Goal: Task Accomplishment & Management: Use online tool/utility

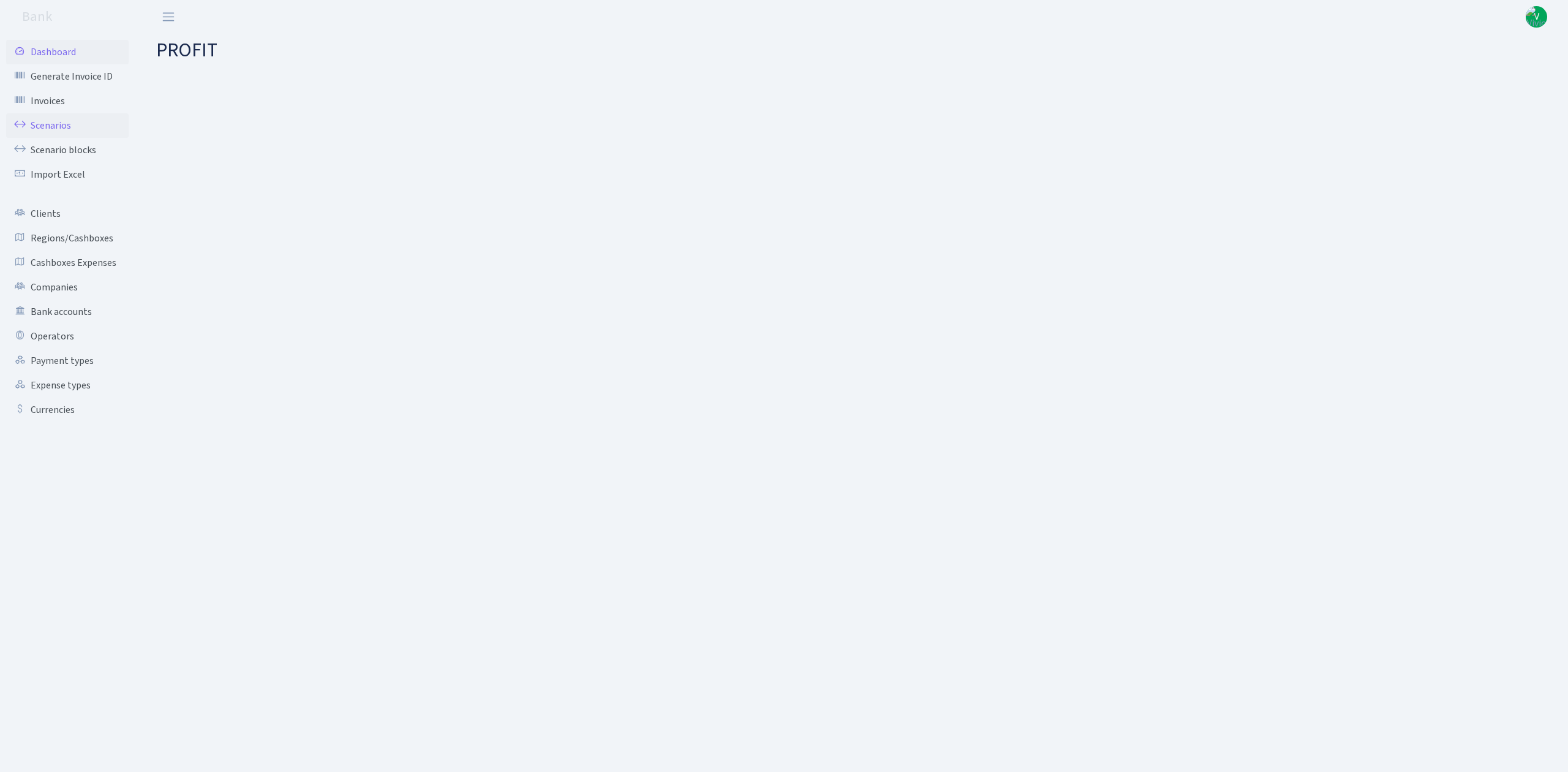
click at [57, 120] on link "Scenarios" at bounding box center [67, 126] width 122 height 25
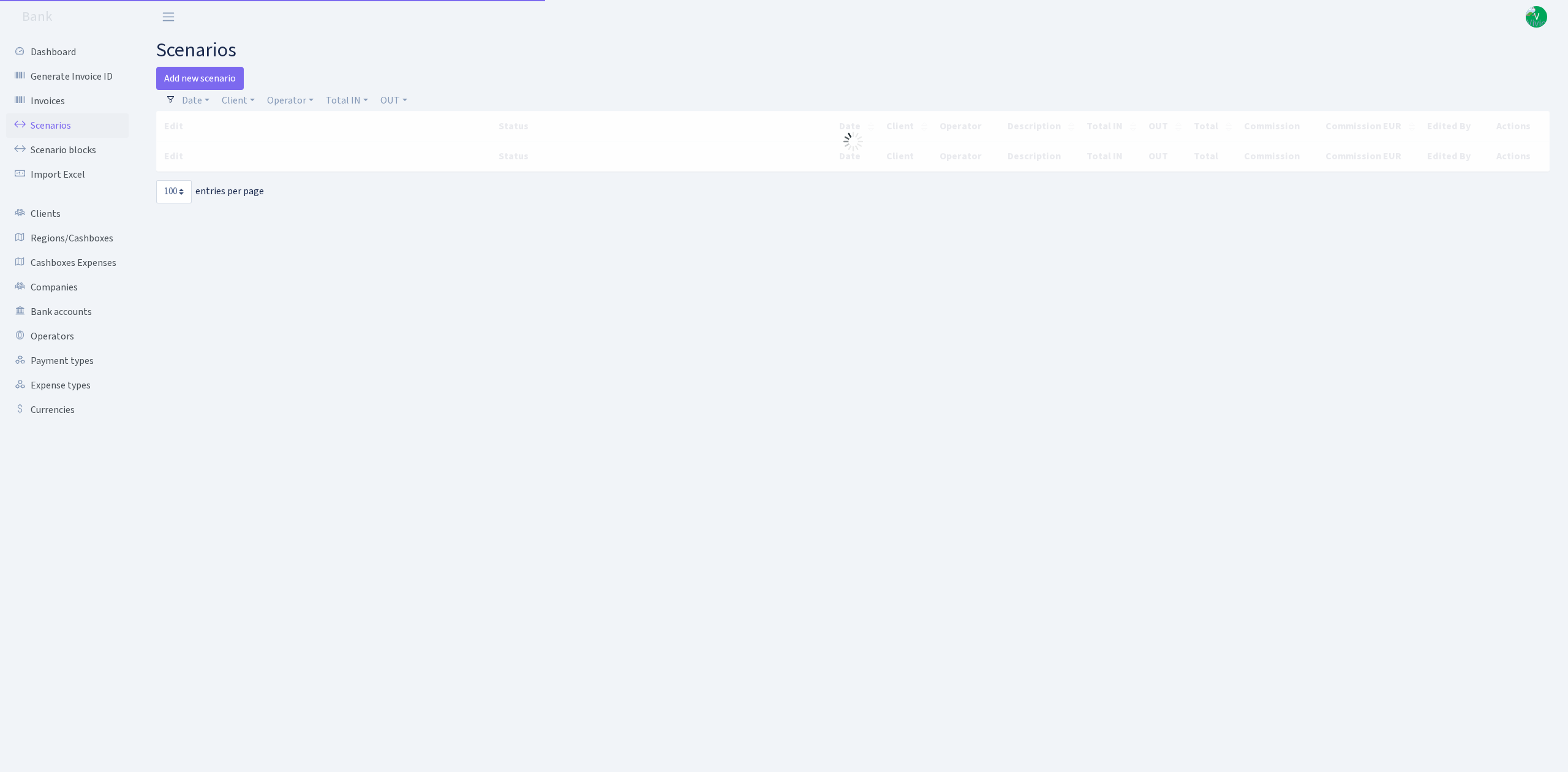
select select "100"
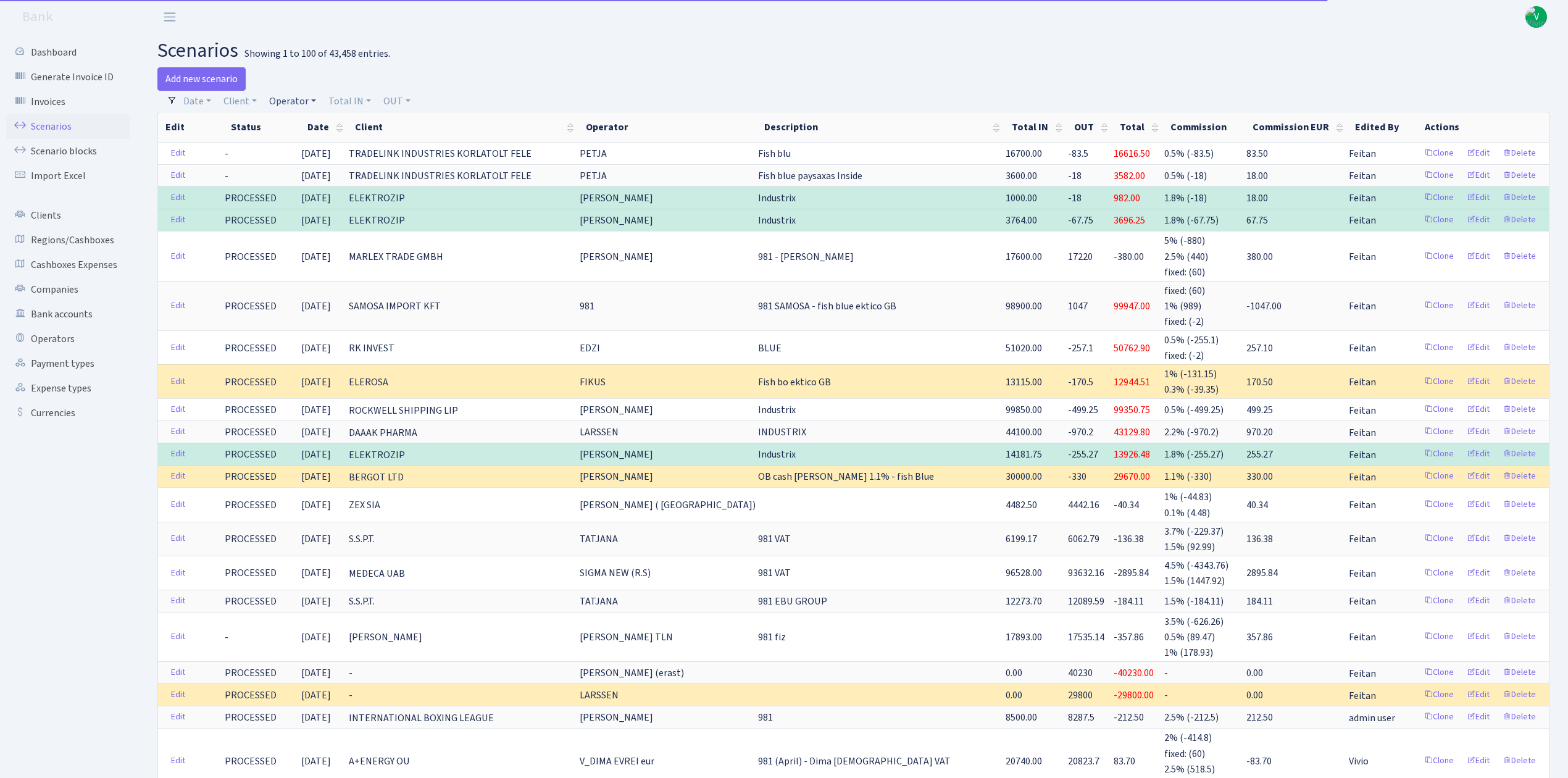
click at [290, 103] on link "Operator" at bounding box center [292, 101] width 57 height 21
click at [297, 146] on input "search" at bounding box center [314, 145] width 91 height 19
type input "green"
click at [334, 241] on li "GREEN% eur (cash P)" at bounding box center [313, 242] width 94 height 36
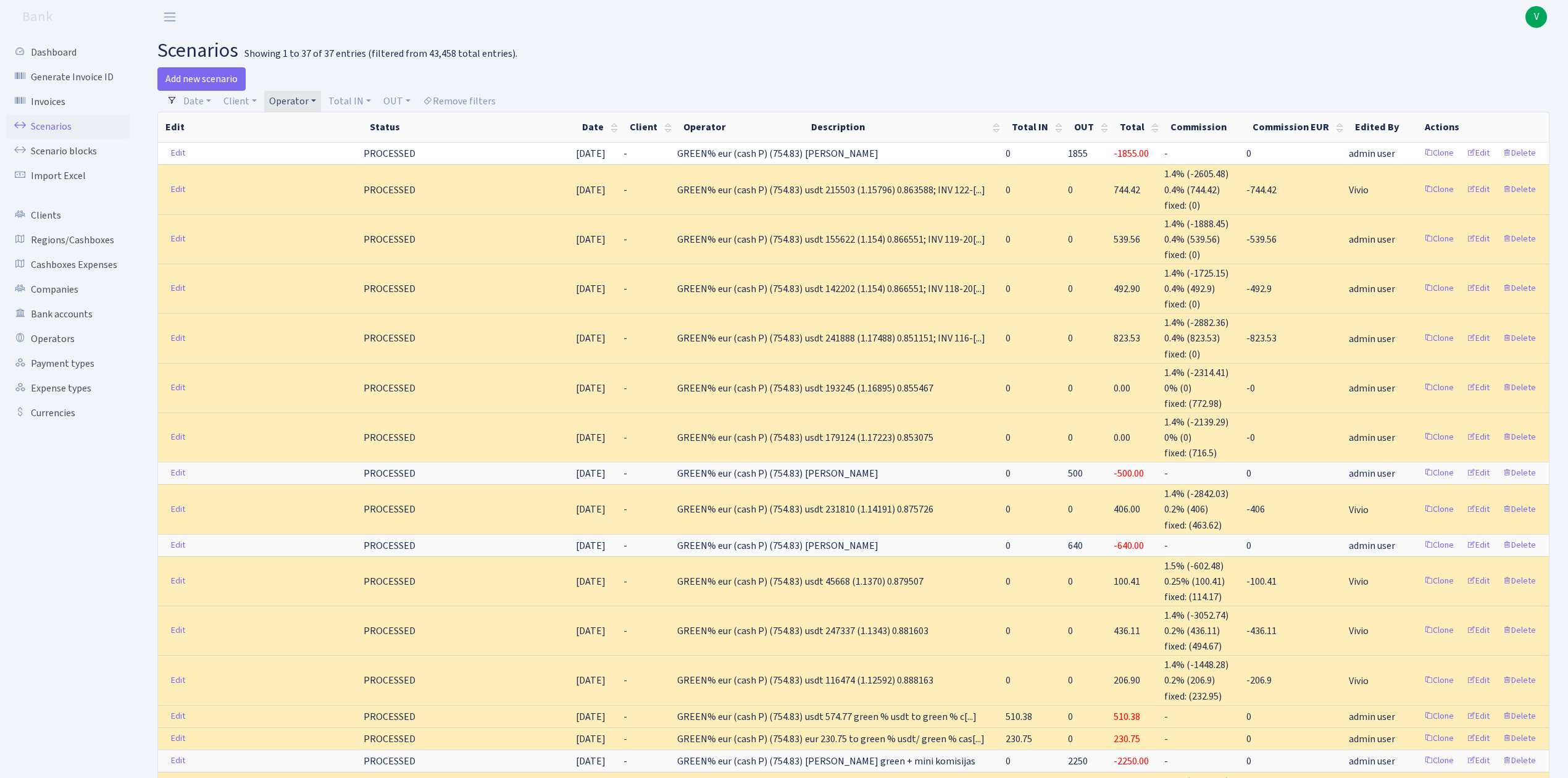
click at [299, 98] on link "Operator" at bounding box center [292, 101] width 57 height 21
click at [339, 270] on li "GREEN% usdt" at bounding box center [315, 260] width 96 height 22
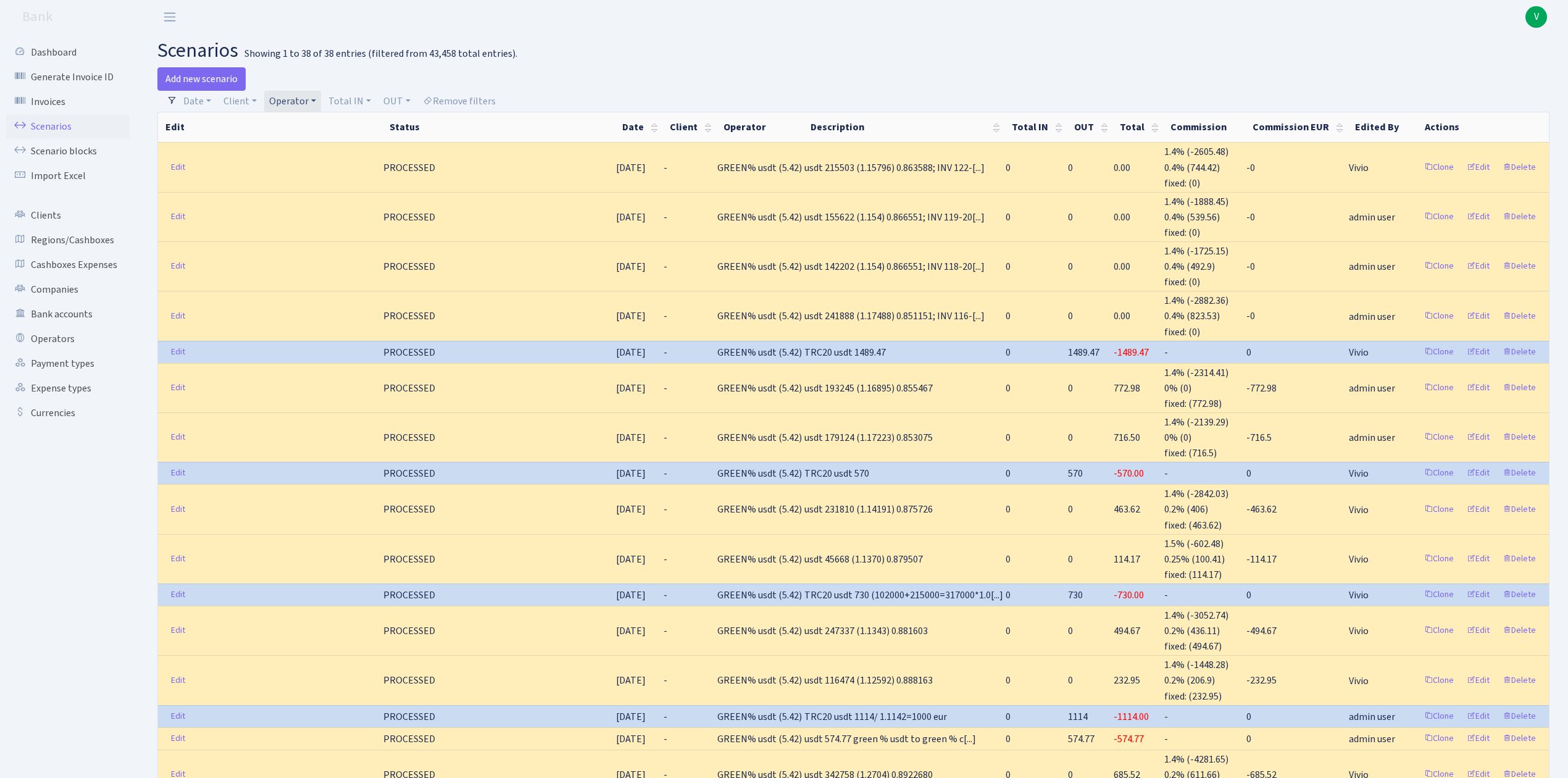
click at [295, 98] on link "Operator" at bounding box center [292, 101] width 57 height 21
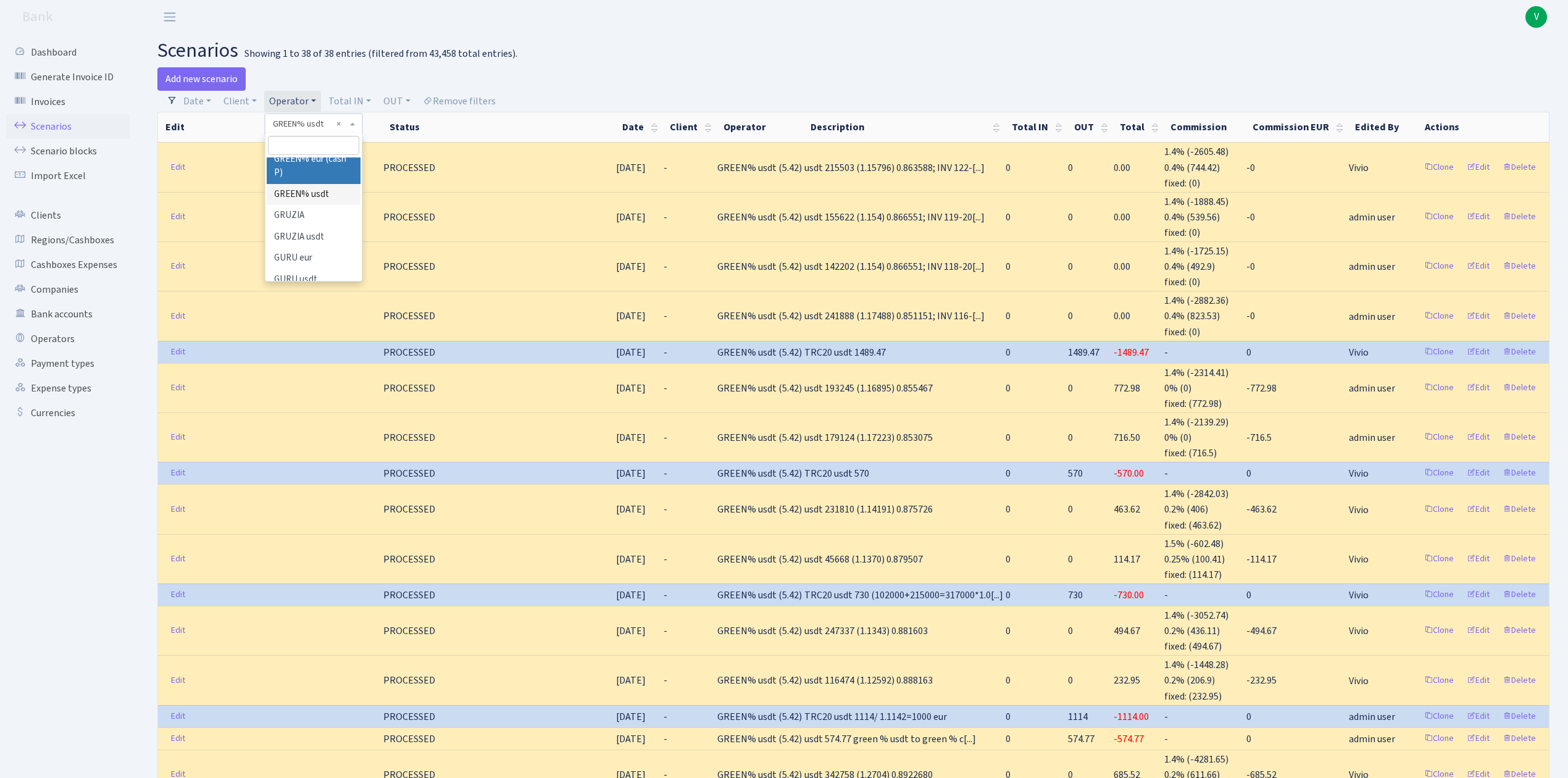
scroll to position [3132, 0]
click at [329, 161] on li "GREEN eur" at bounding box center [313, 151] width 94 height 22
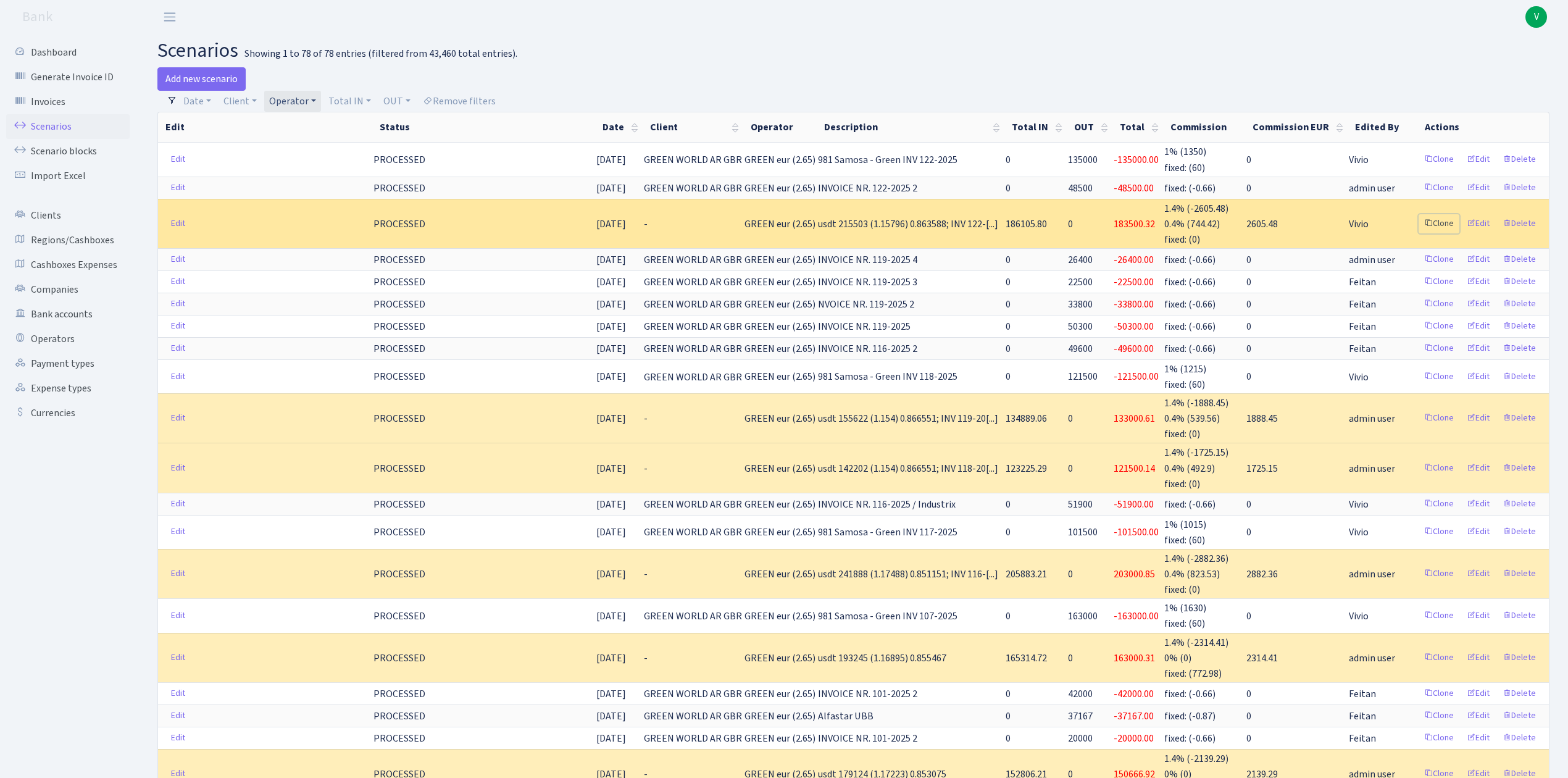
click at [1439, 220] on link "Clone" at bounding box center [1439, 223] width 41 height 19
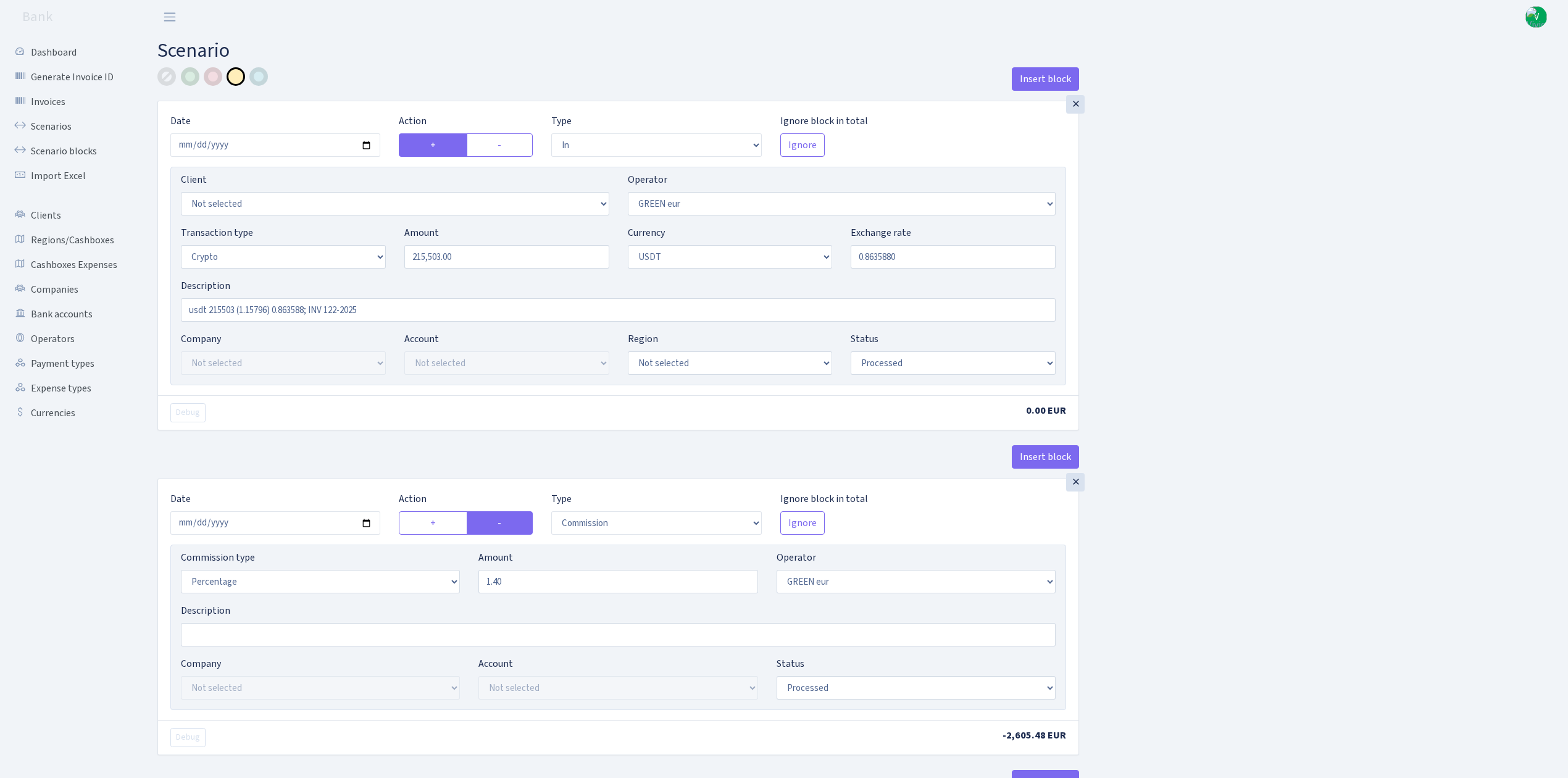
select select "in"
select select "461"
select select "3"
select select "6"
select select "processed"
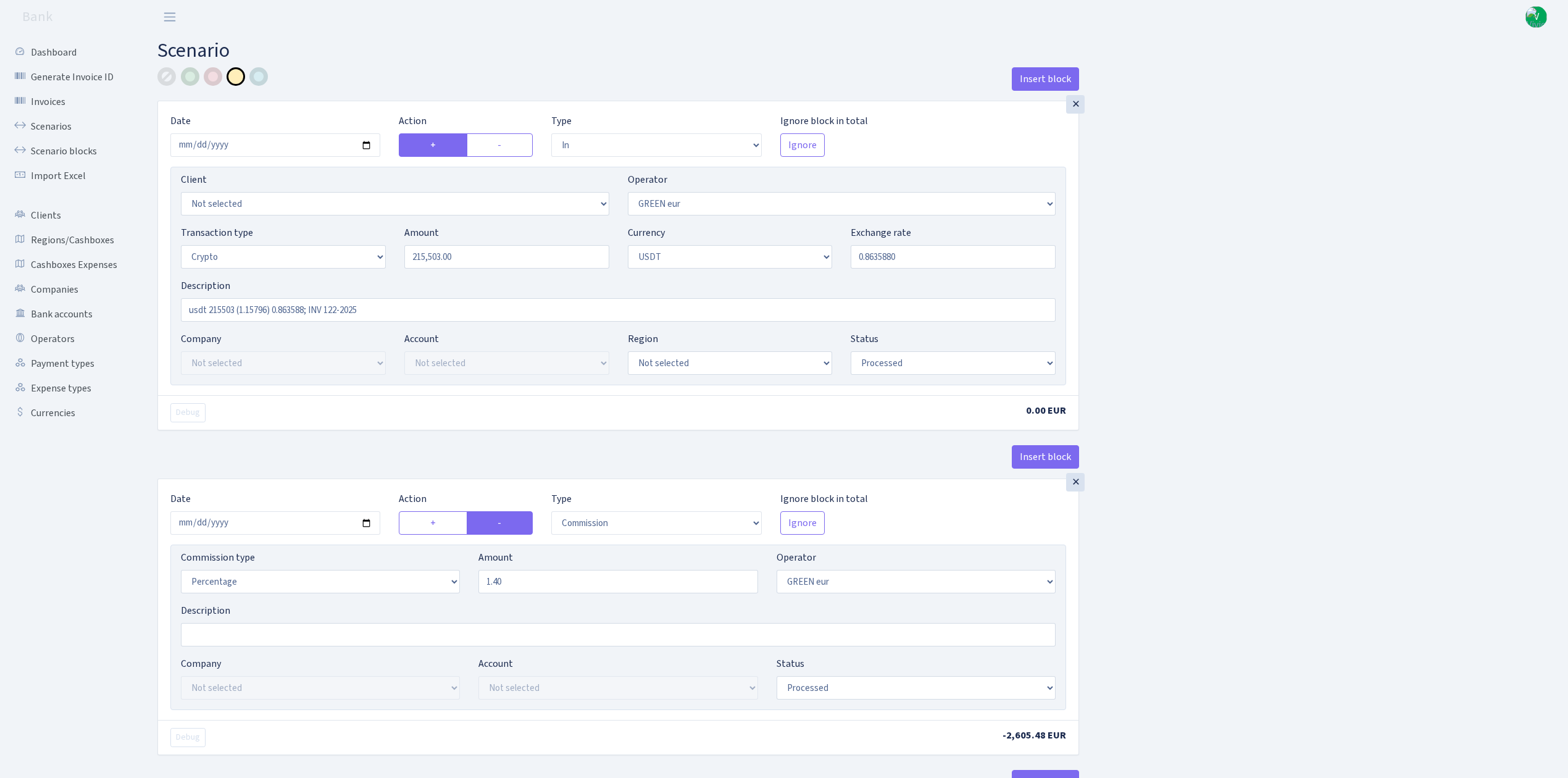
select select "commission"
select select "461"
select select "processed"
select select "out"
select select "462"
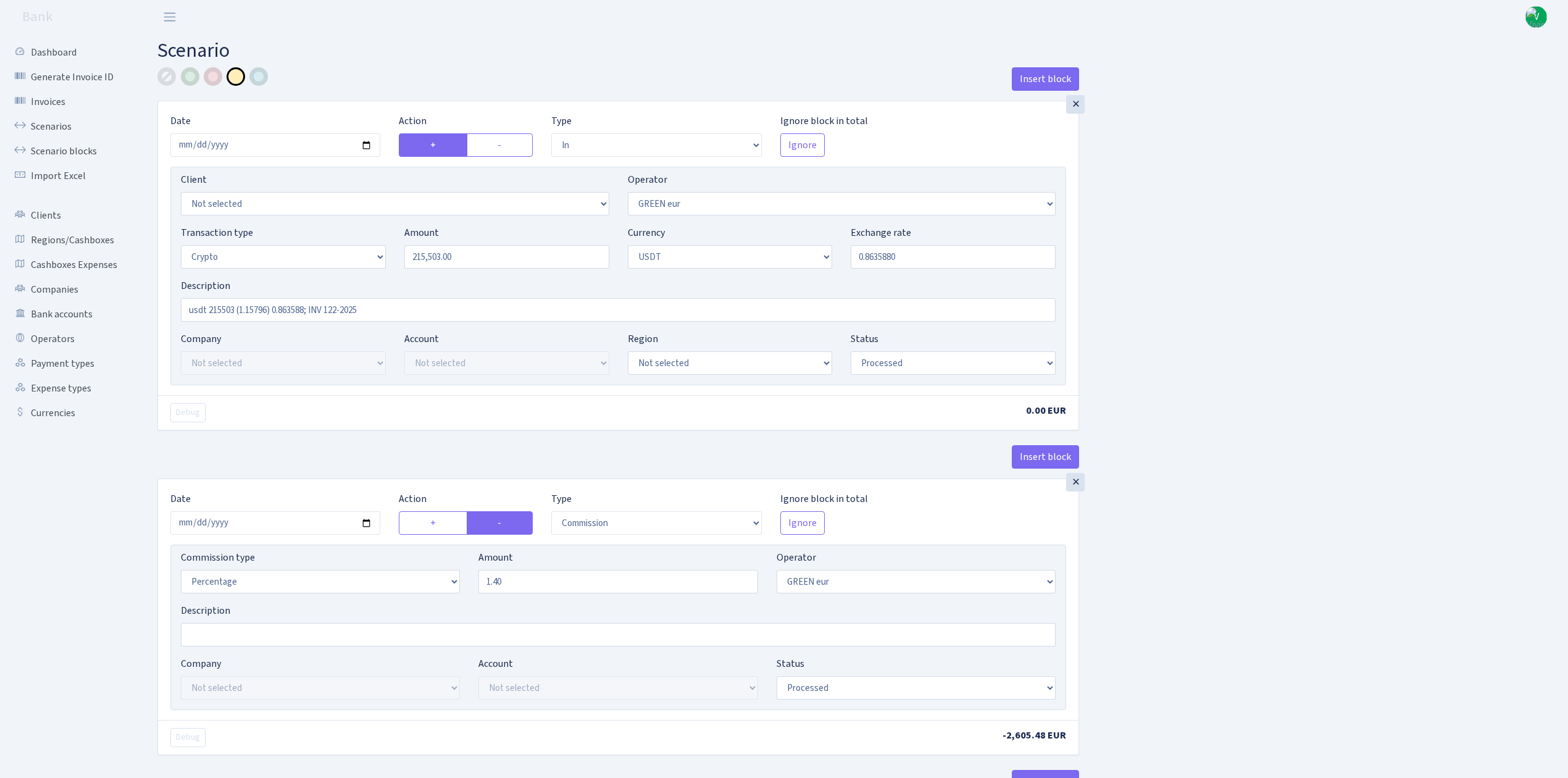
select select "15"
select select "6"
select select "processed"
select select "commission"
select select "463"
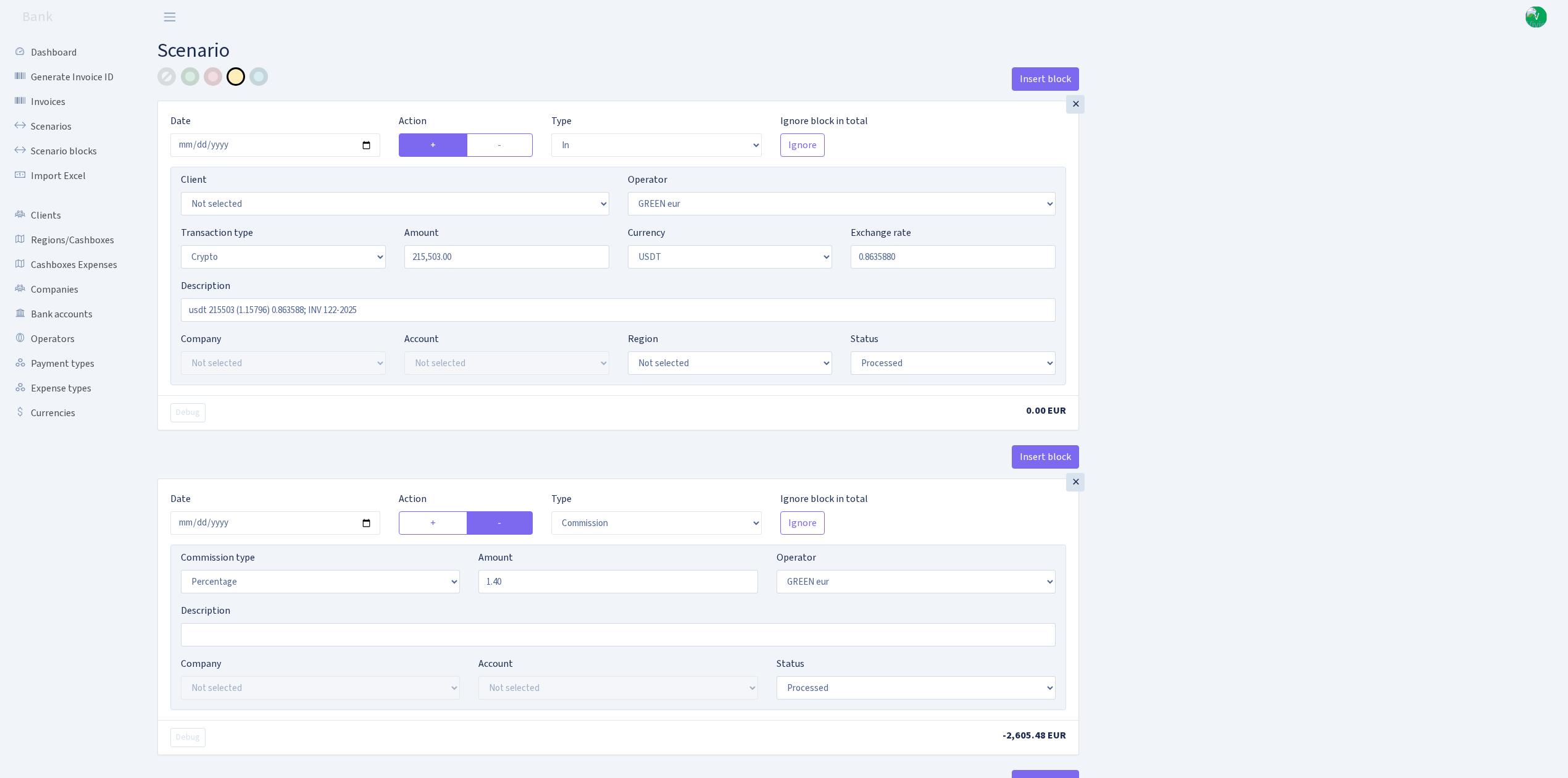
select select "processed"
select select "commission"
select select "fixed"
select select "464"
select select "processed"
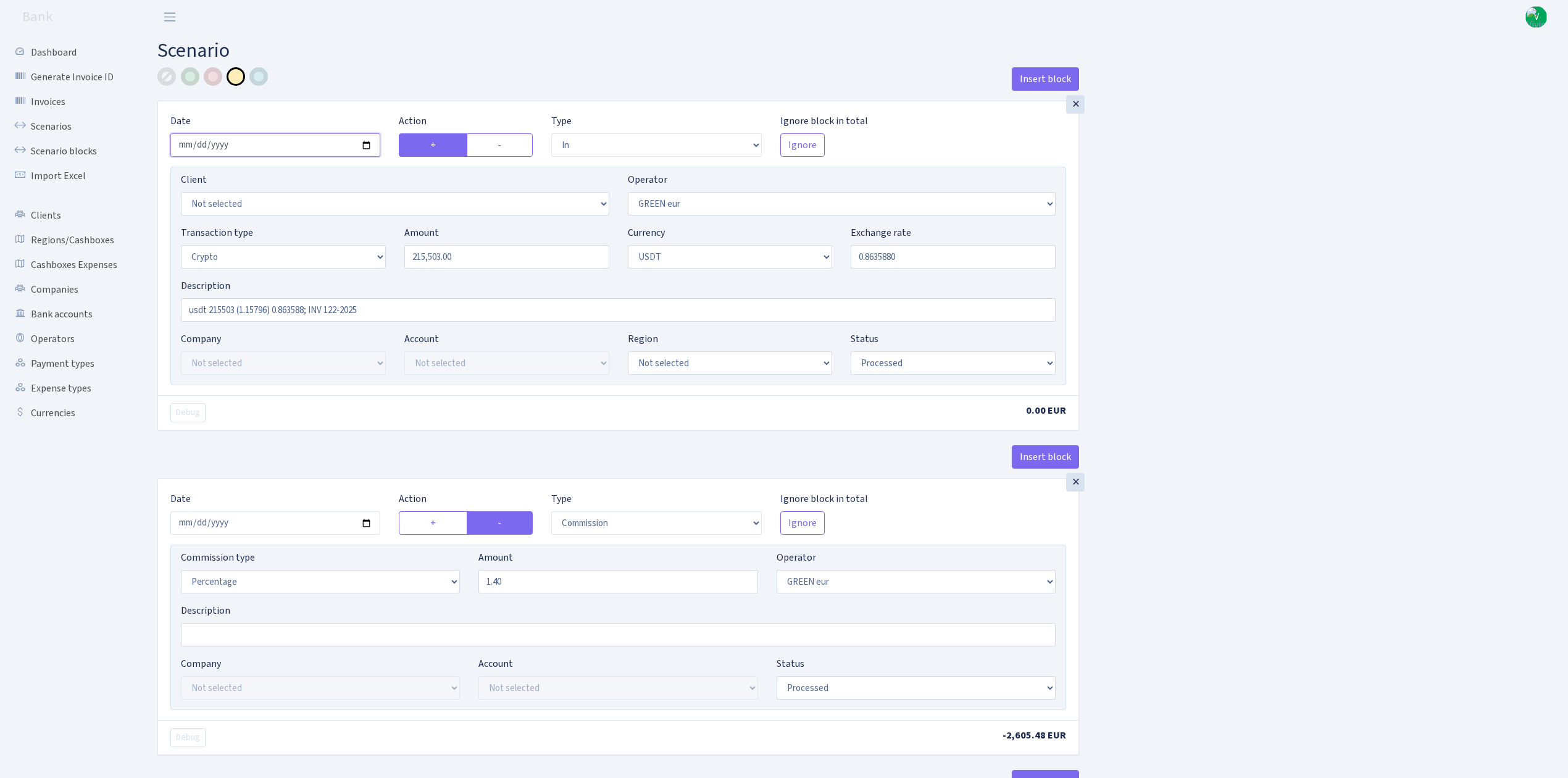
click at [367, 142] on input "2025-08-05" at bounding box center [276, 145] width 210 height 23
type input "2025-08-27"
click at [482, 264] on input "215503.00" at bounding box center [507, 257] width 205 height 23
click at [500, 259] on input "215503.00" at bounding box center [507, 257] width 205 height 23
drag, startPoint x: 468, startPoint y: 252, endPoint x: 349, endPoint y: 248, distance: 119.1
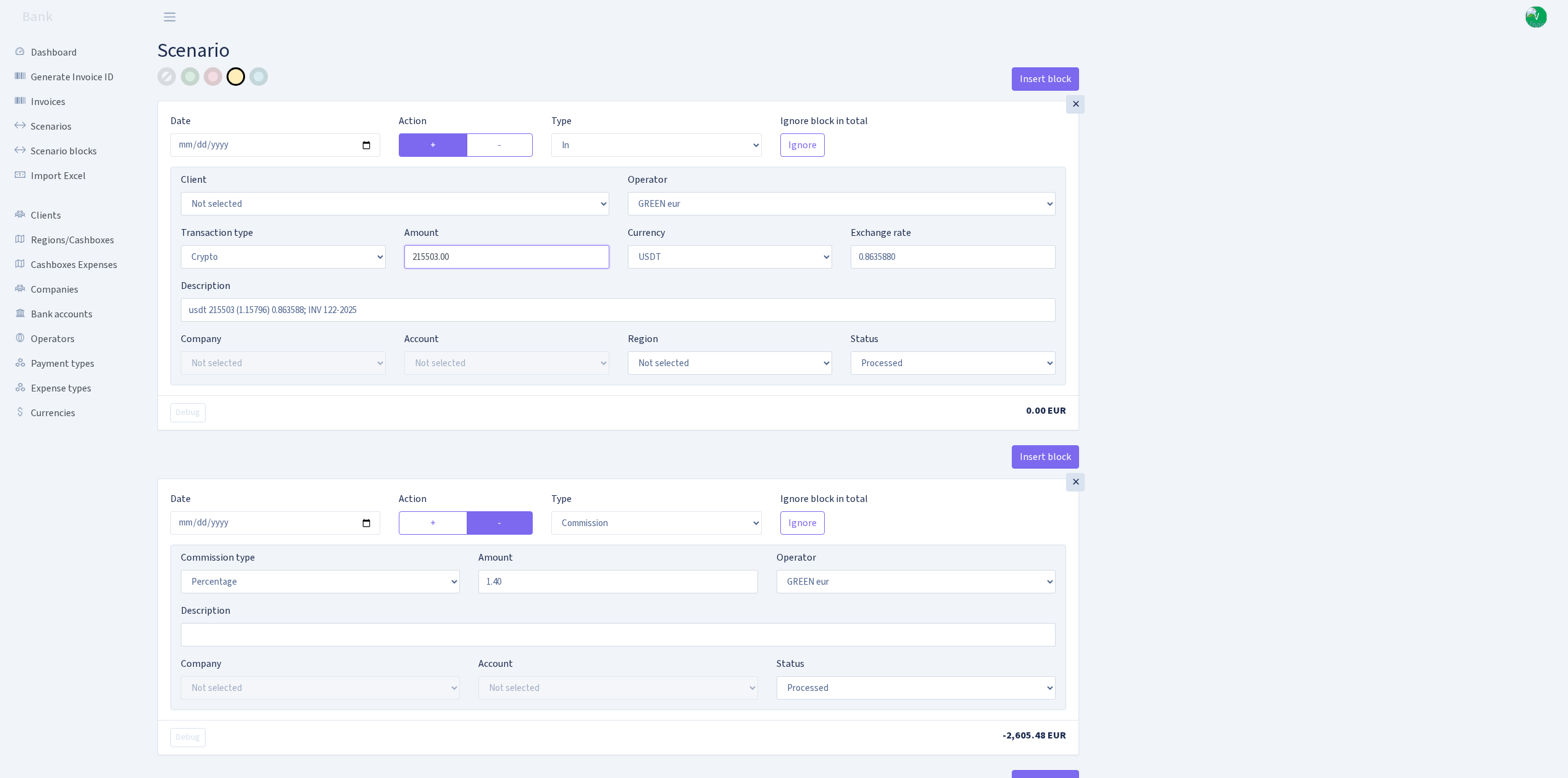
click at [349, 248] on div "Transaction type Not selected 981 ELF FISH crypto GIRT IVO dekl MM-BALTIC eur U…" at bounding box center [618, 252] width 893 height 53
click at [885, 259] on input "0.8635880" at bounding box center [954, 257] width 205 height 23
type input "36,971.00"
drag, startPoint x: 874, startPoint y: 255, endPoint x: 941, endPoint y: 257, distance: 67.0
click at [942, 256] on input "0.8635880" at bounding box center [954, 257] width 205 height 23
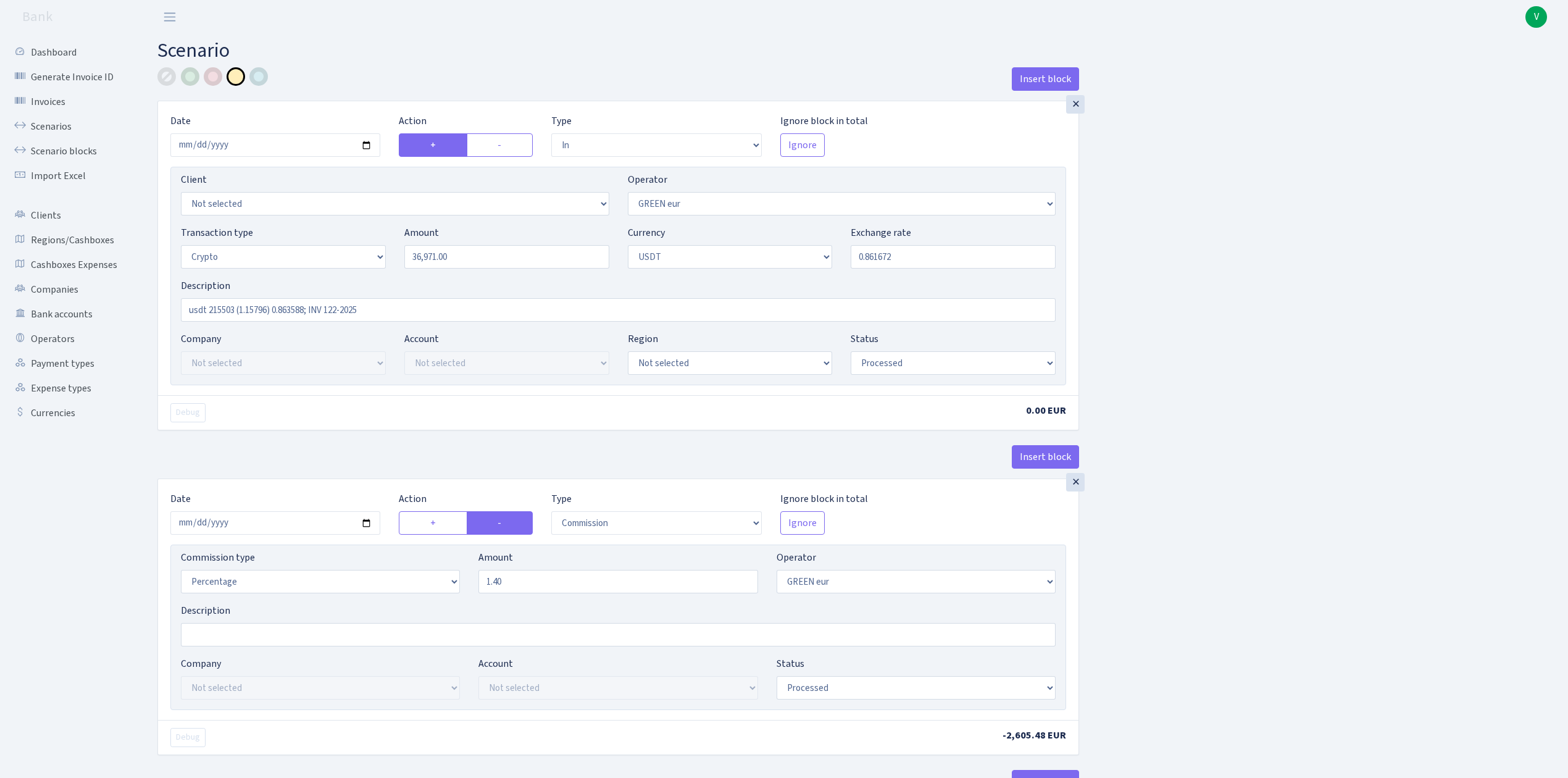
type input "0.8616720"
click at [63, 127] on link "Scenarios" at bounding box center [67, 127] width 123 height 25
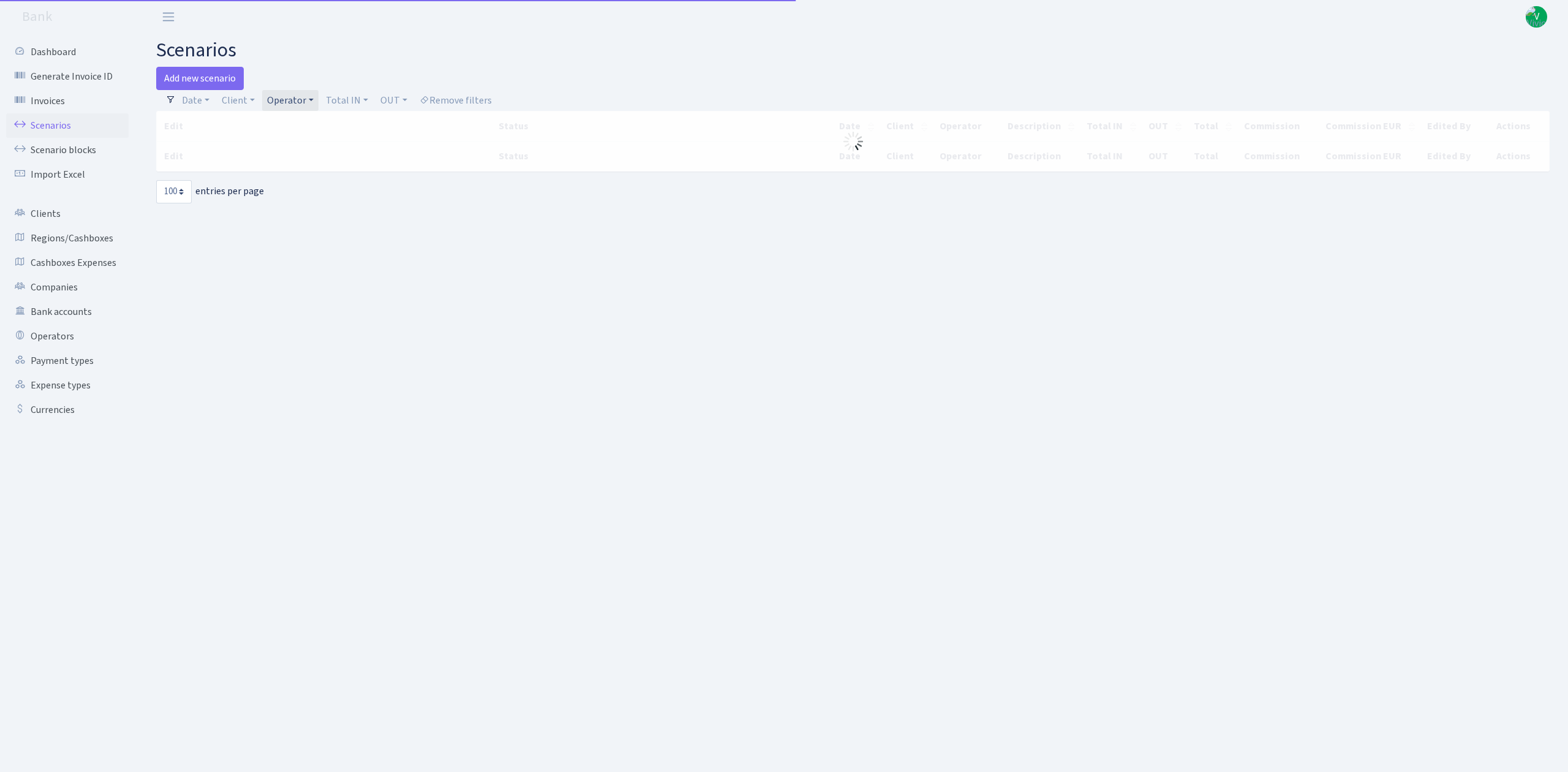
select select "100"
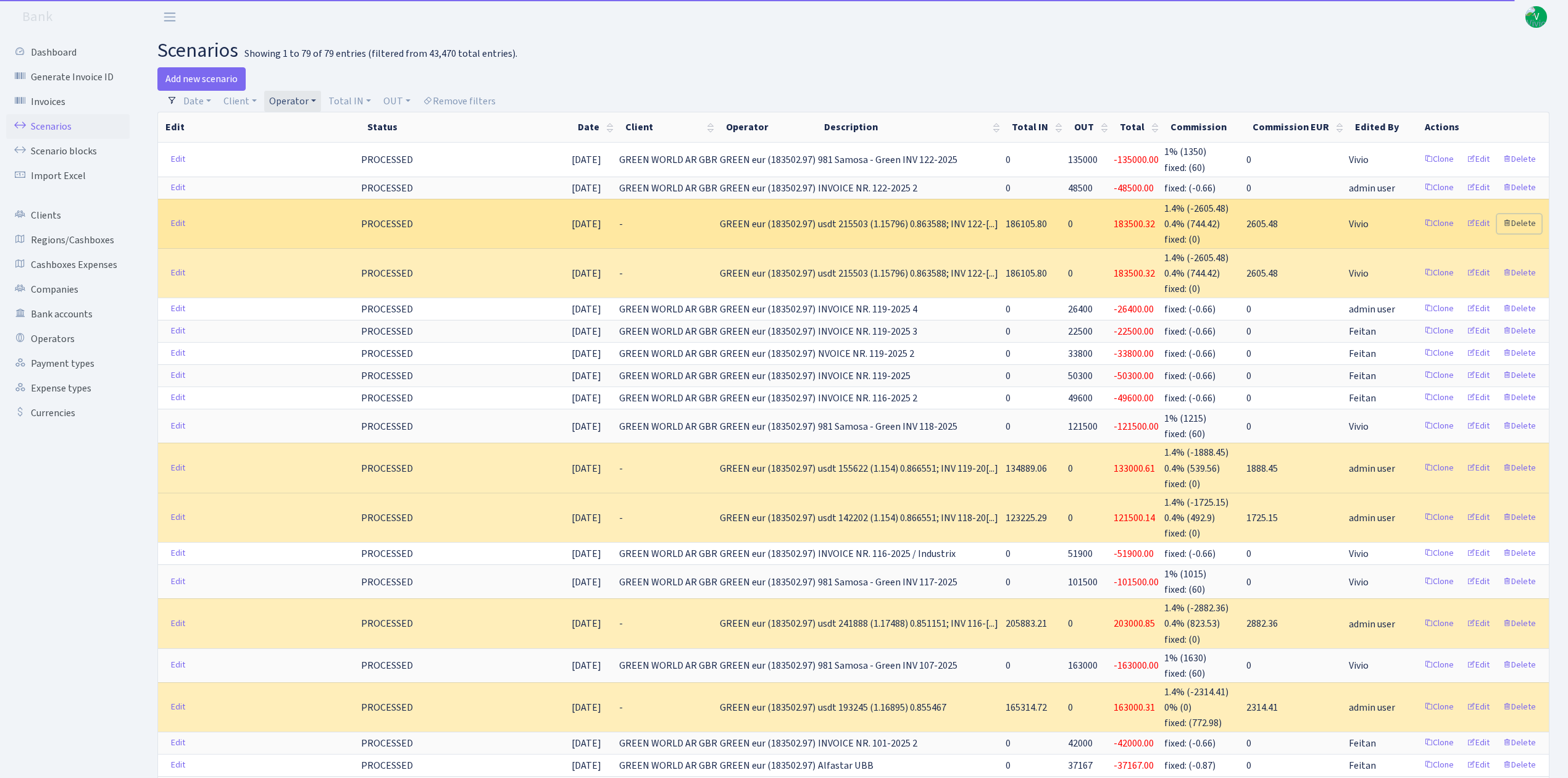
click at [1524, 218] on link "Delete" at bounding box center [1520, 223] width 45 height 19
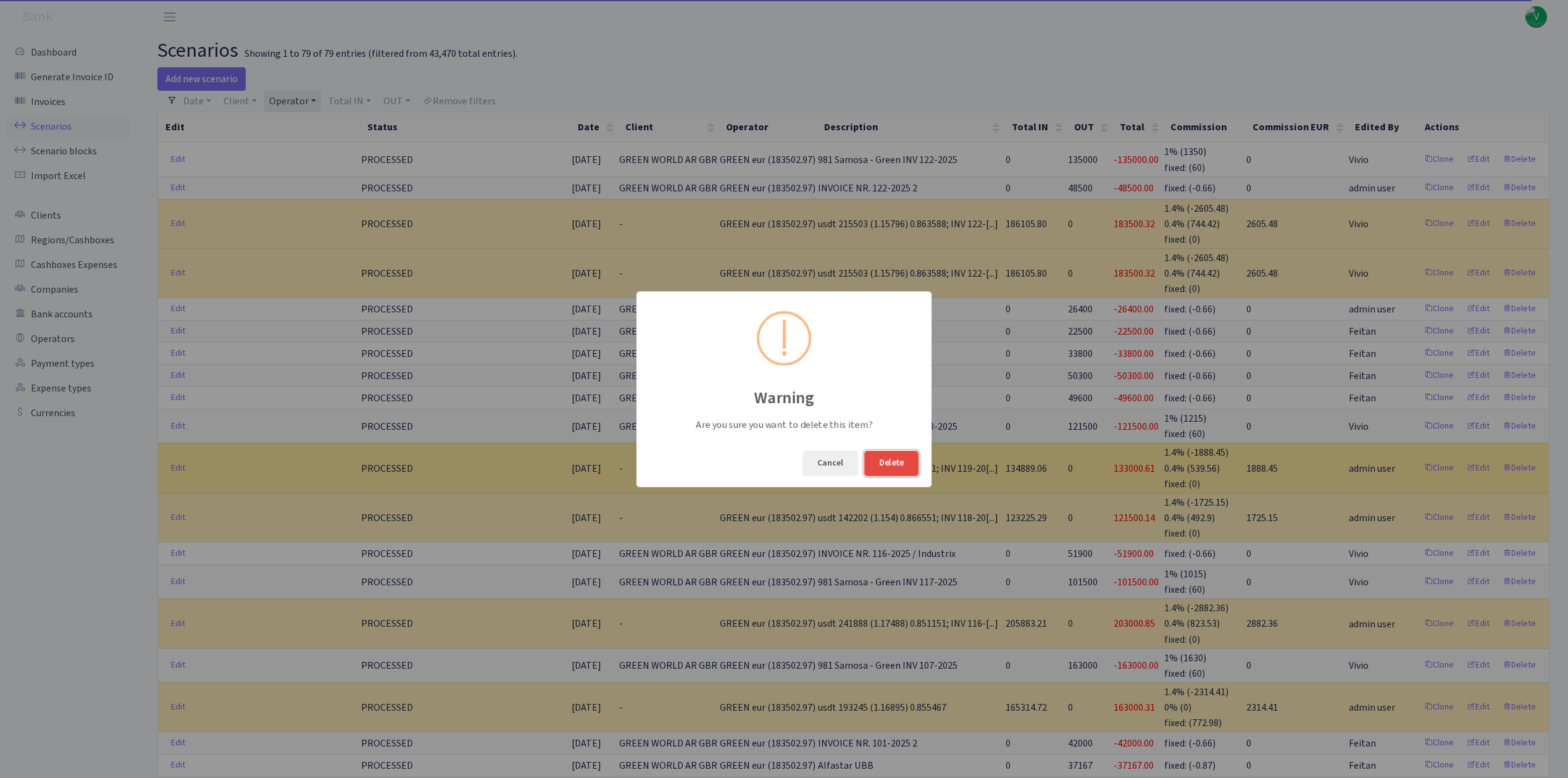
click at [907, 467] on button "Delete" at bounding box center [892, 463] width 55 height 26
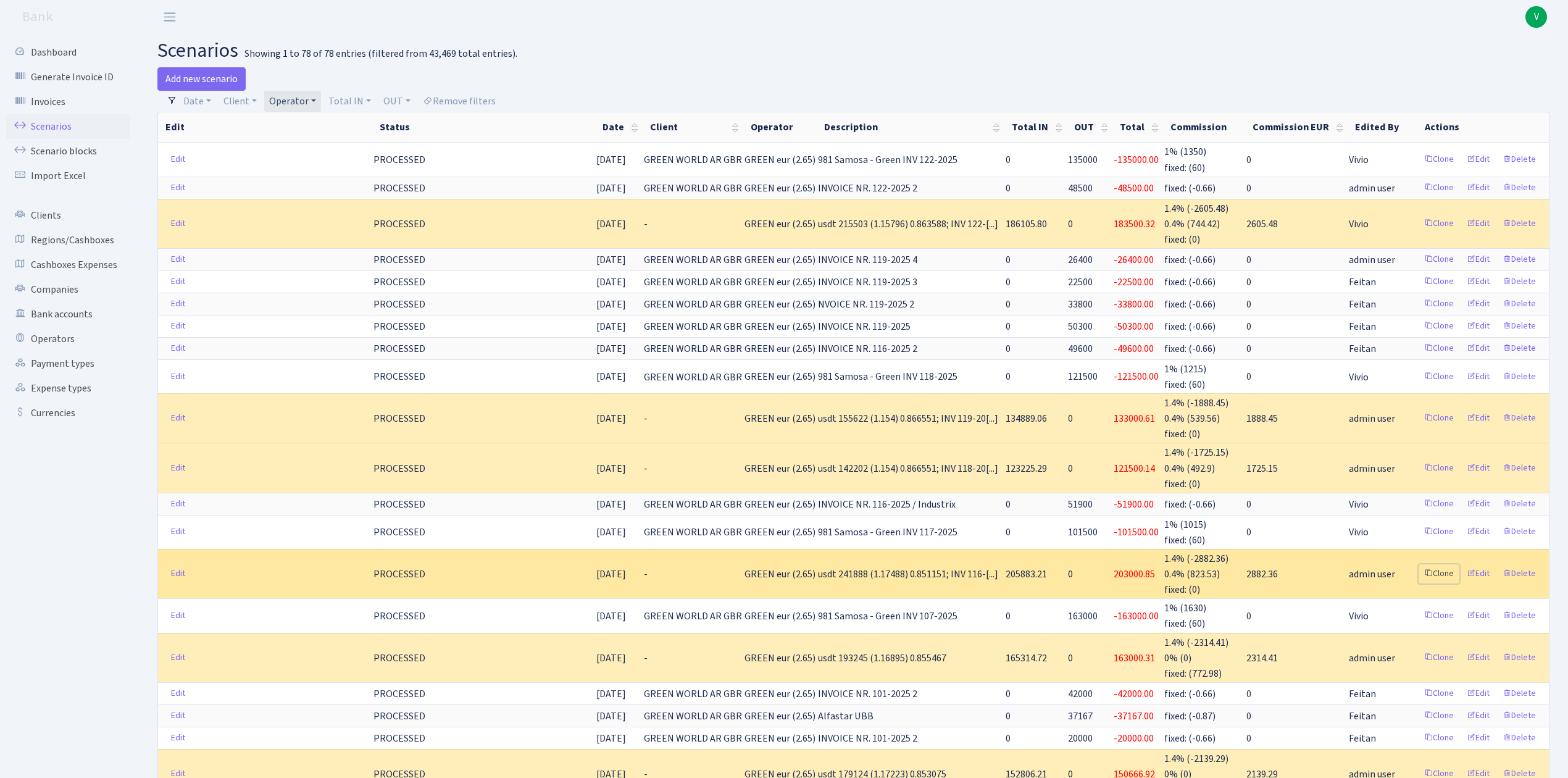
click at [1442, 567] on link "Clone" at bounding box center [1439, 574] width 41 height 19
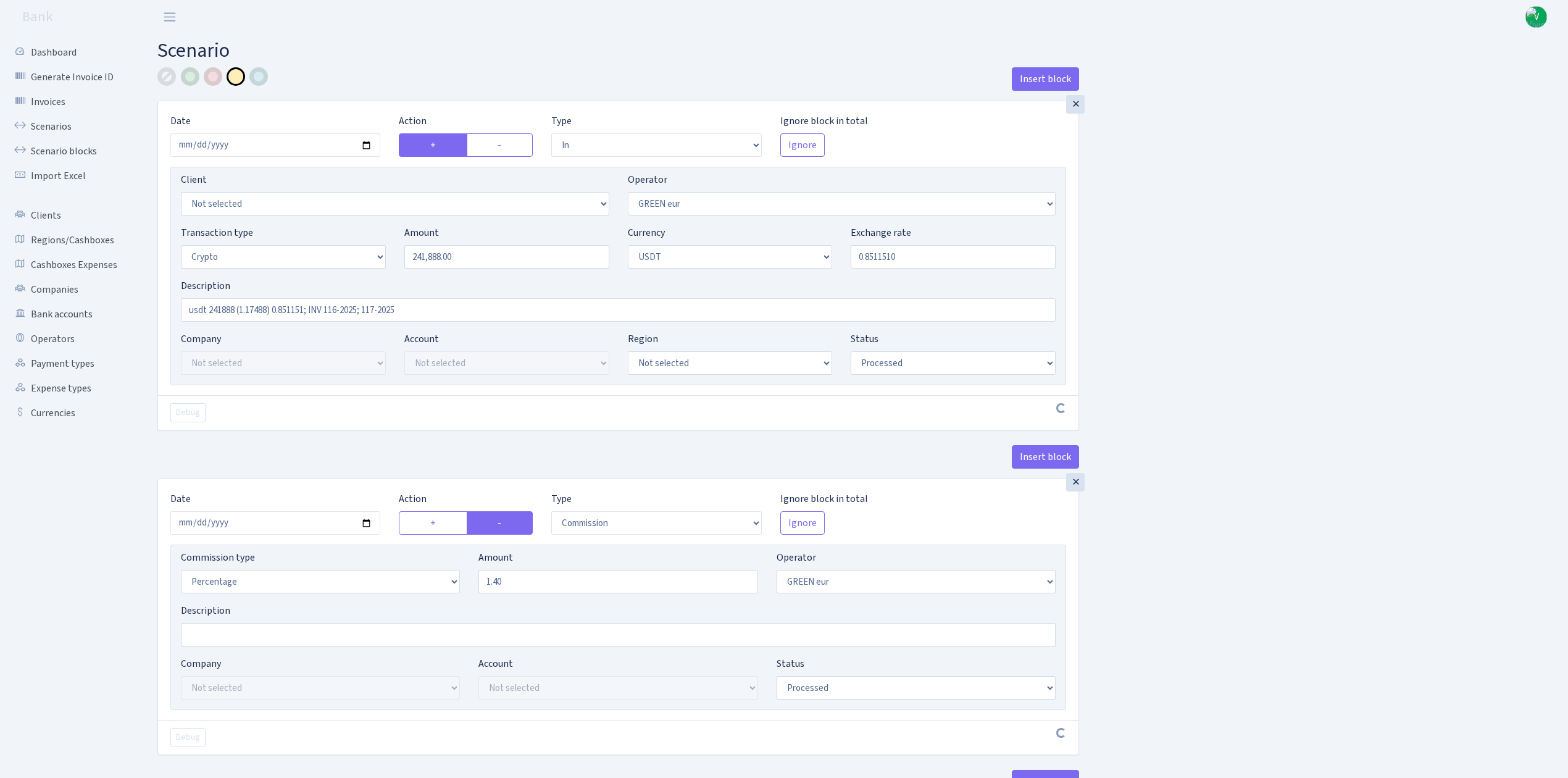
select select "in"
select select "461"
select select "3"
select select "6"
select select "processed"
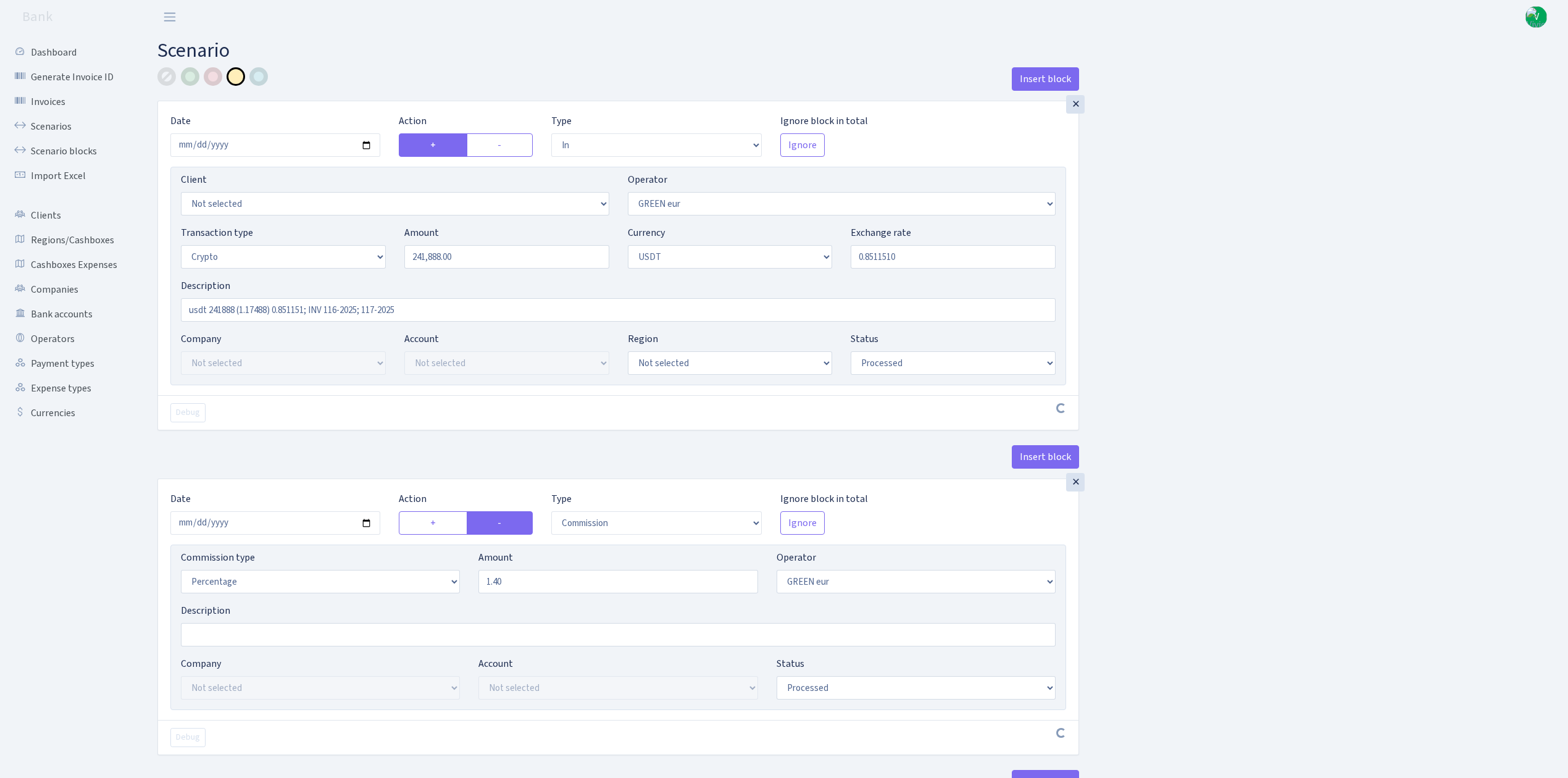
select select "commission"
select select "461"
select select "processed"
select select "out"
select select "462"
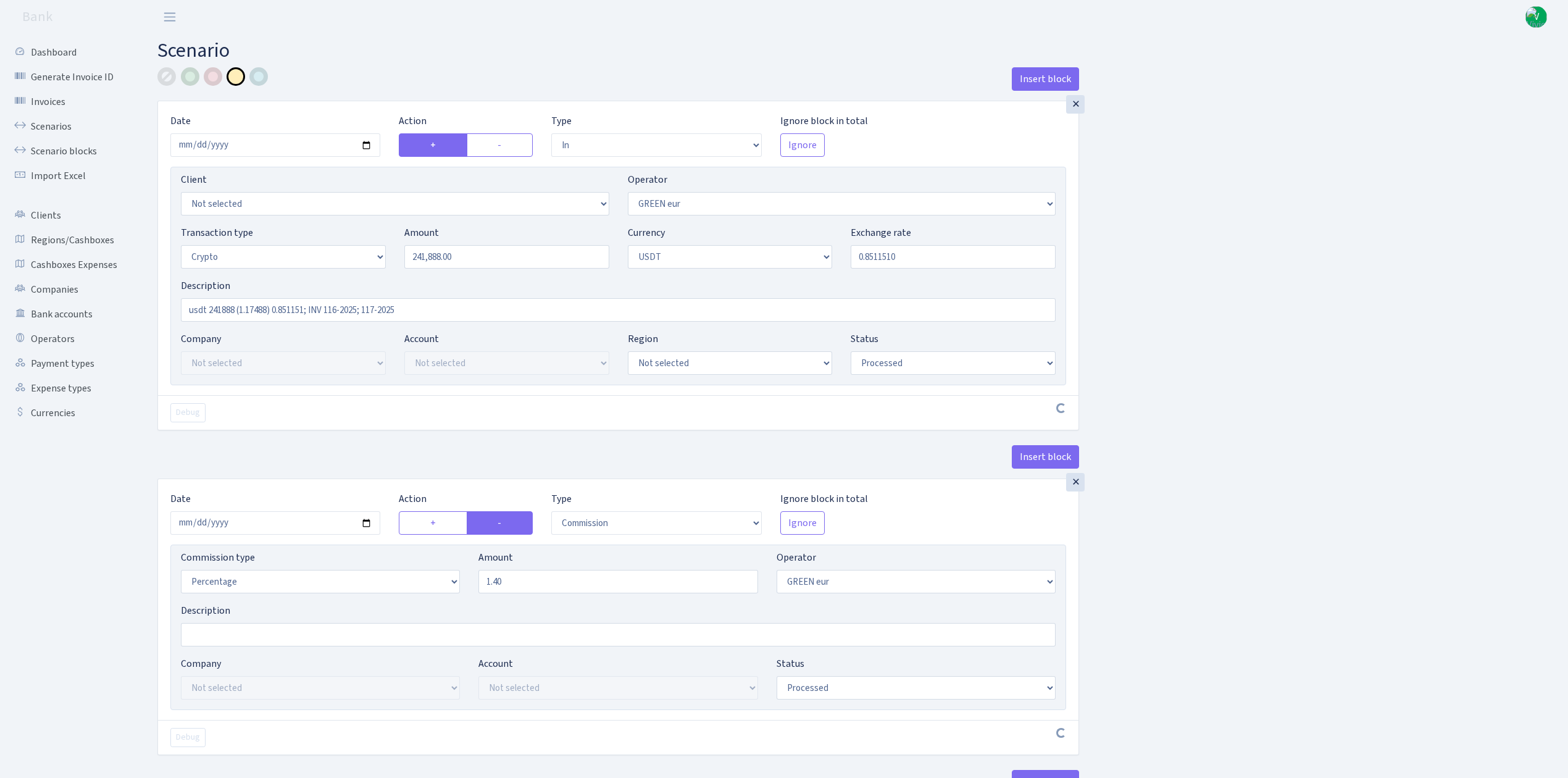
select select "15"
select select "6"
select select "processed"
select select "commission"
select select "463"
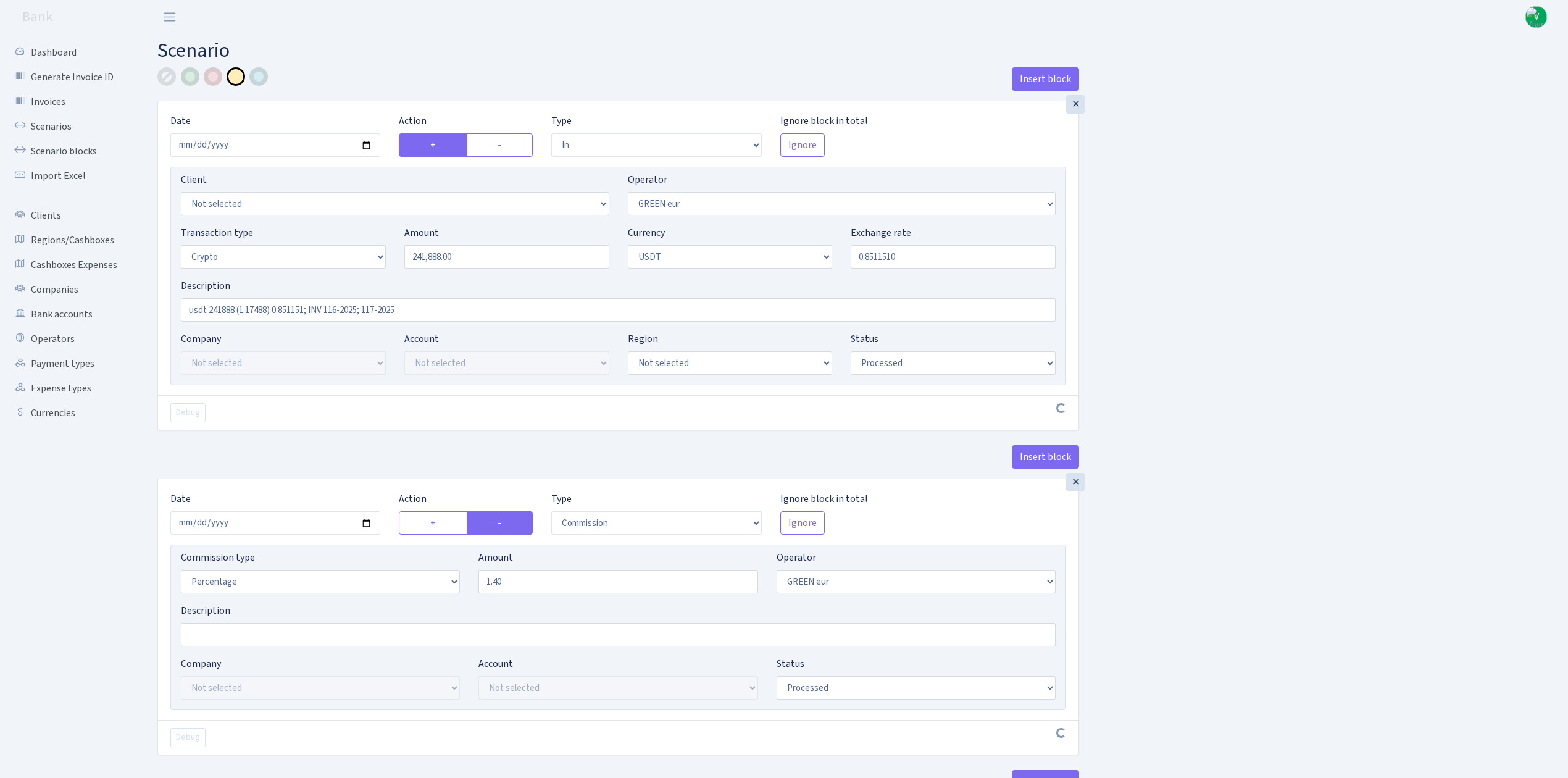
select select "processed"
select select "commission"
select select "fixed"
select select "464"
select select "processed"
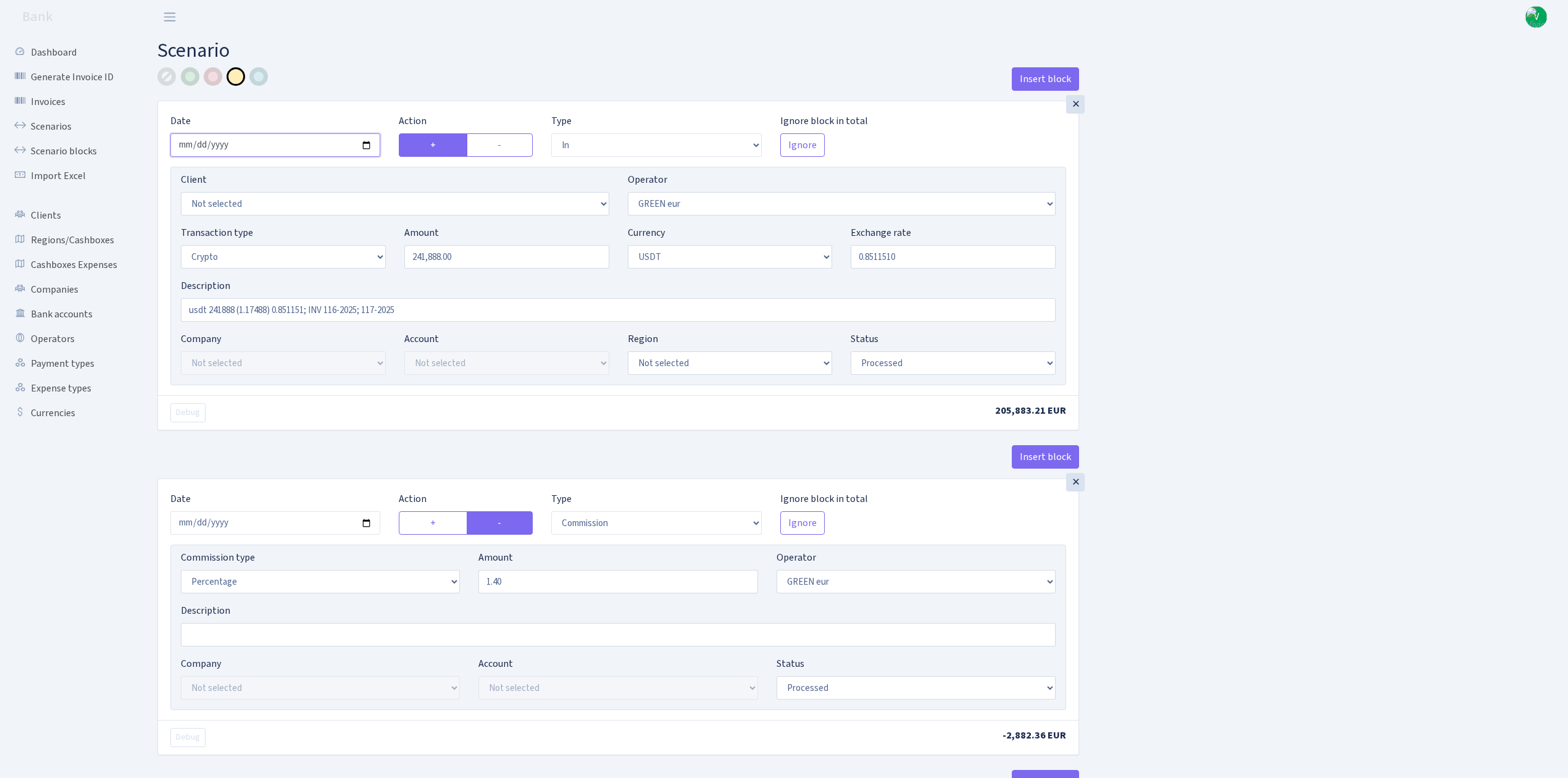
click at [368, 145] on input "2025-07-25" at bounding box center [276, 145] width 210 height 23
type input "[DATE]"
drag, startPoint x: 470, startPoint y: 256, endPoint x: 339, endPoint y: 235, distance: 132.7
click at [339, 235] on div "Transaction type Not selected 981 ELF FISH crypto GIRT IVO dekl MM-BALTIC eur U…" at bounding box center [618, 252] width 893 height 53
click at [907, 259] on input "0.8511510" at bounding box center [954, 257] width 205 height 23
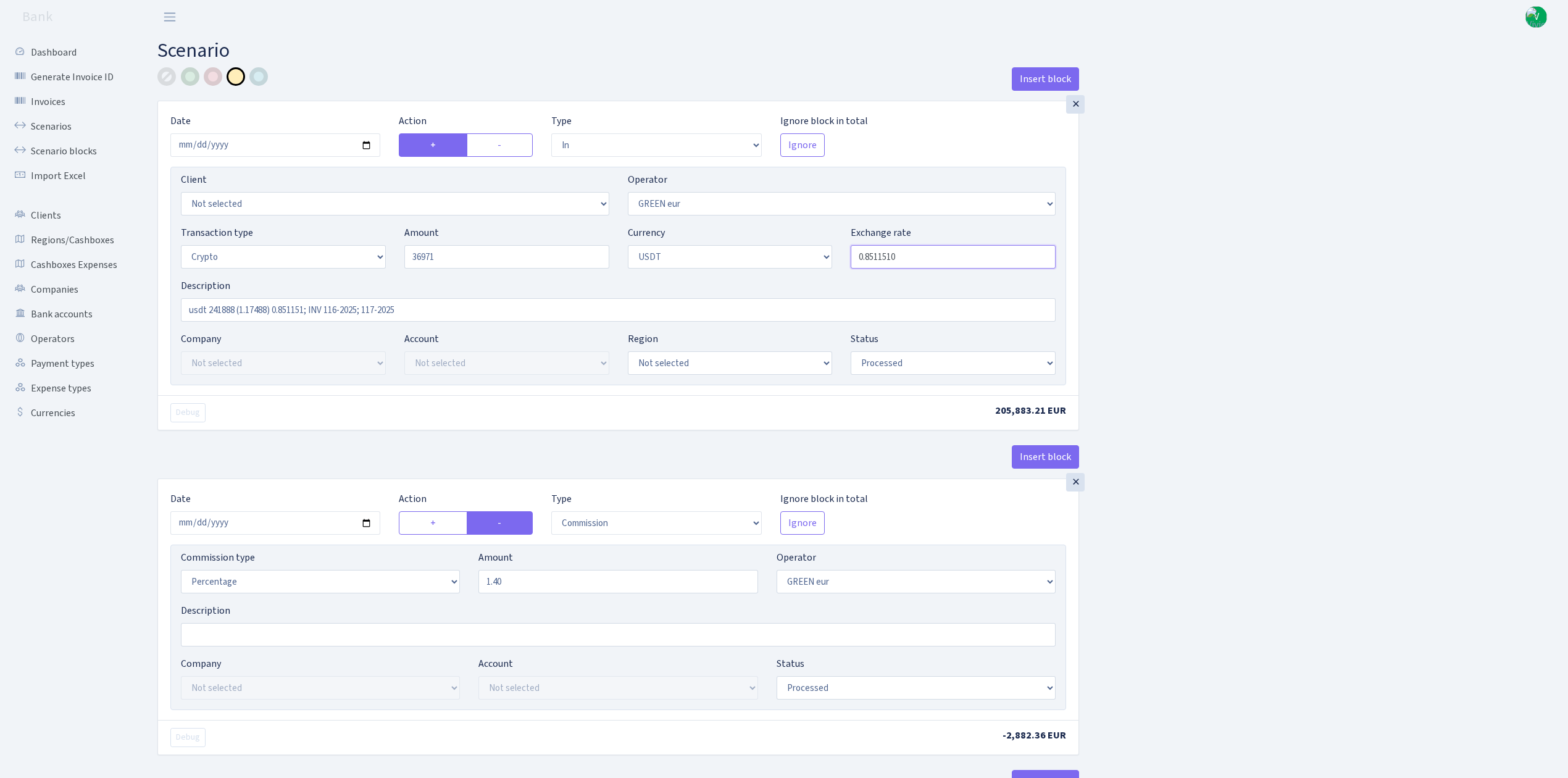
type input "36,971.00"
drag, startPoint x: 870, startPoint y: 254, endPoint x: 966, endPoint y: 264, distance: 96.5
click at [966, 264] on input "0.8511510" at bounding box center [954, 257] width 205 height 23
type input "0.8616720"
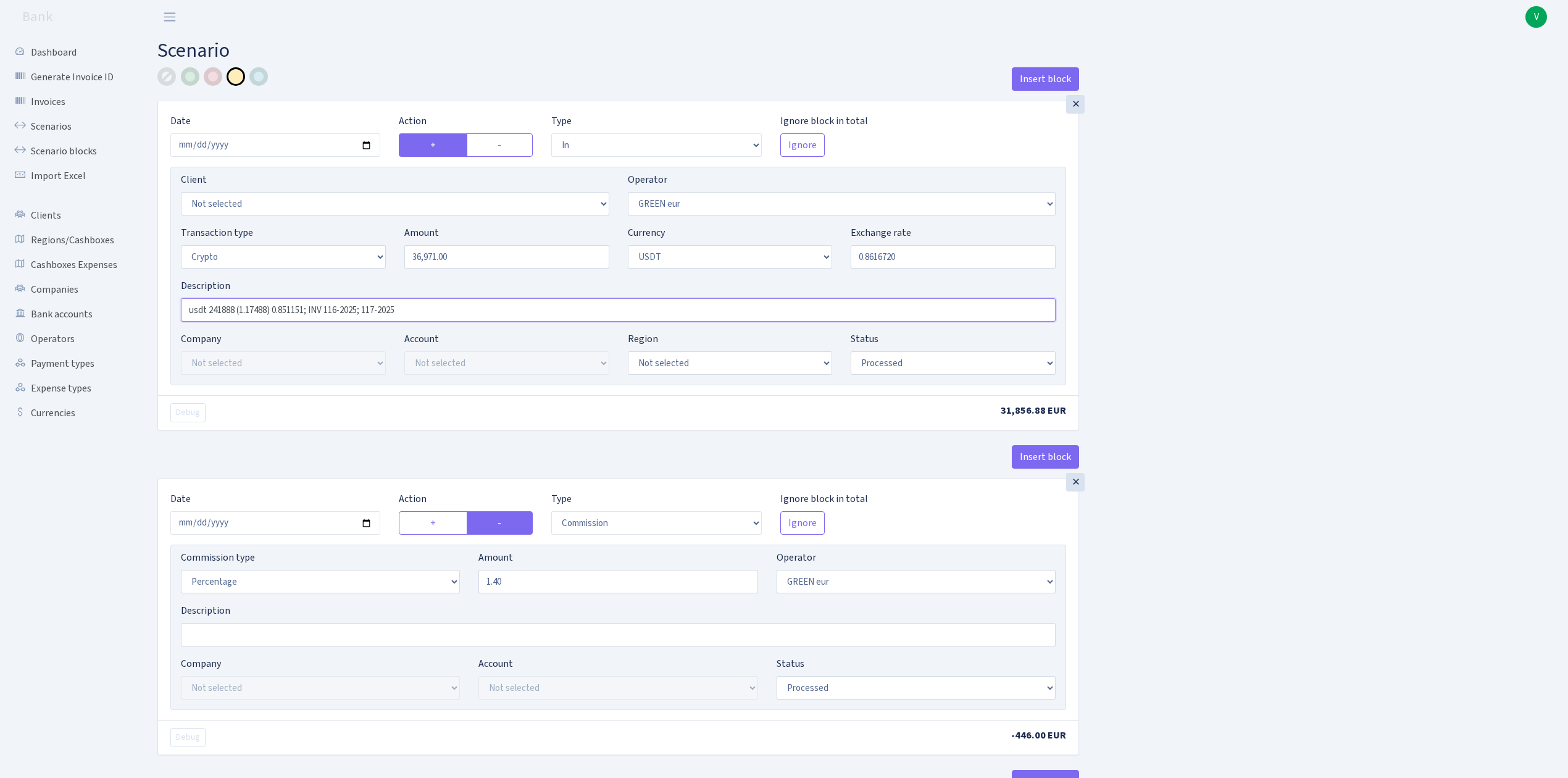
click at [211, 307] on input "usdt 241888 (1.17488) 0.851151; INV 116-2025; 117-2025" at bounding box center [618, 310] width 875 height 23
click at [215, 312] on input "usdt 241888 (1.17488) 0.851151; INV 116-2025; 117-2025" at bounding box center [618, 310] width 875 height 23
drag, startPoint x: 210, startPoint y: 307, endPoint x: 235, endPoint y: 310, distance: 25.2
click at [235, 310] on input "usdt 241888 (1.17488) 0.851151; INV 116-2025; 117-2025" at bounding box center [618, 310] width 875 height 23
click at [264, 309] on input "usdt 36971 (1.17488) 0.851151; INV 116-2025; 117-2025" at bounding box center [618, 310] width 875 height 23
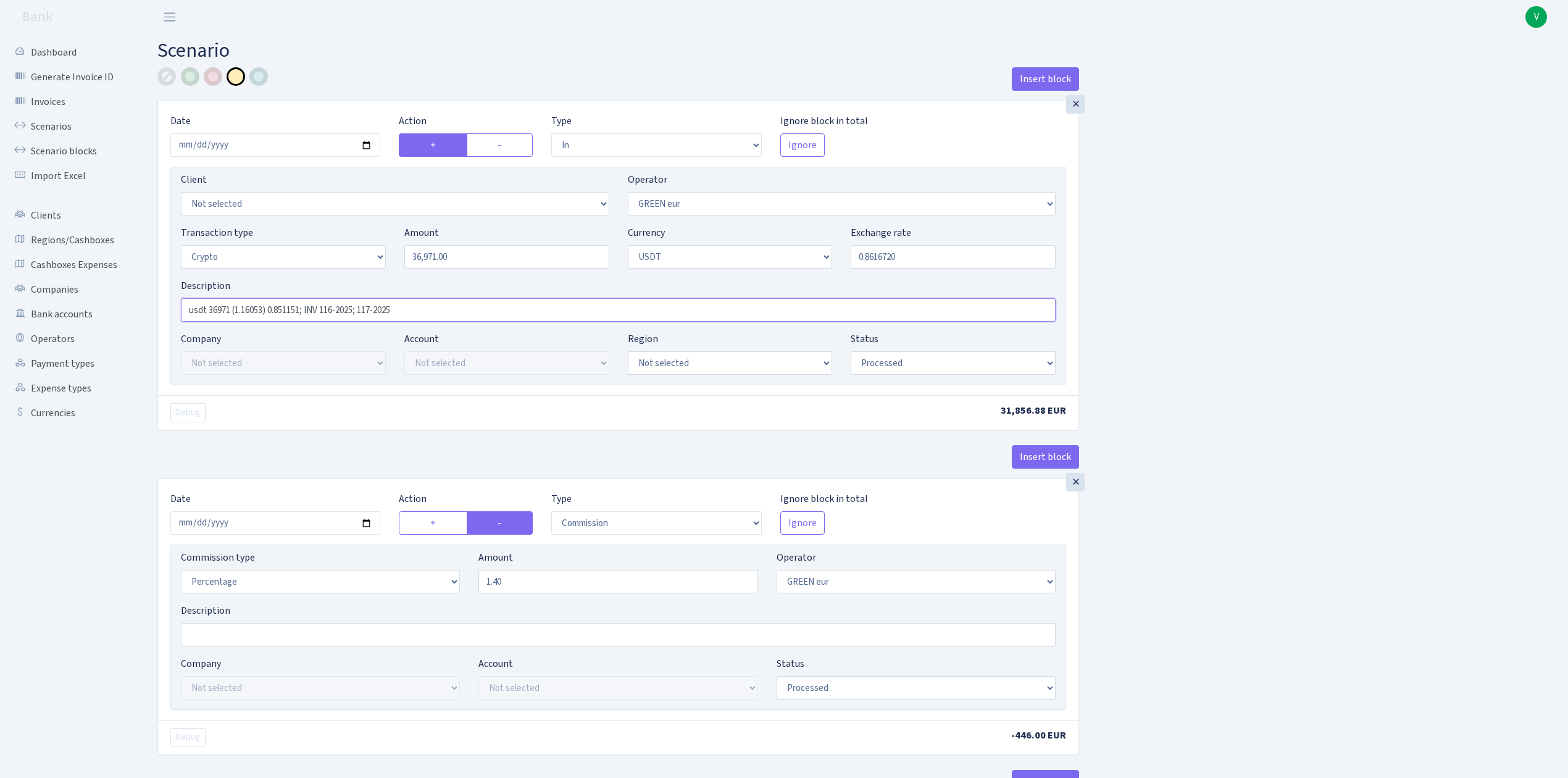
click at [304, 312] on input "usdt 36971 (1.16053) 0.851151; INV 116-2025; 117-2025" at bounding box center [618, 310] width 875 height 23
drag, startPoint x: 325, startPoint y: 307, endPoint x: 488, endPoint y: 319, distance: 163.4
click at [488, 319] on input "usdt 36971 (1.16053) 0.861672; INV 116-2025; 117-2025" at bounding box center [618, 310] width 875 height 23
type input "usdt 36971 (1.16053) 0.861672; INV 129-2025"
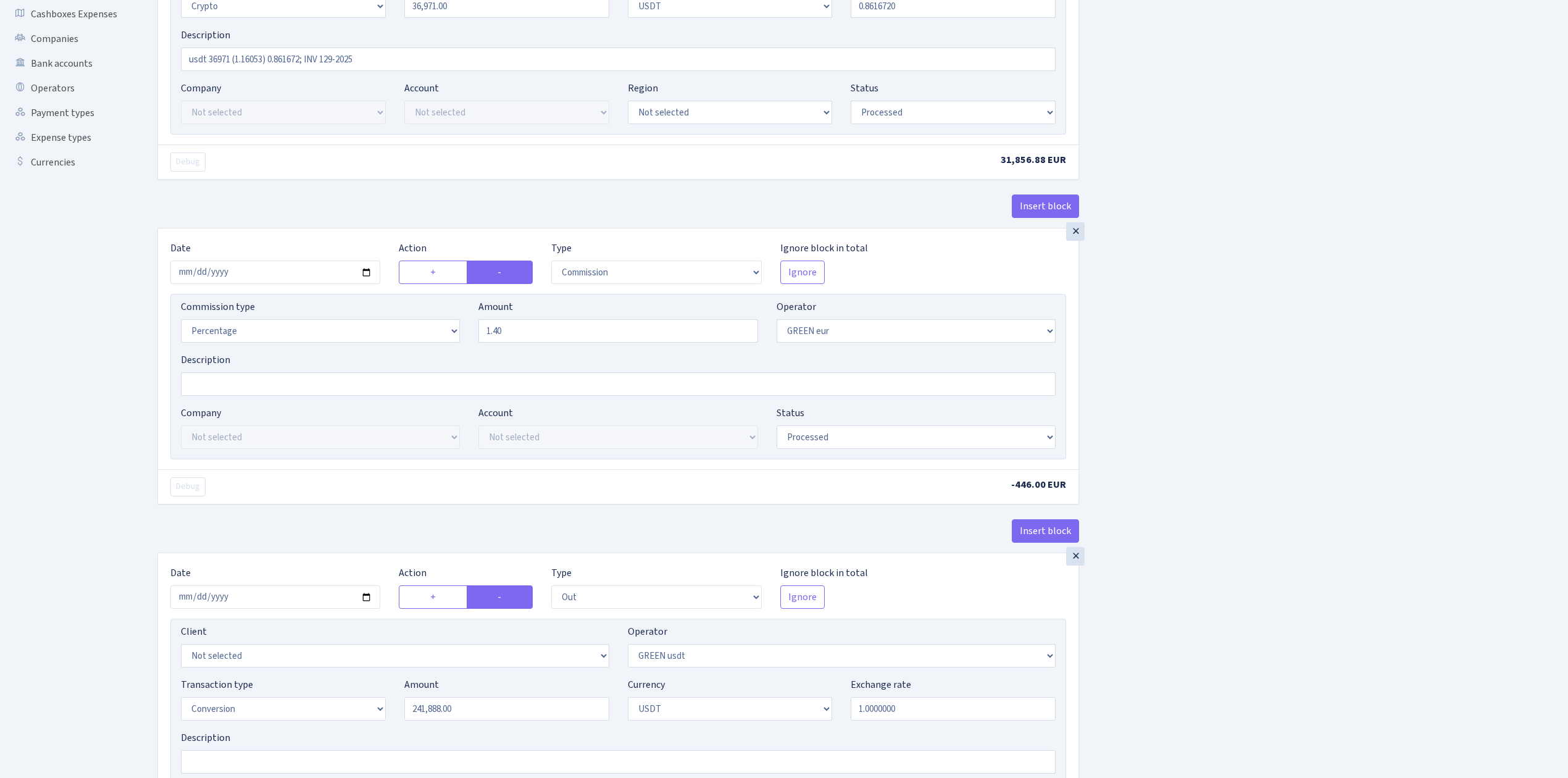
scroll to position [329, 0]
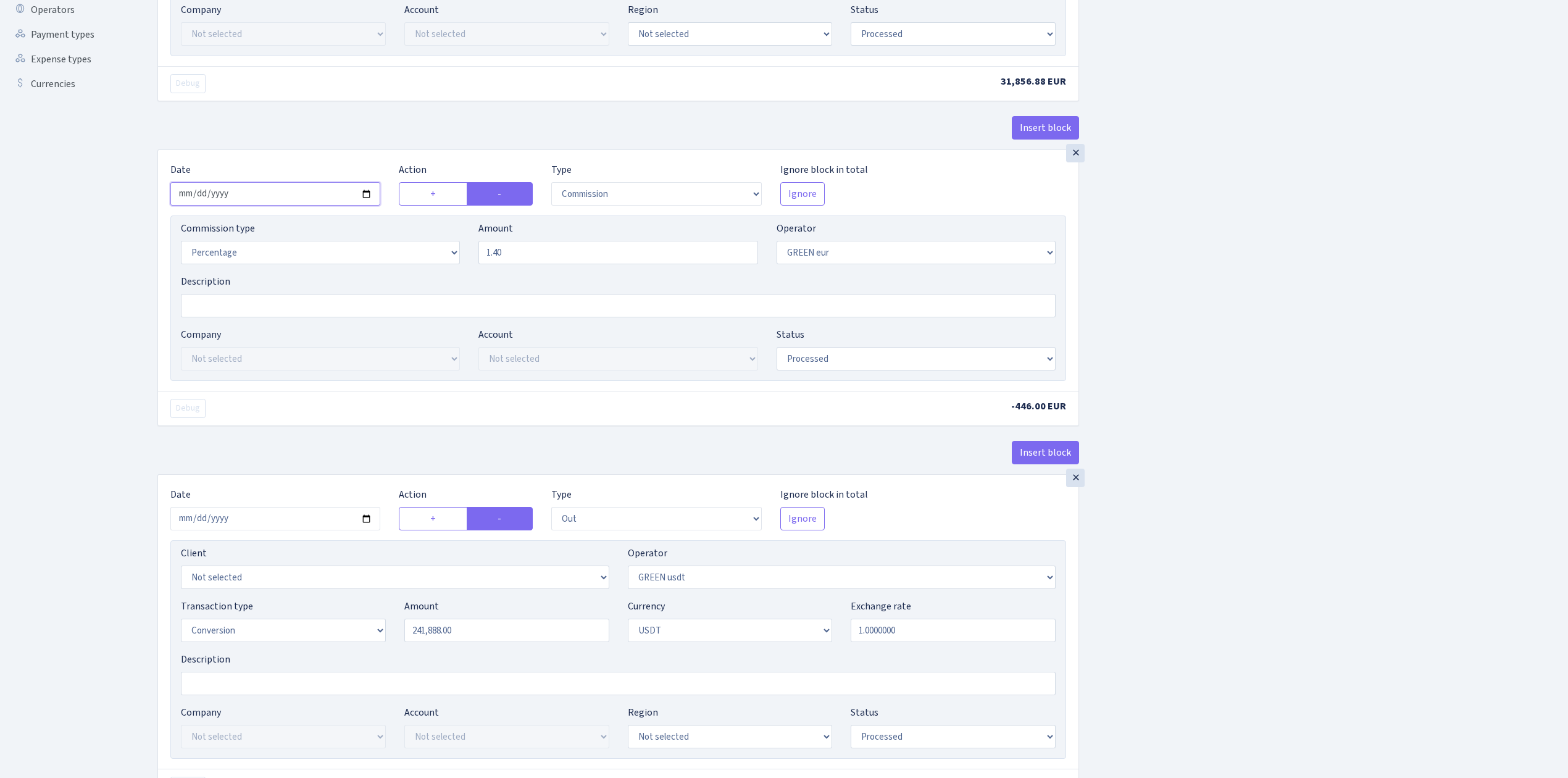
click at [367, 193] on input "2025-07-25" at bounding box center [276, 194] width 210 height 23
type input "2025-08-26"
click at [1219, 398] on div "Insert block × Date 2025-08-26 Action + - Type --- In Out Commission Field requ…" at bounding box center [854, 647] width 1411 height 1818
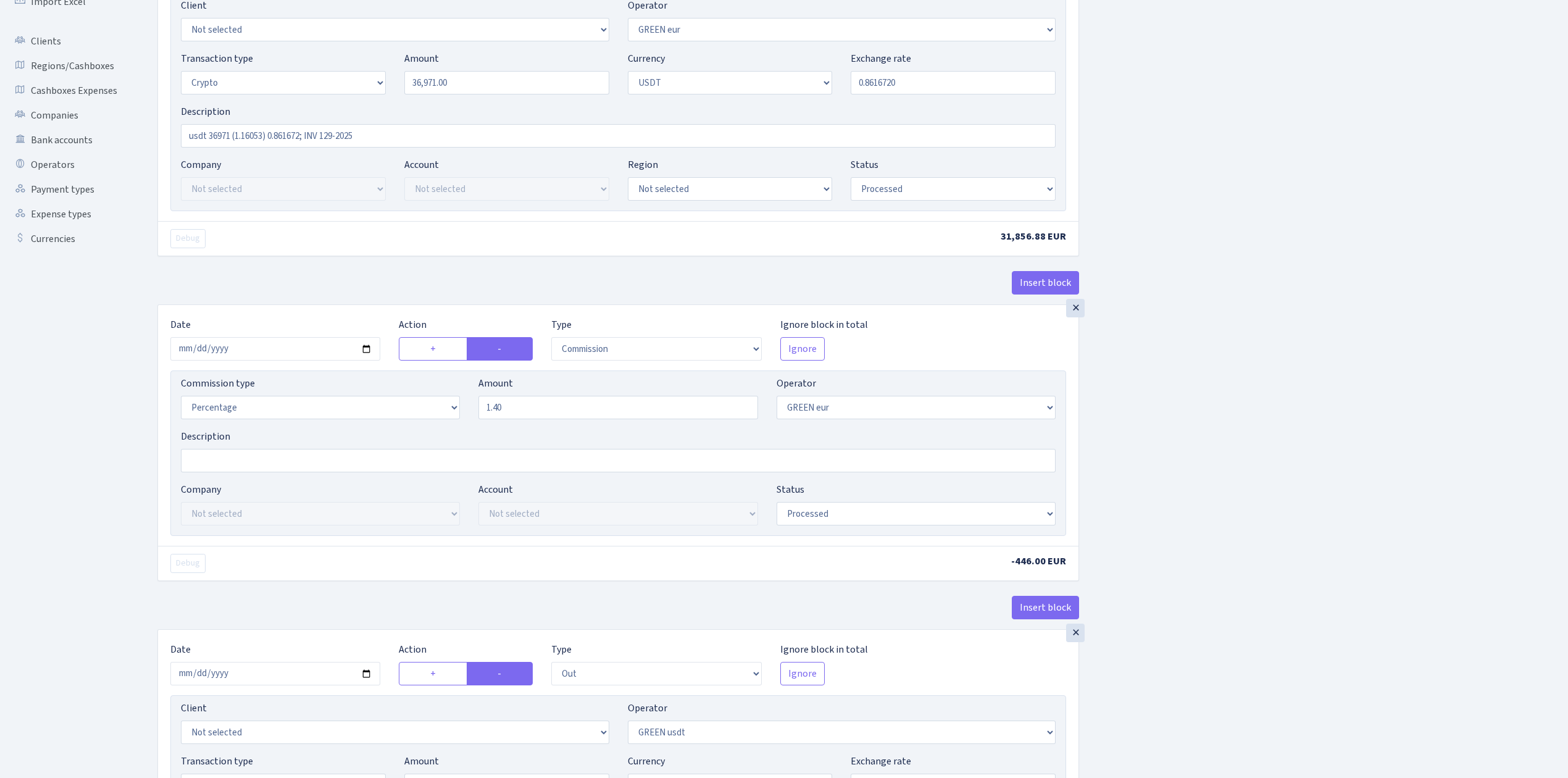
scroll to position [164, 0]
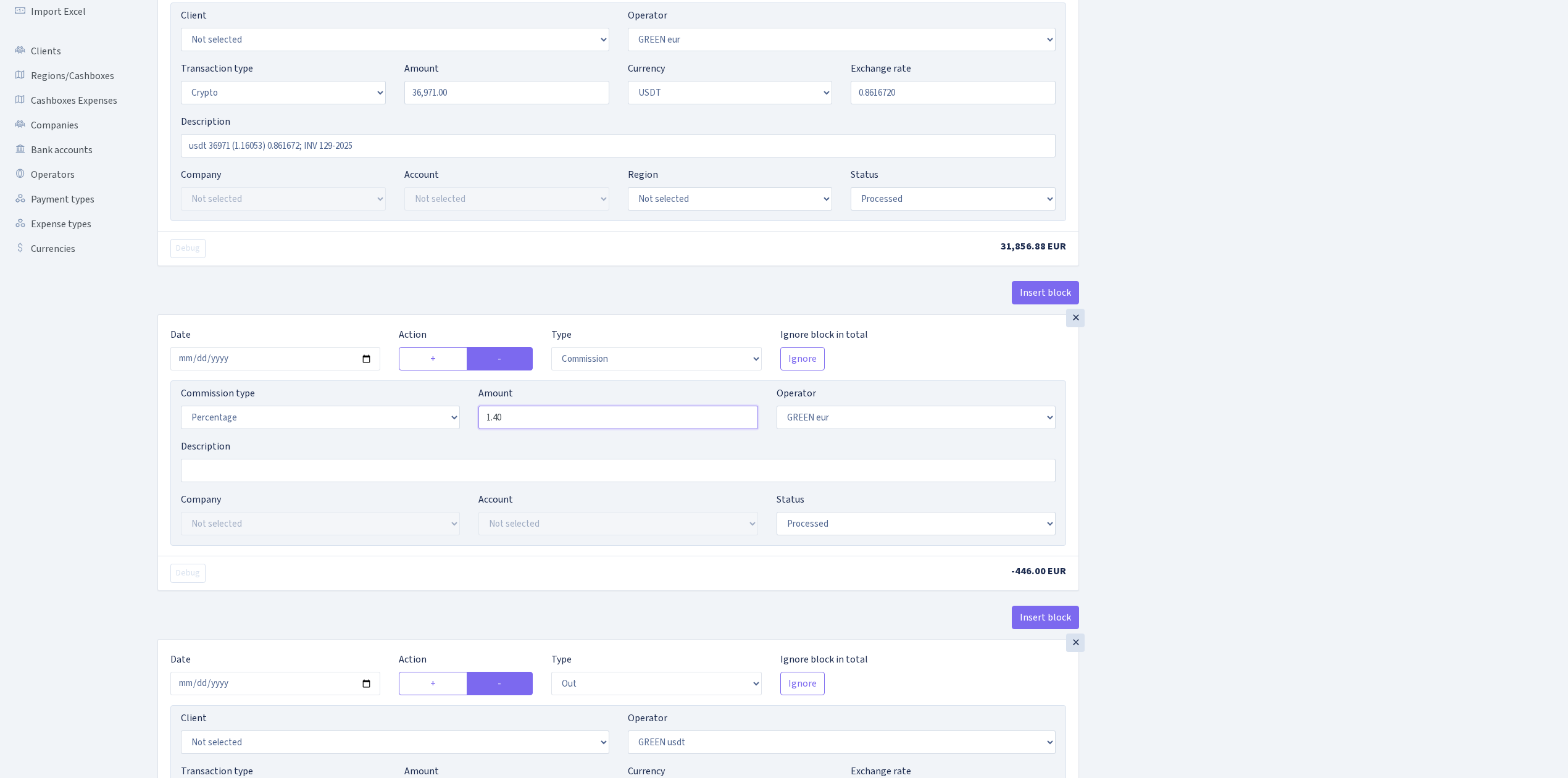
click at [499, 420] on input "1.40" at bounding box center [618, 417] width 279 height 23
drag, startPoint x: 515, startPoint y: 426, endPoint x: 475, endPoint y: 415, distance: 41.5
click at [475, 415] on div "Amount 1.40" at bounding box center [618, 407] width 297 height 43
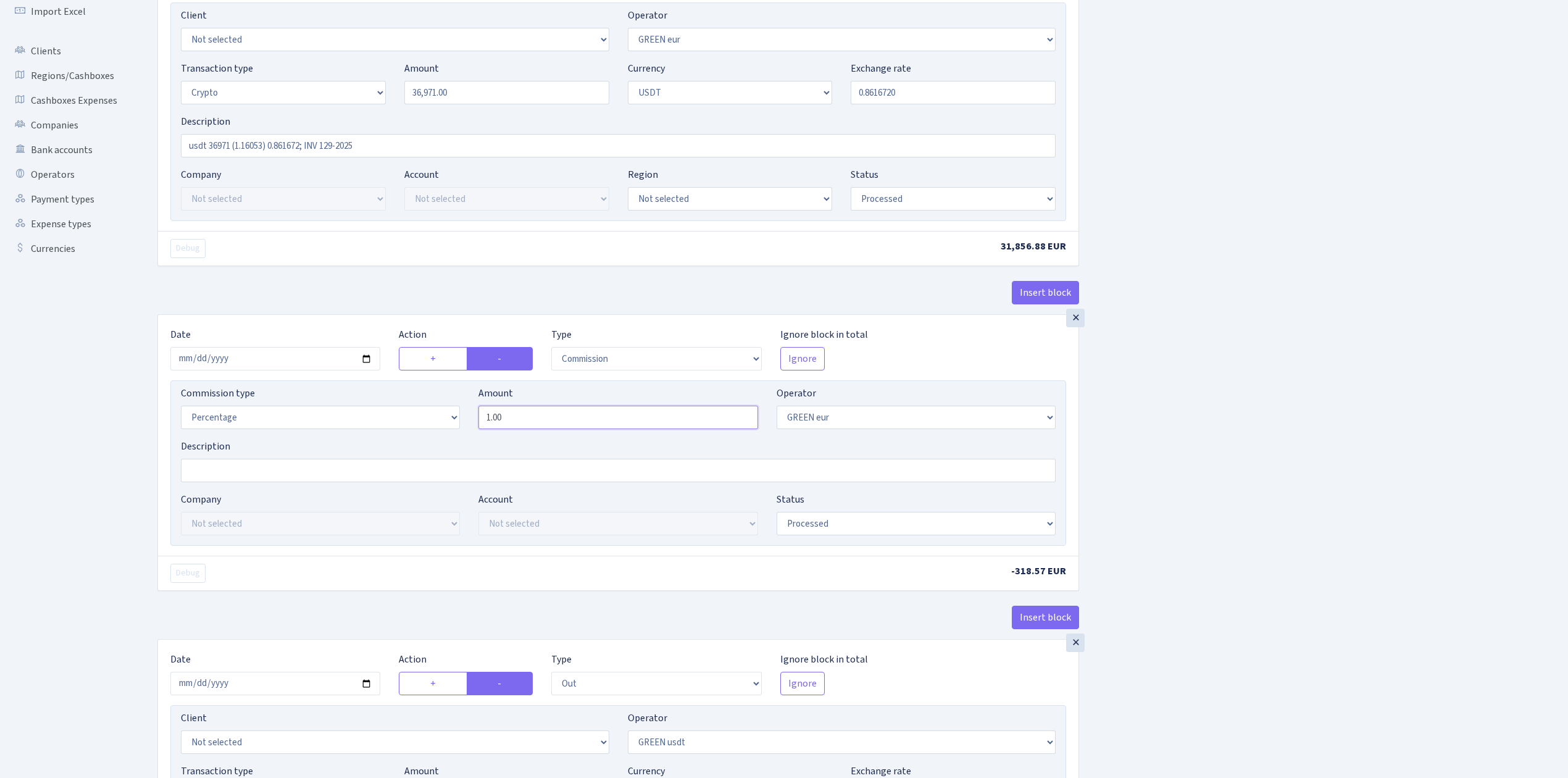
drag, startPoint x: 495, startPoint y: 420, endPoint x: 550, endPoint y: 421, distance: 55.0
click at [550, 421] on input "1.00" at bounding box center [618, 417] width 279 height 23
type input "1.40"
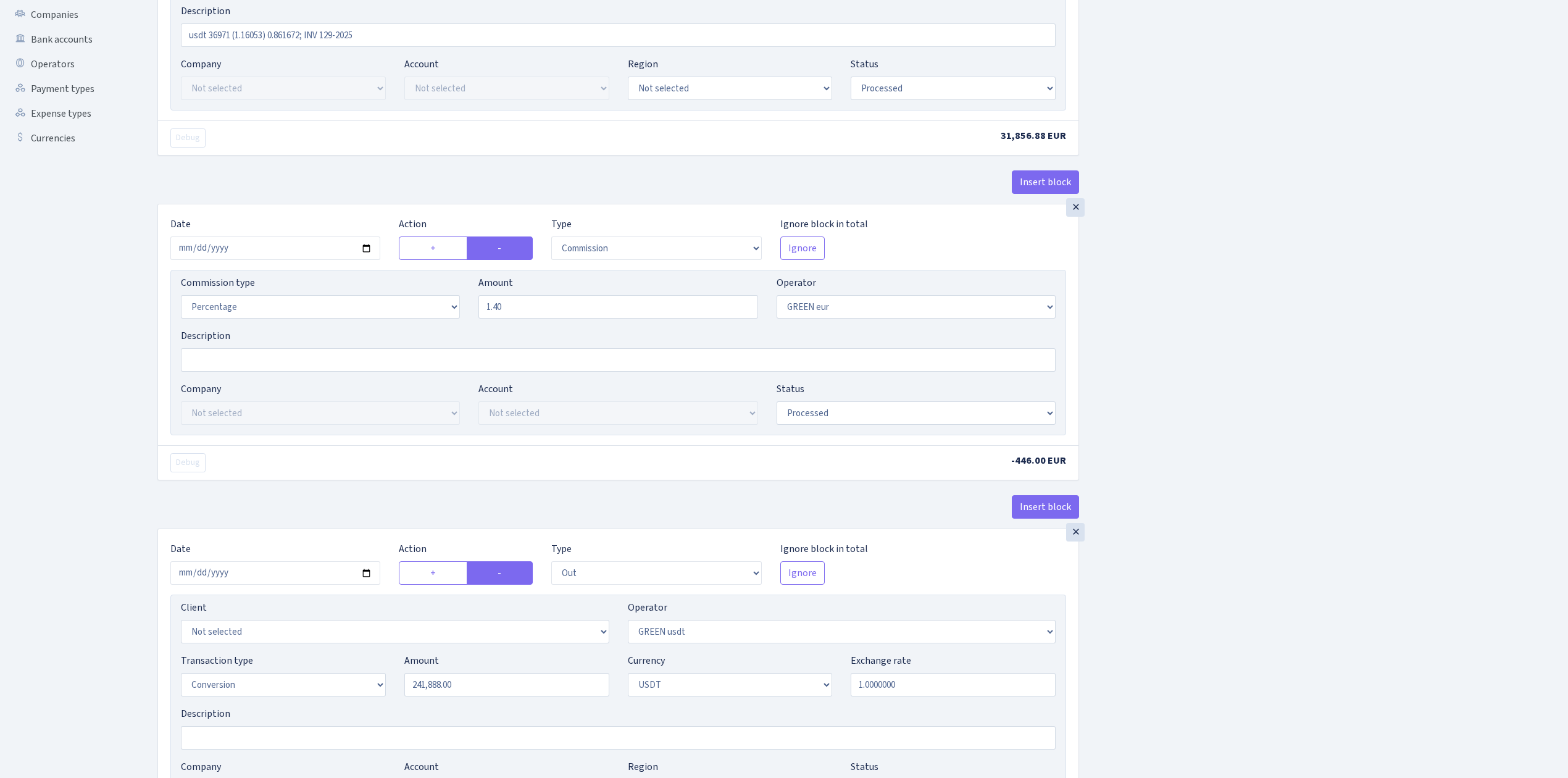
scroll to position [411, 0]
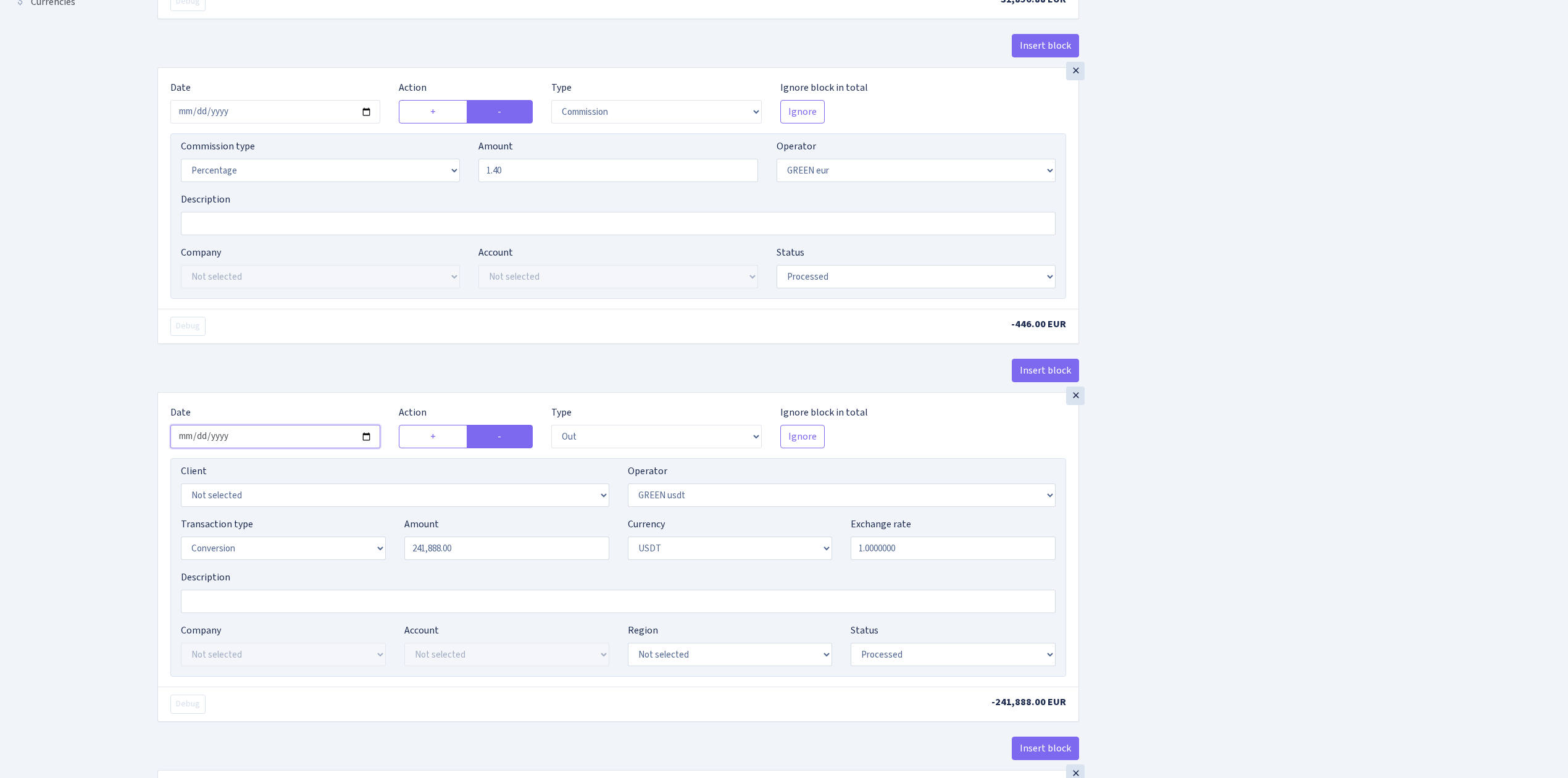
click at [354, 440] on input "2025-07-25" at bounding box center [276, 436] width 210 height 23
click at [361, 443] on input "2025-07-25" at bounding box center [276, 436] width 210 height 23
type input "2025-08-26"
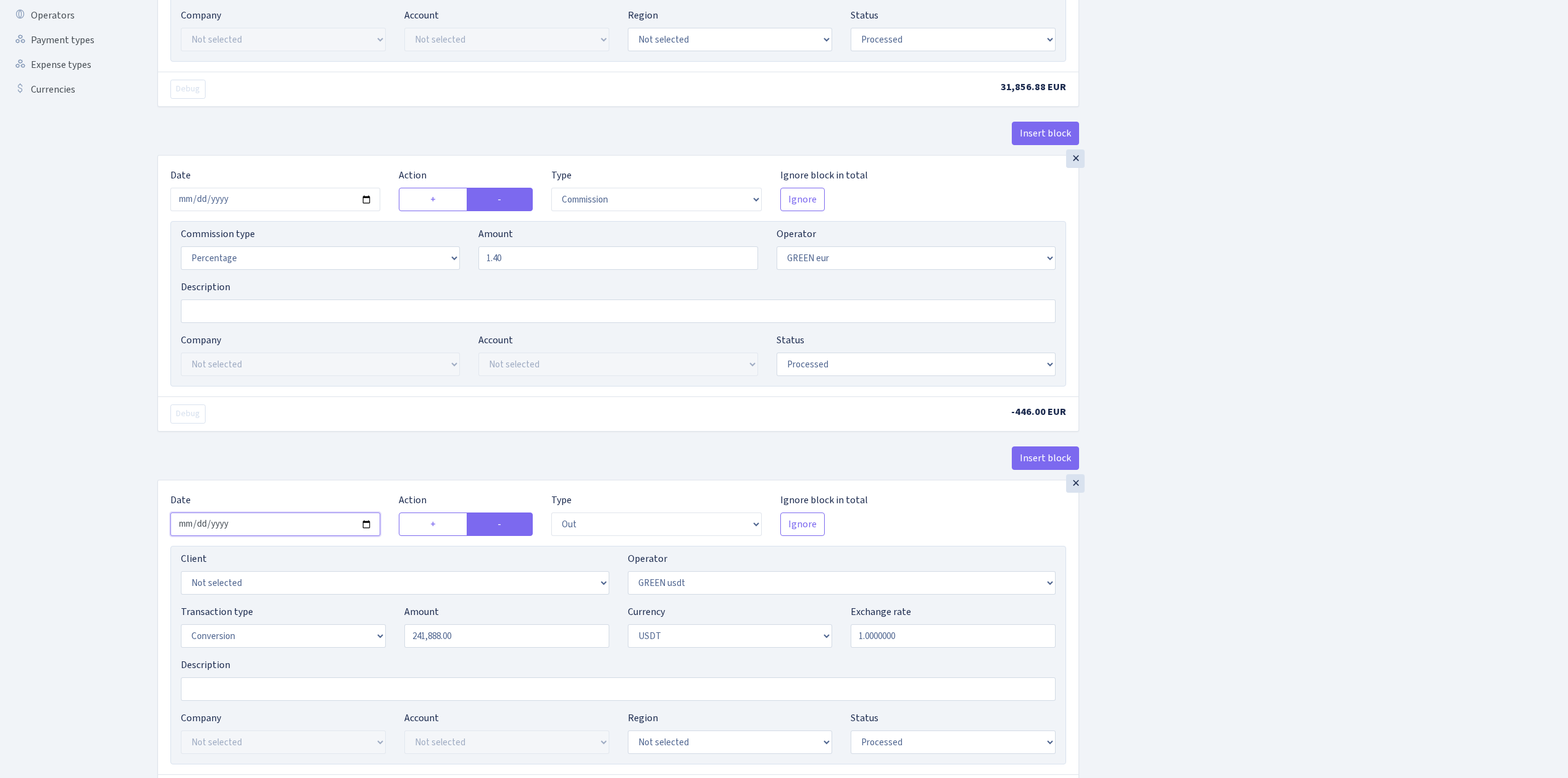
scroll to position [82, 0]
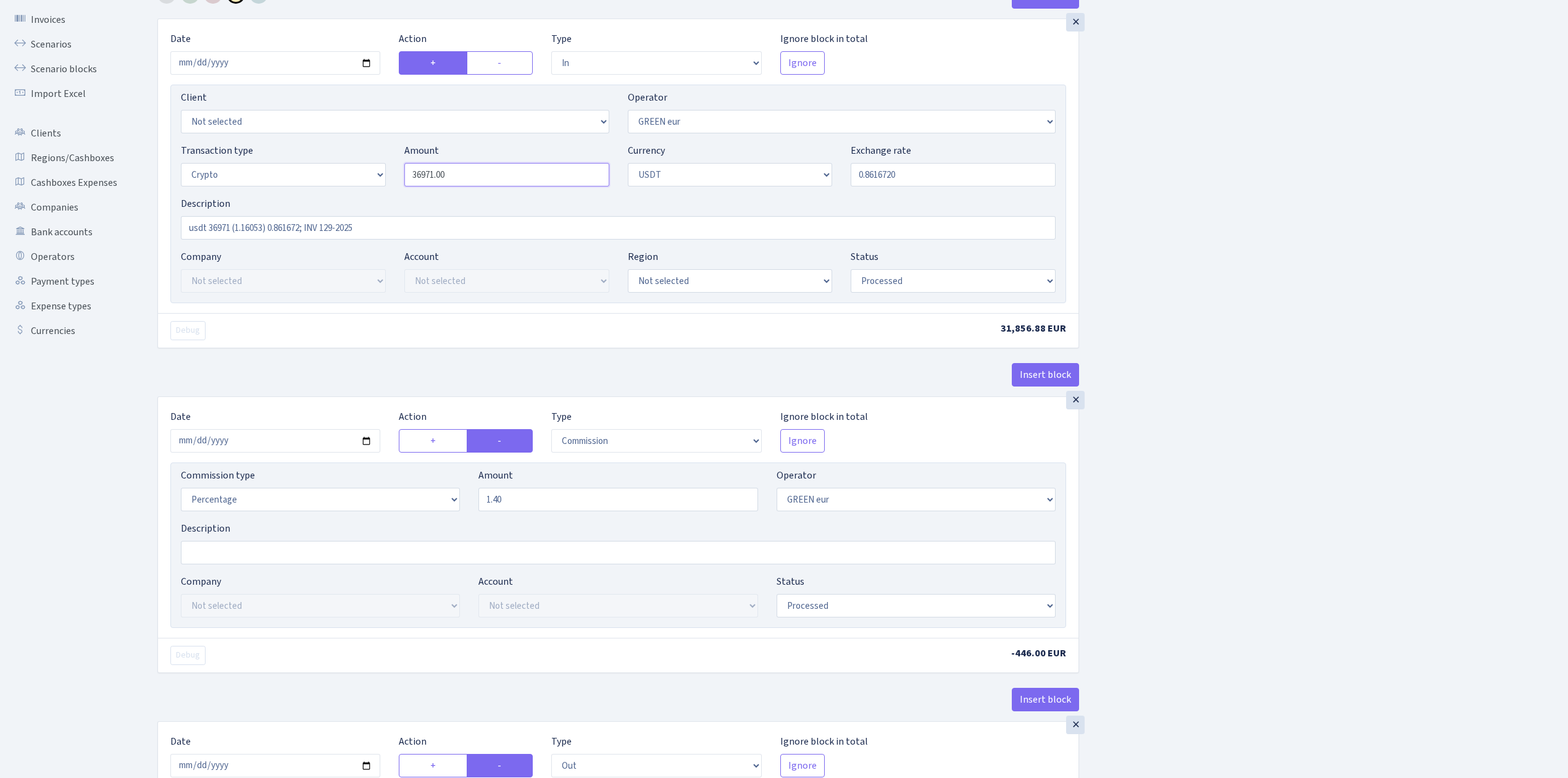
drag, startPoint x: 475, startPoint y: 171, endPoint x: 376, endPoint y: 161, distance: 99.5
click at [376, 161] on div "Transaction type Not selected 981 ELF FISH crypto GIRT IVO dekl MM-BALTIC eur U…" at bounding box center [618, 170] width 893 height 53
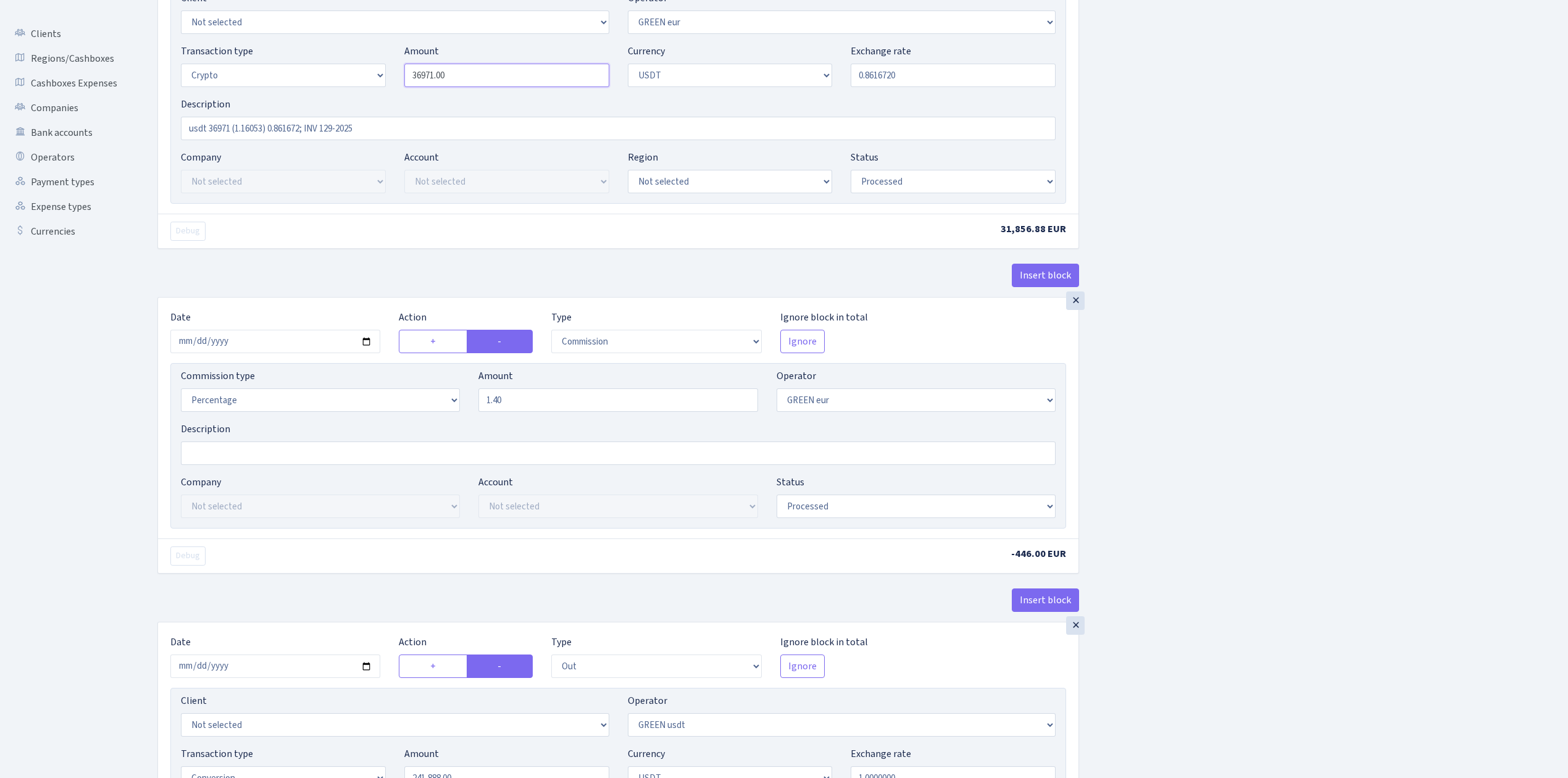
scroll to position [411, 0]
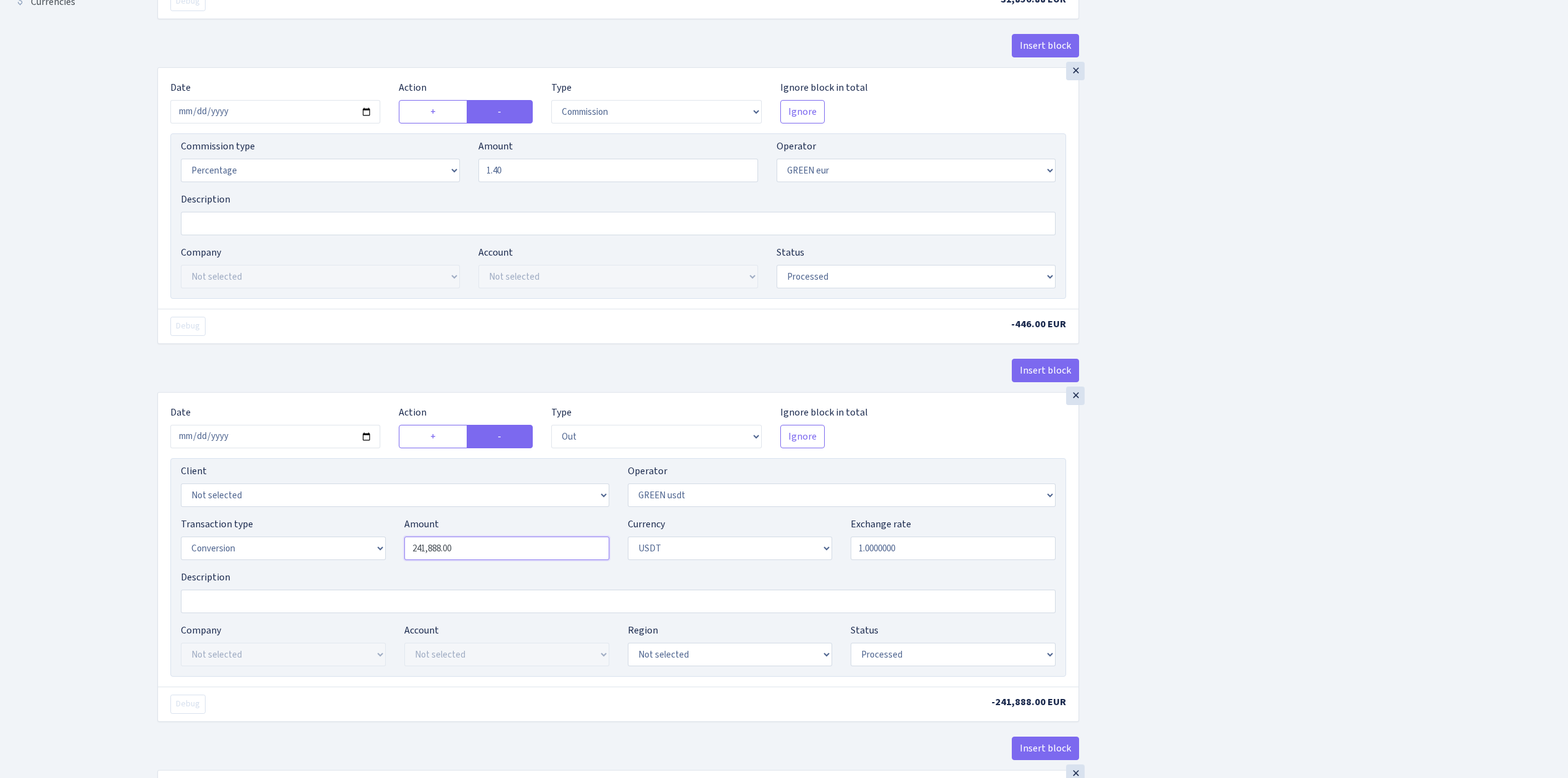
type input "36,971.00"
drag, startPoint x: 470, startPoint y: 554, endPoint x: 362, endPoint y: 550, distance: 108.1
click at [362, 550] on div "Transaction type Not selected 981 ELF FISH crypto GIRT IVO dekl MM-BALTIC eur U…" at bounding box center [618, 543] width 893 height 53
paste input "36971"
click at [1249, 542] on div "Insert block × Date 2025-08-26 Action + - Type --- In Out Commission Field requ…" at bounding box center [854, 565] width 1411 height 1818
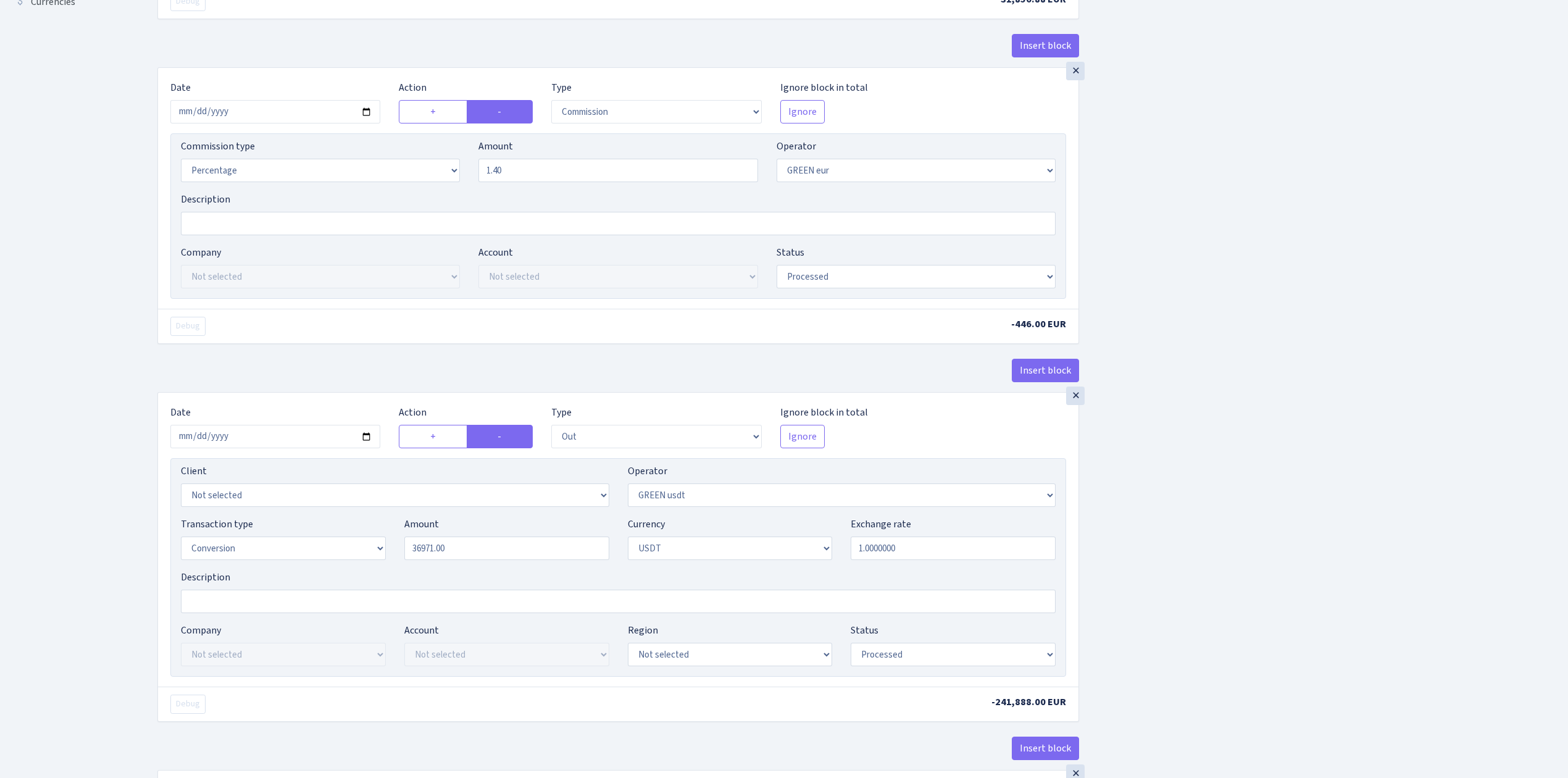
type input "36,971.00"
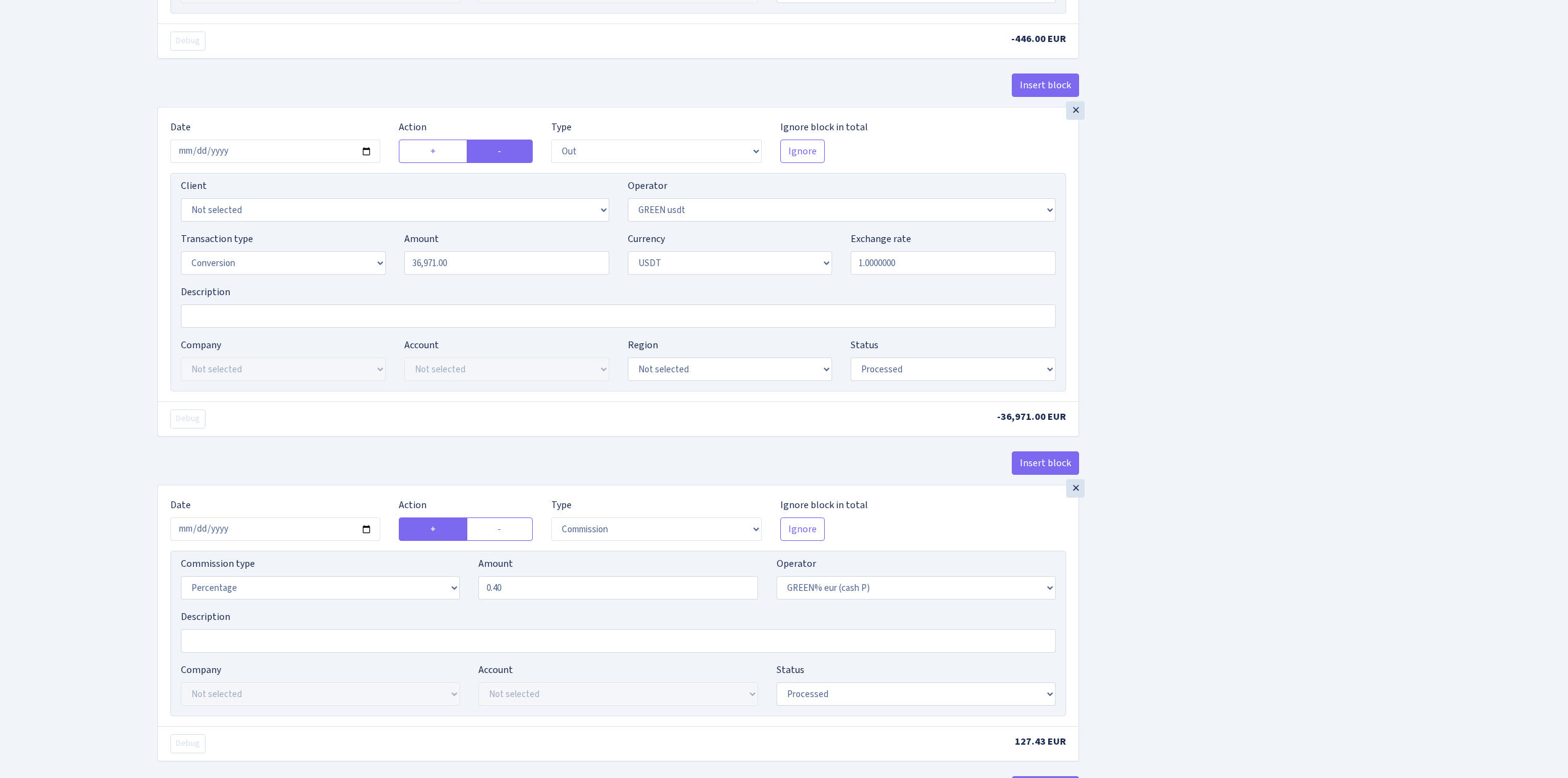
scroll to position [741, 0]
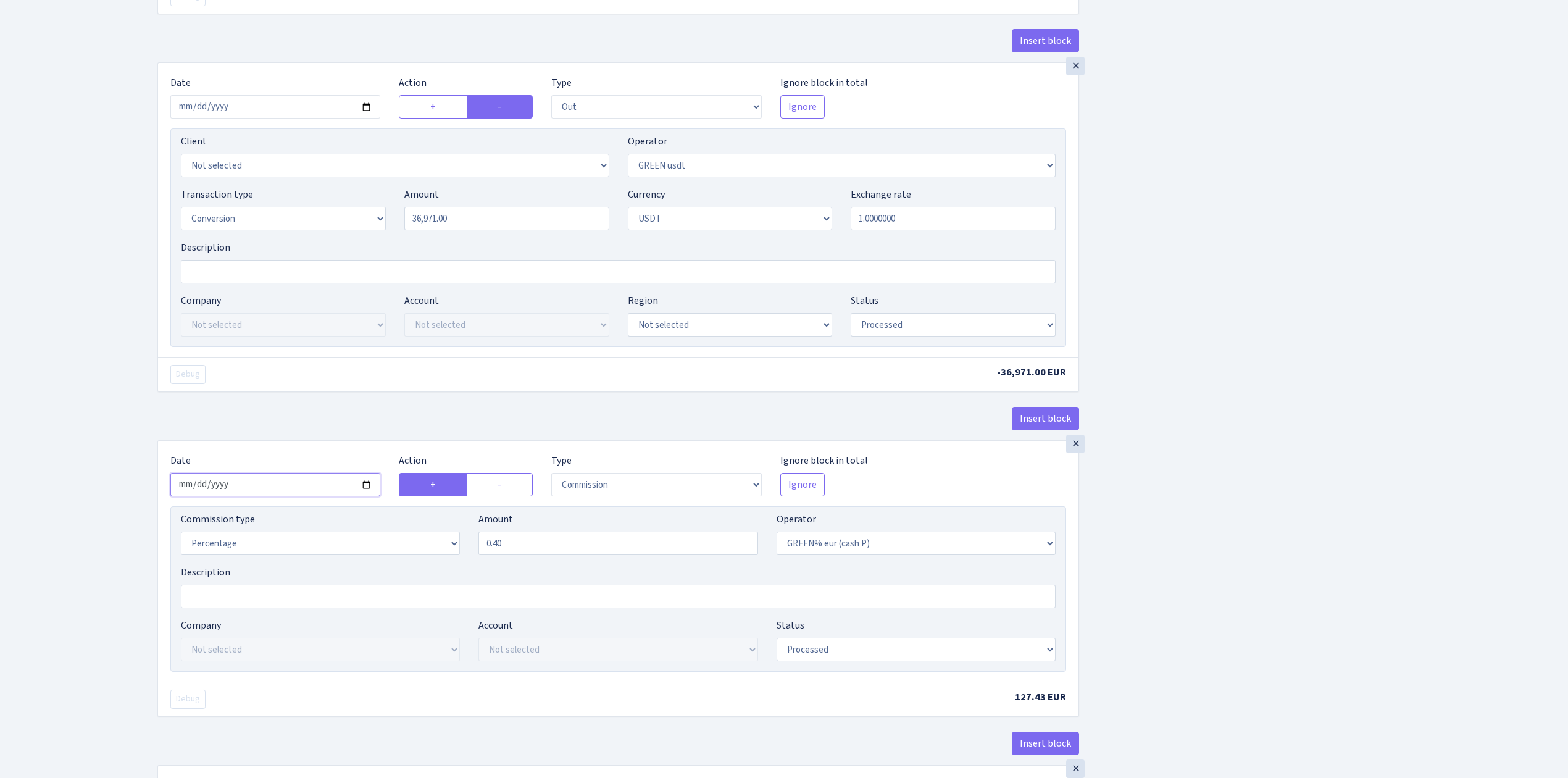
click at [364, 489] on input "2025-07-25" at bounding box center [276, 484] width 210 height 23
type input "2025-08-26"
click at [1303, 593] on div "Insert block × Date 2025-08-26 Action + - Type --- In Out Commission Field requ…" at bounding box center [854, 235] width 1411 height 1818
click at [1249, 573] on div "Insert block × Date 2025-08-26 Action + - Type --- In Out Commission Field requ…" at bounding box center [854, 235] width 1411 height 1818
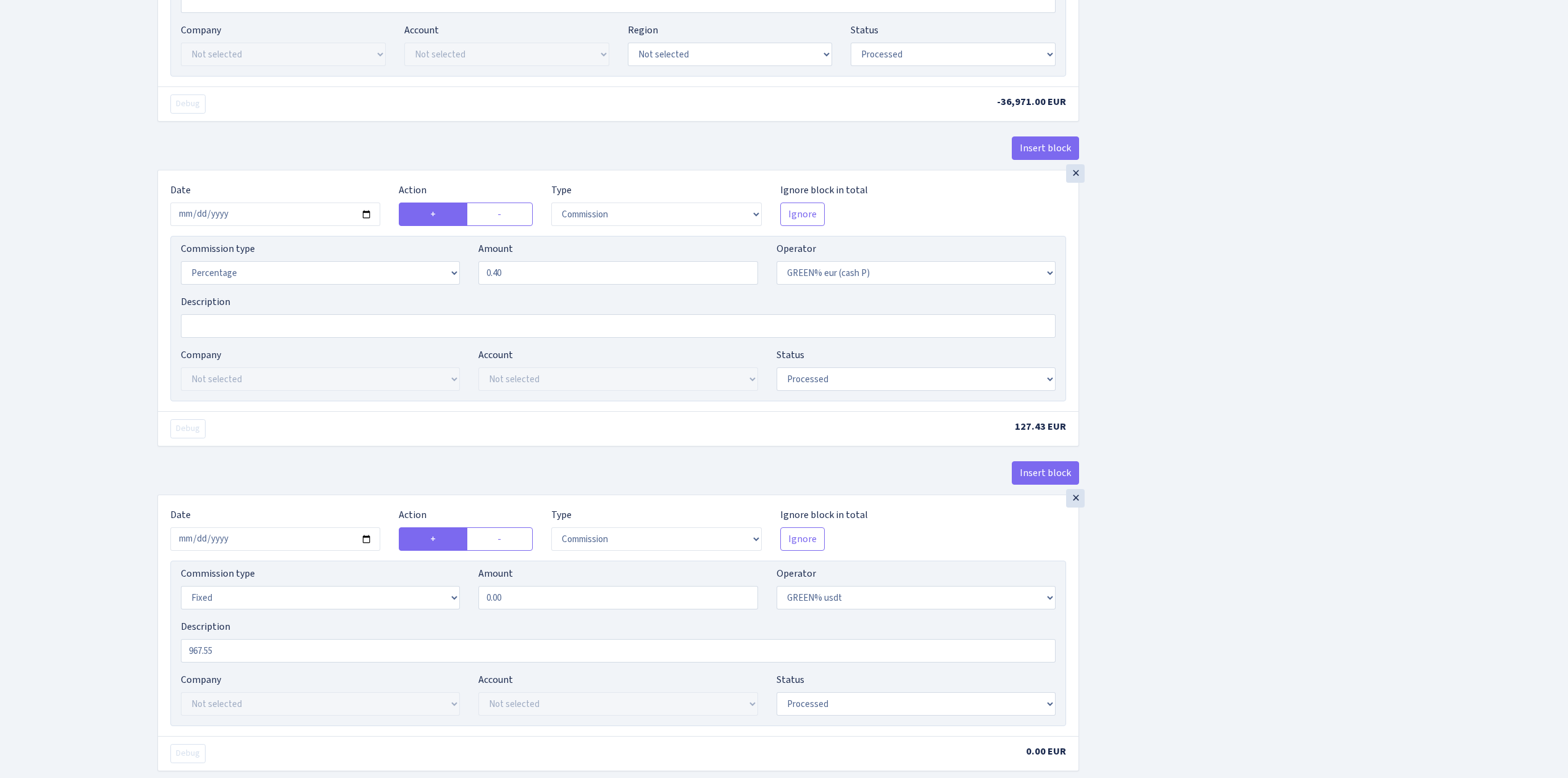
scroll to position [1069, 0]
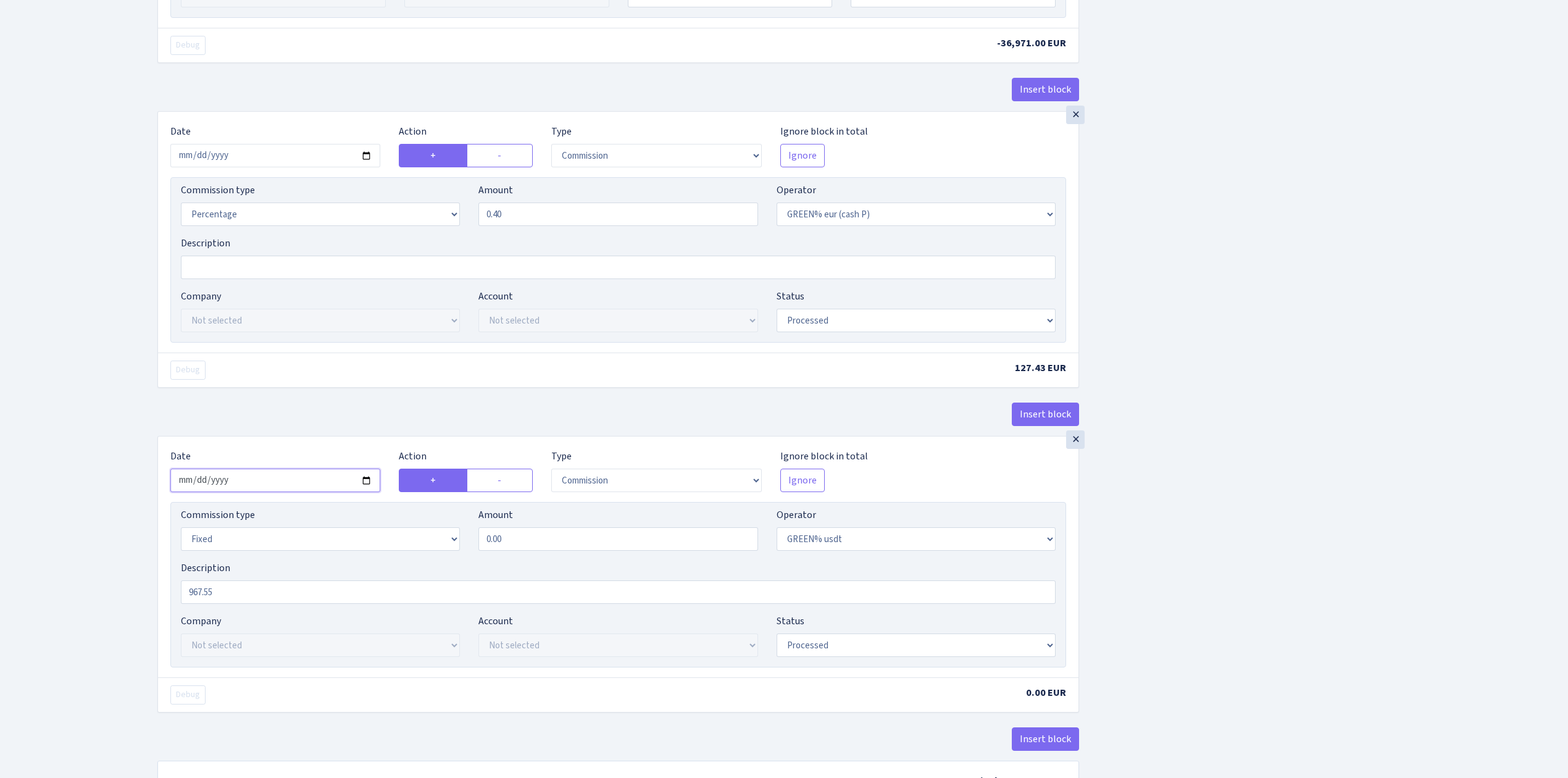
click at [368, 490] on input "2025-07-25" at bounding box center [276, 480] width 210 height 23
type input "2025-08-26"
drag, startPoint x: 266, startPoint y: 603, endPoint x: 119, endPoint y: 593, distance: 147.3
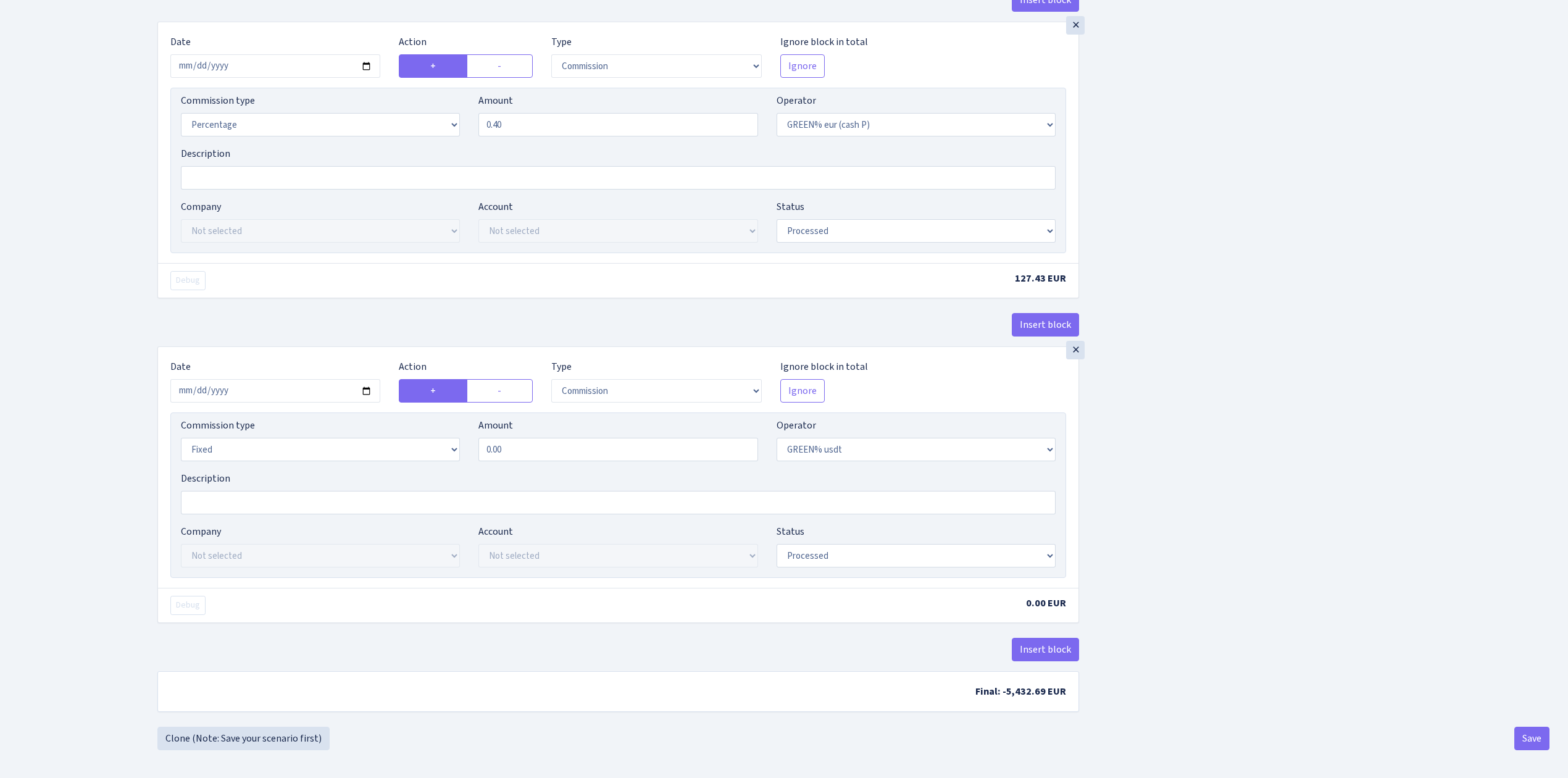
scroll to position [1175, 0]
click at [1532, 728] on button "Save" at bounding box center [1532, 735] width 36 height 23
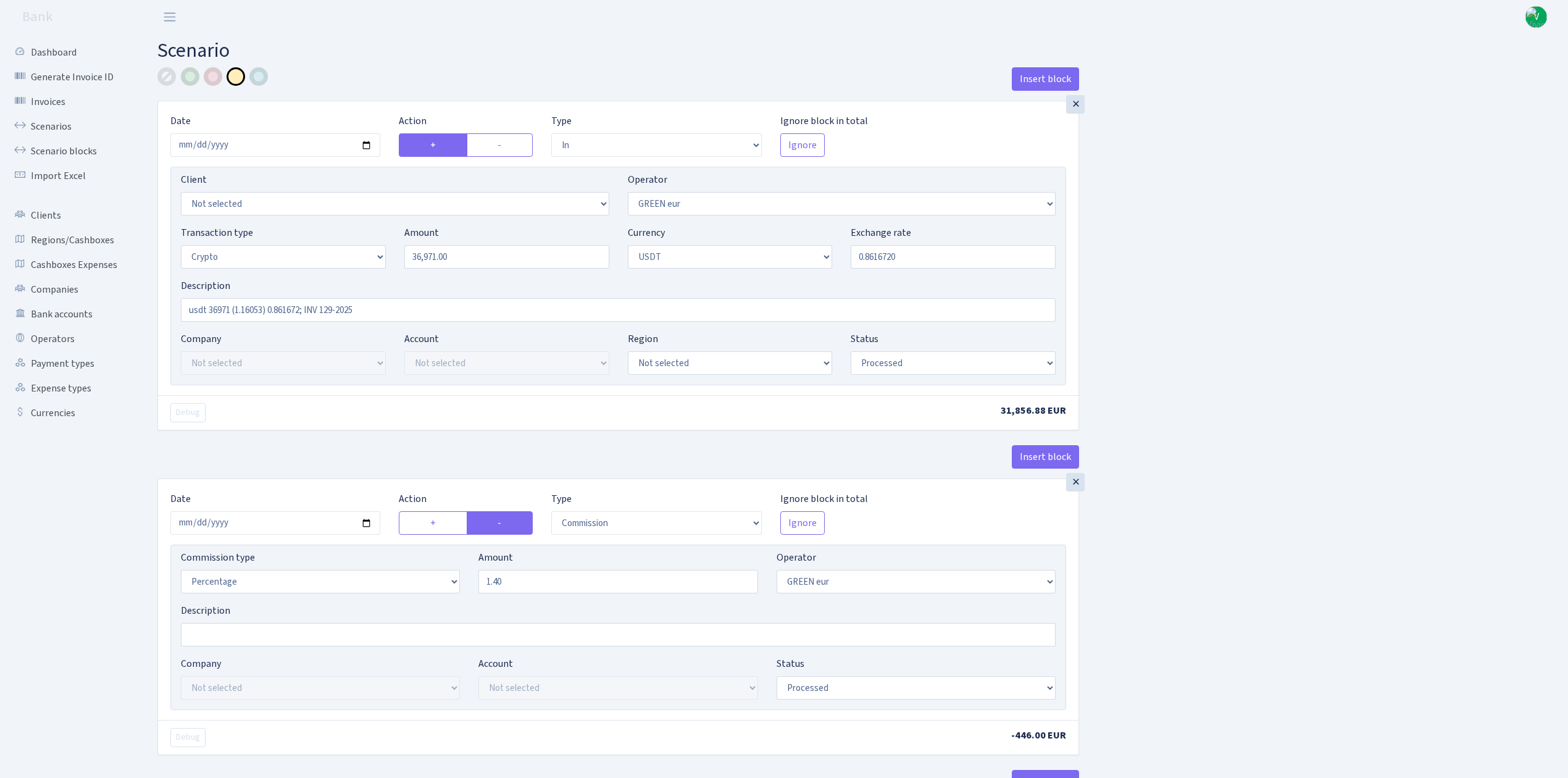
select select "in"
select select "461"
select select "3"
select select "6"
select select "processed"
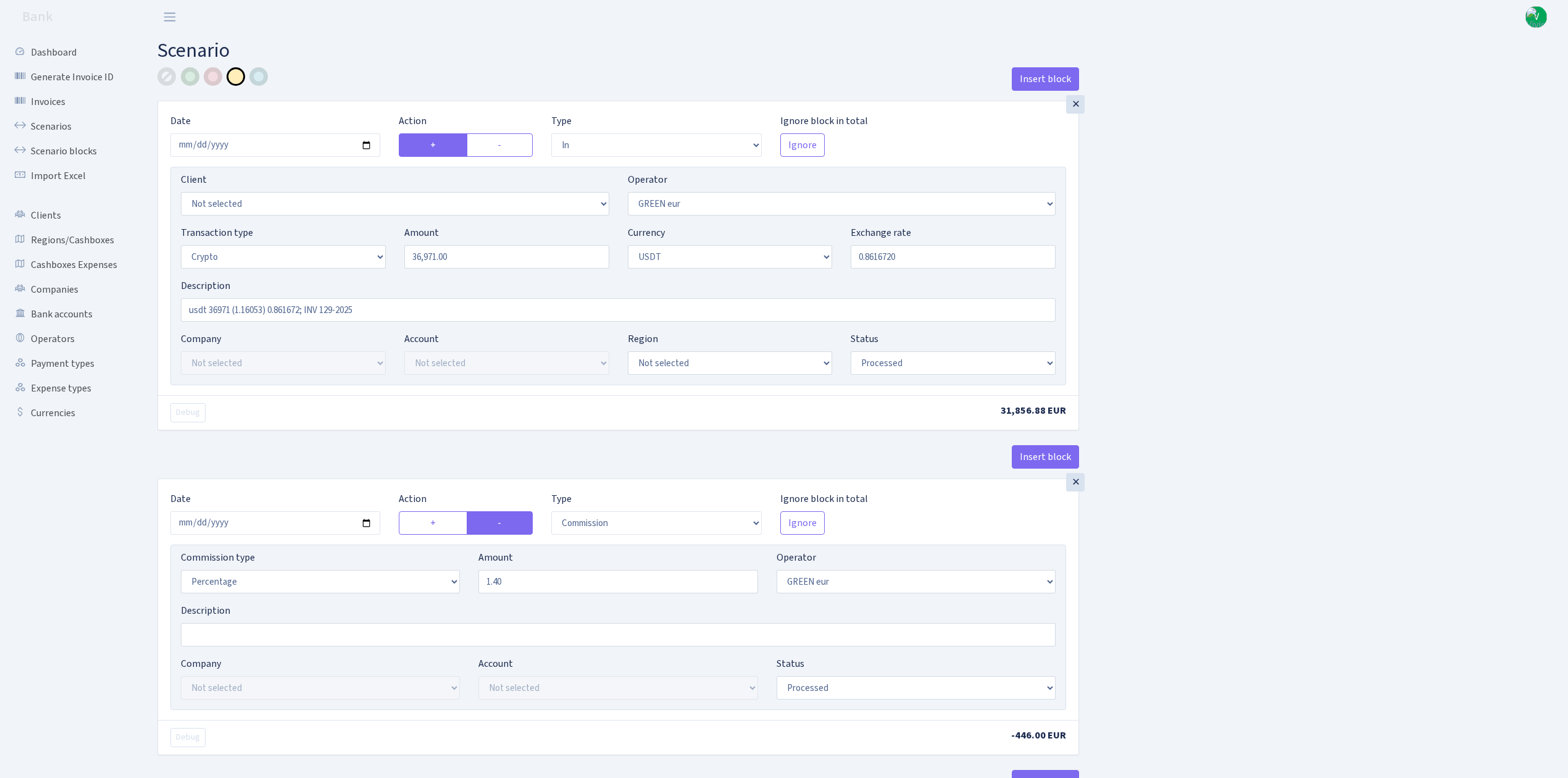
select select "commission"
select select "461"
select select "processed"
select select "out"
select select "462"
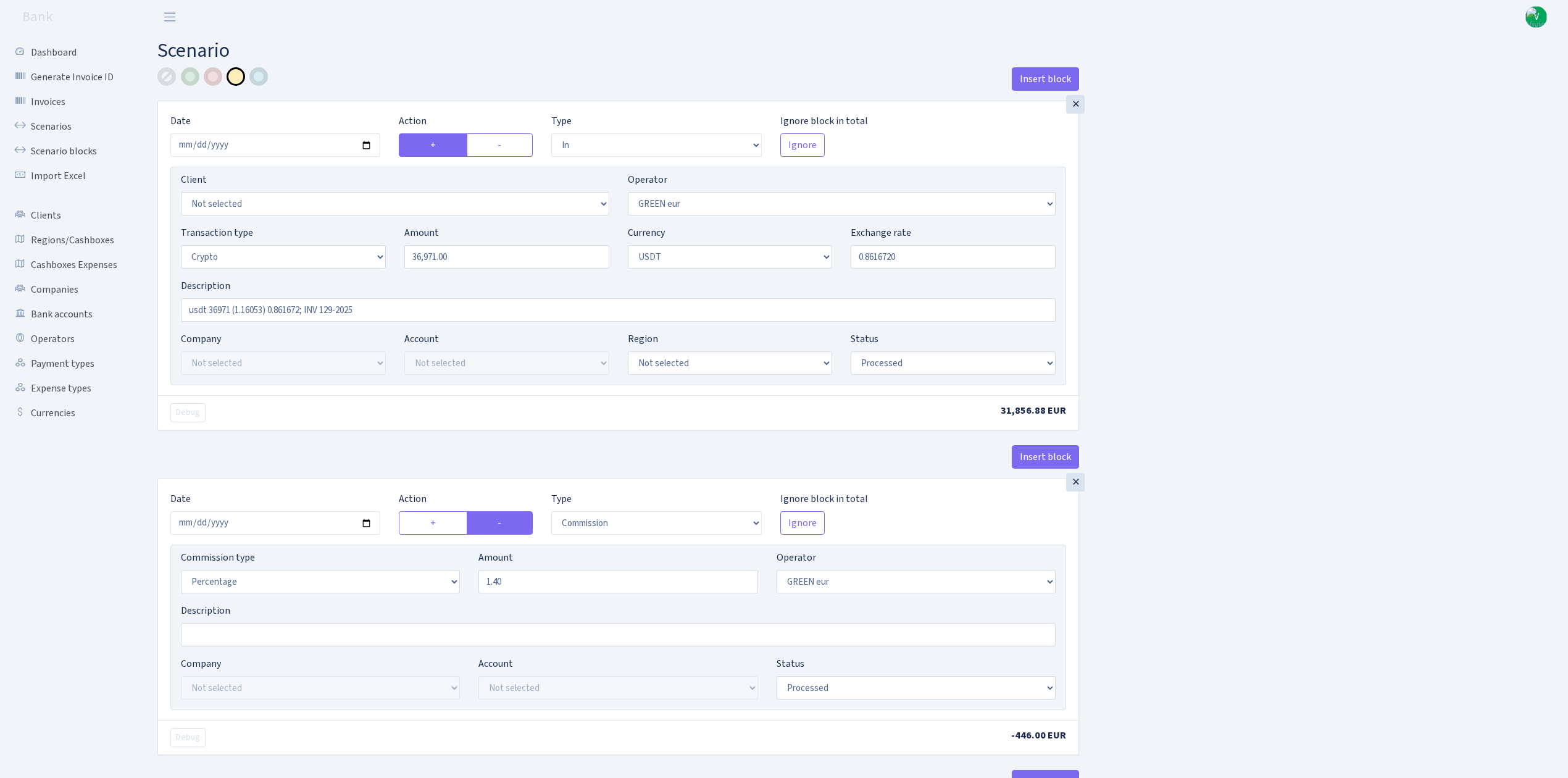
select select "15"
select select "6"
select select "processed"
select select "commission"
select select "463"
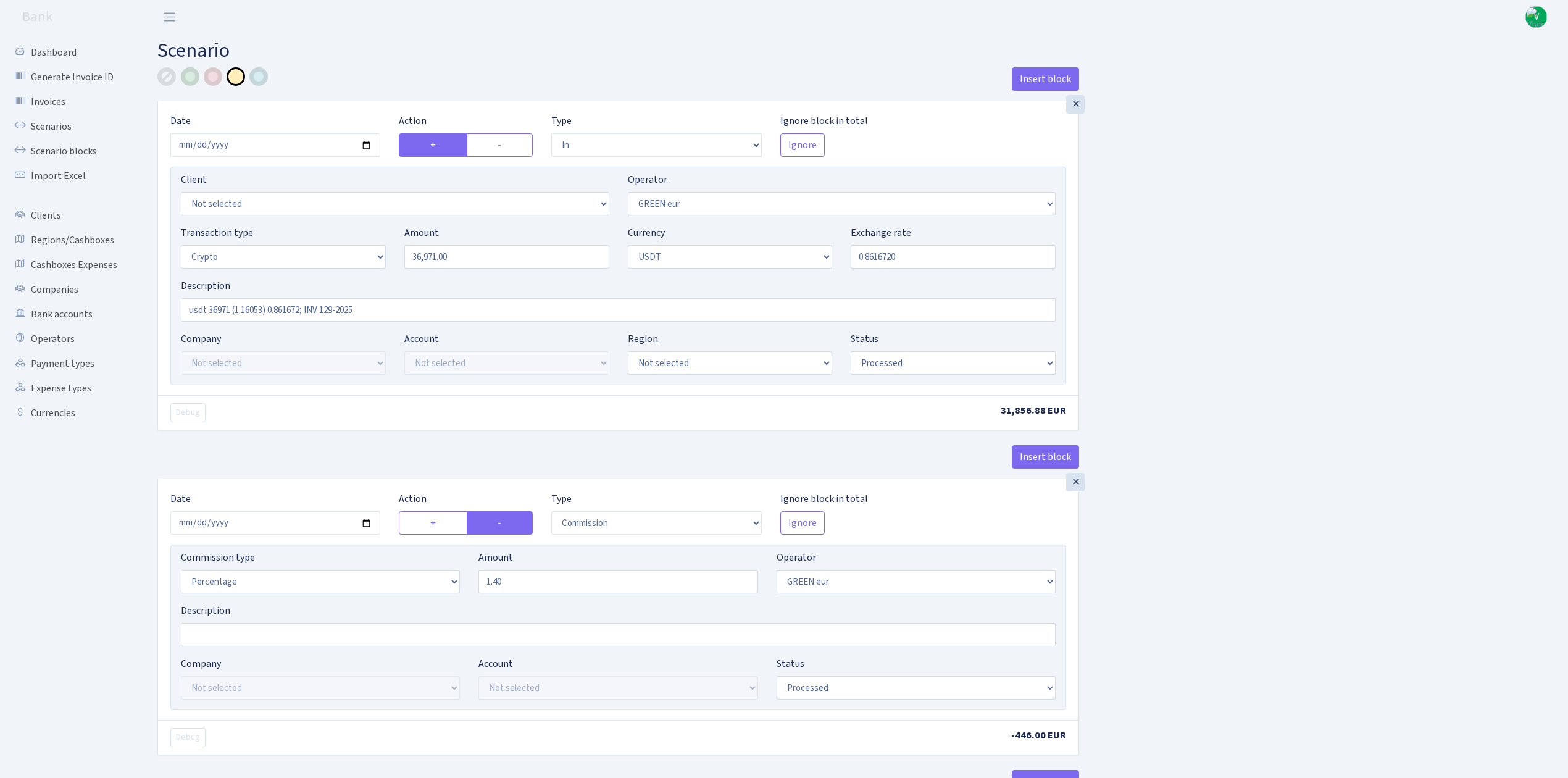
select select "processed"
select select "commission"
select select "fixed"
select select "464"
select select "processed"
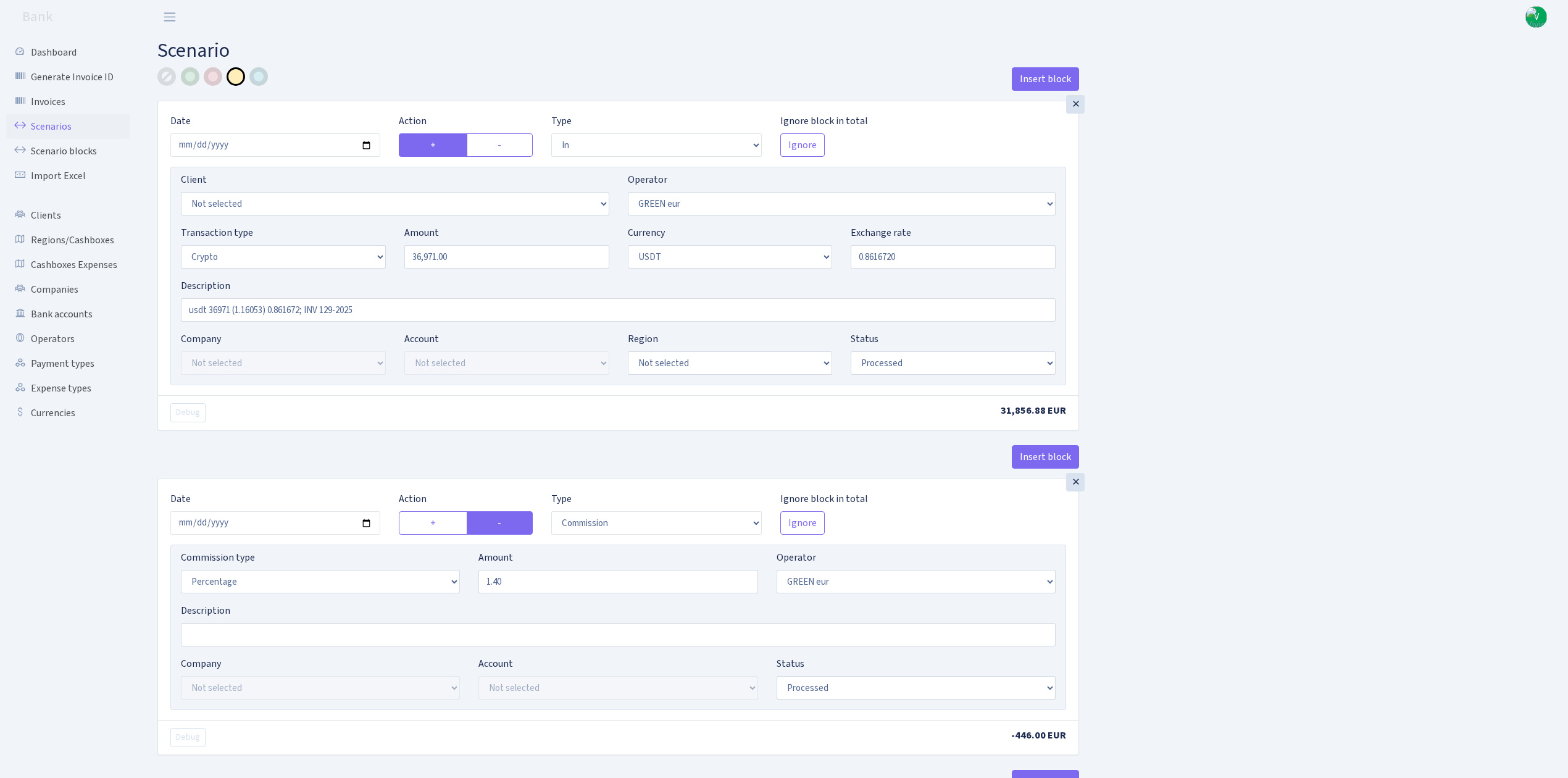
click at [41, 122] on link "Scenarios" at bounding box center [67, 127] width 123 height 25
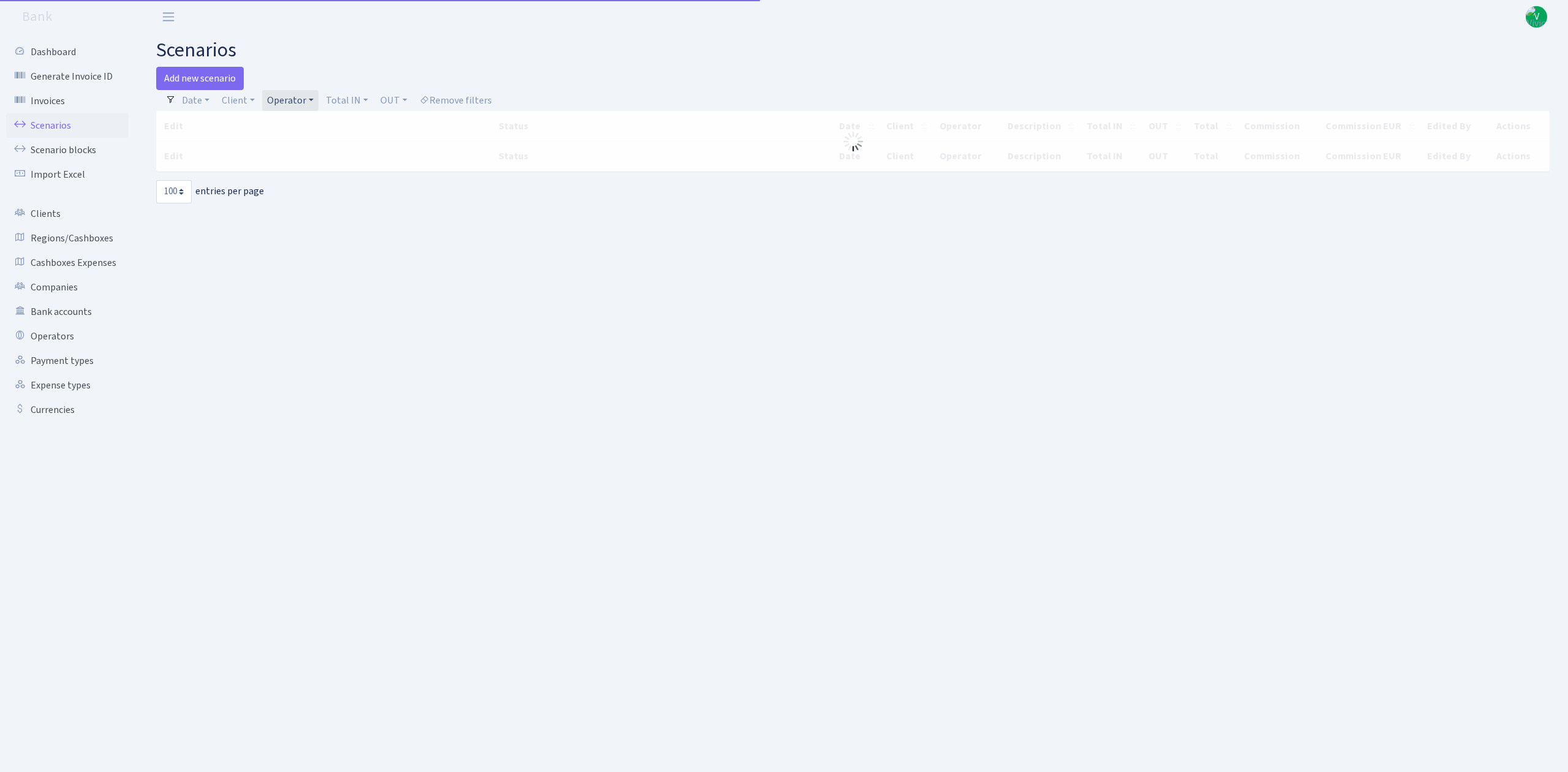
select select "100"
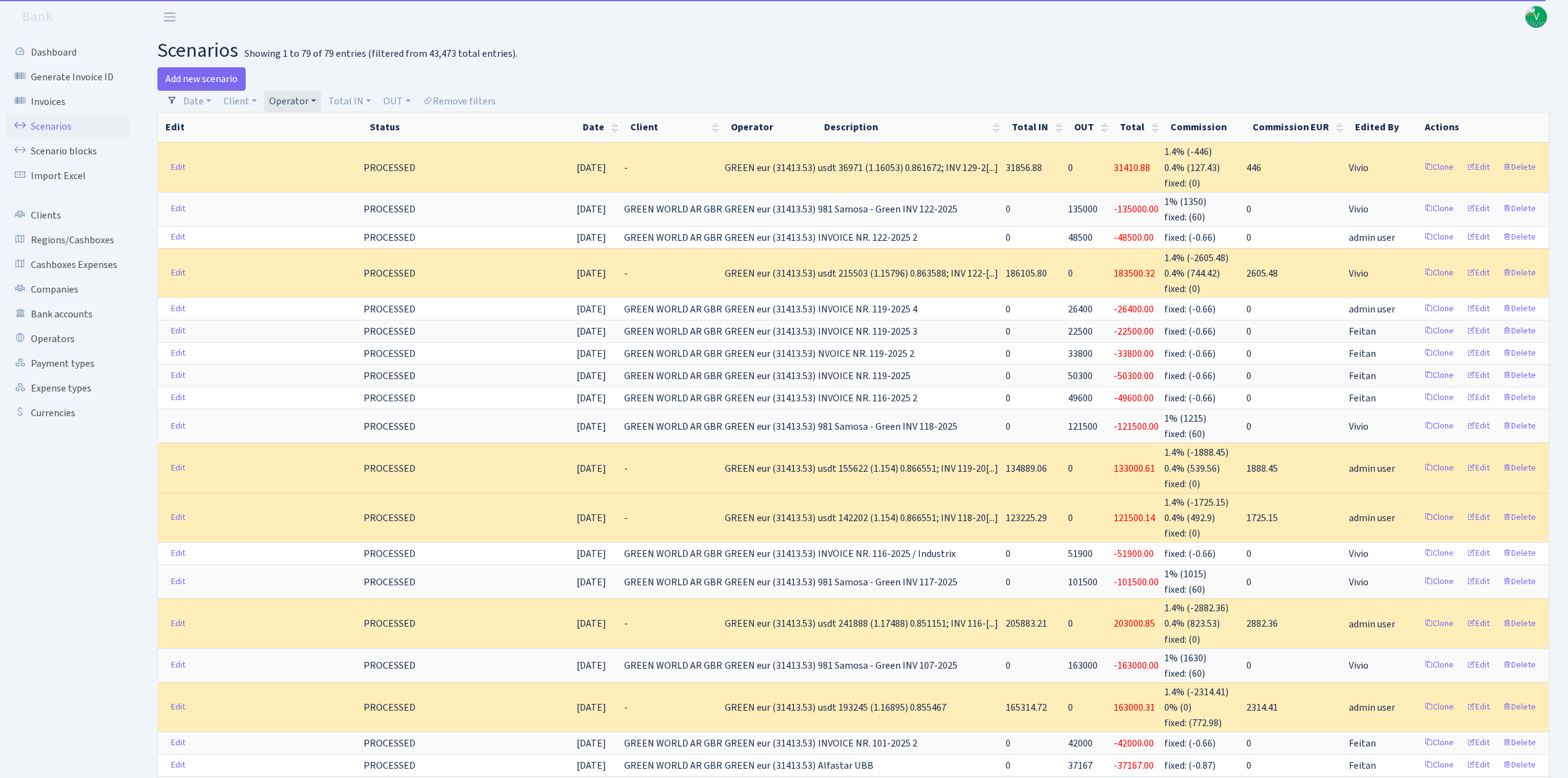
click at [286, 92] on link "Operator" at bounding box center [292, 101] width 57 height 21
click at [325, 215] on li "GREEN usdt" at bounding box center [313, 204] width 94 height 22
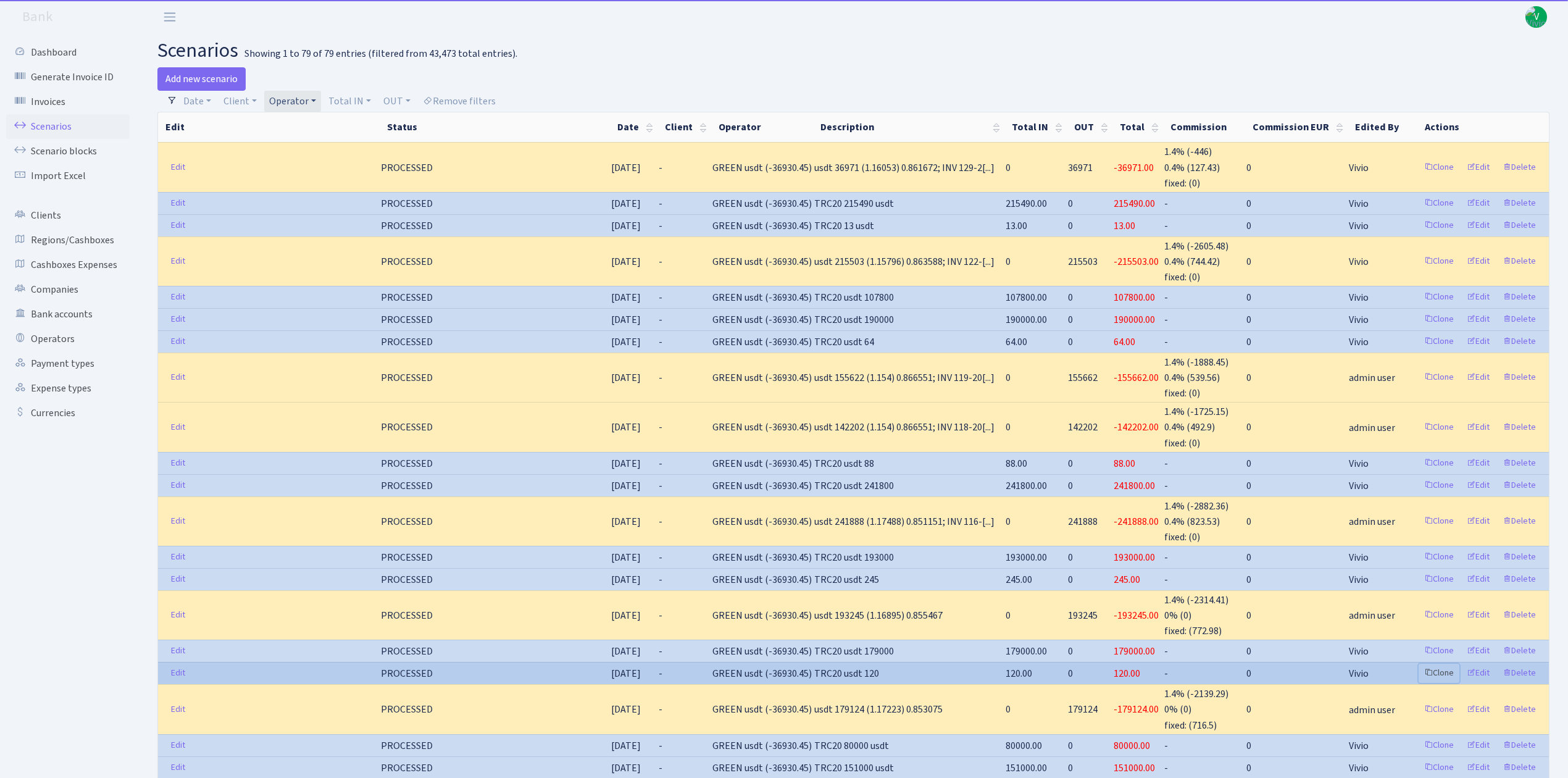
click at [1431, 665] on link "Clone" at bounding box center [1439, 673] width 41 height 19
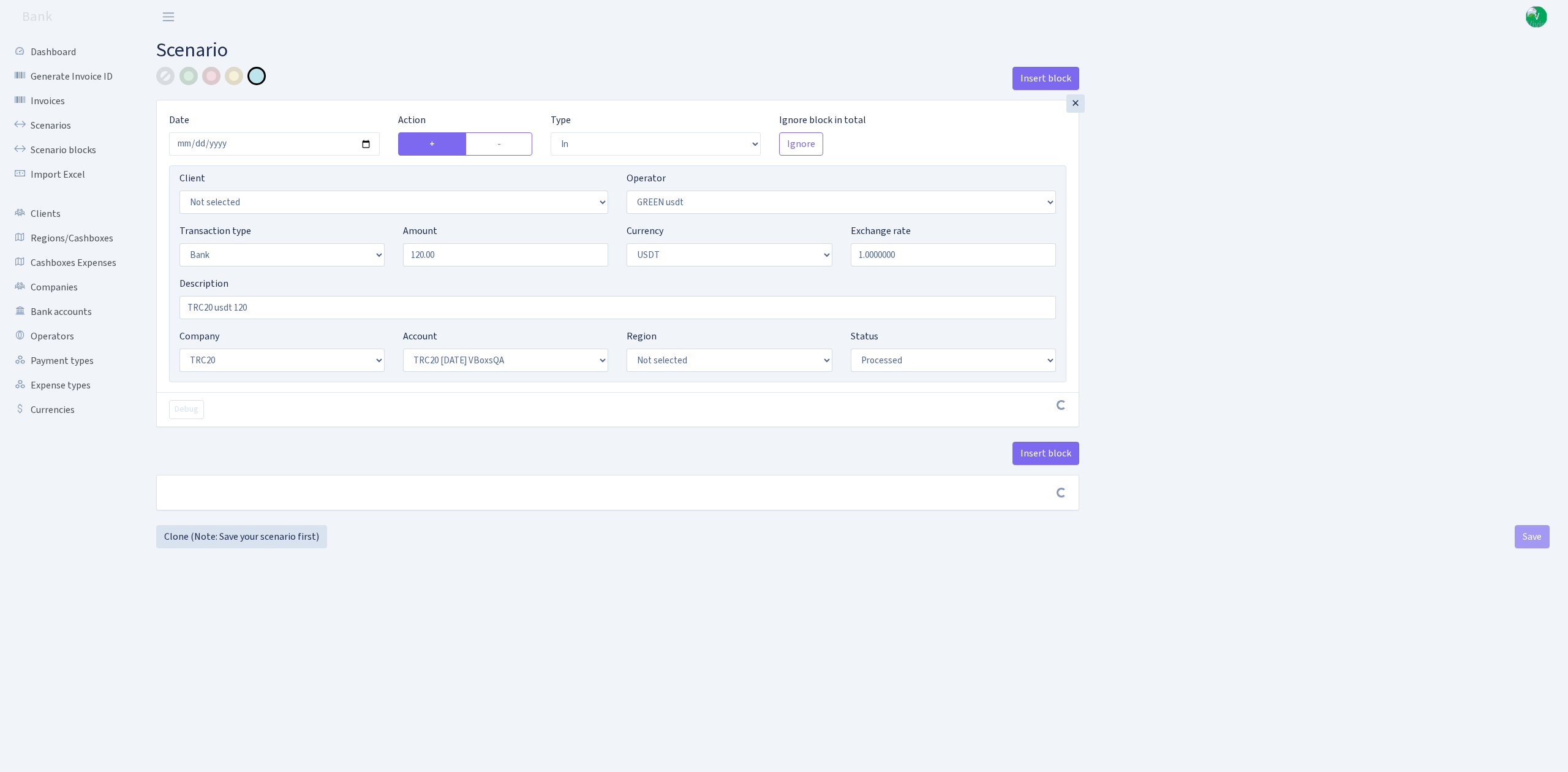
select select "in"
select select "462"
select select "2"
select select "6"
select select "20"
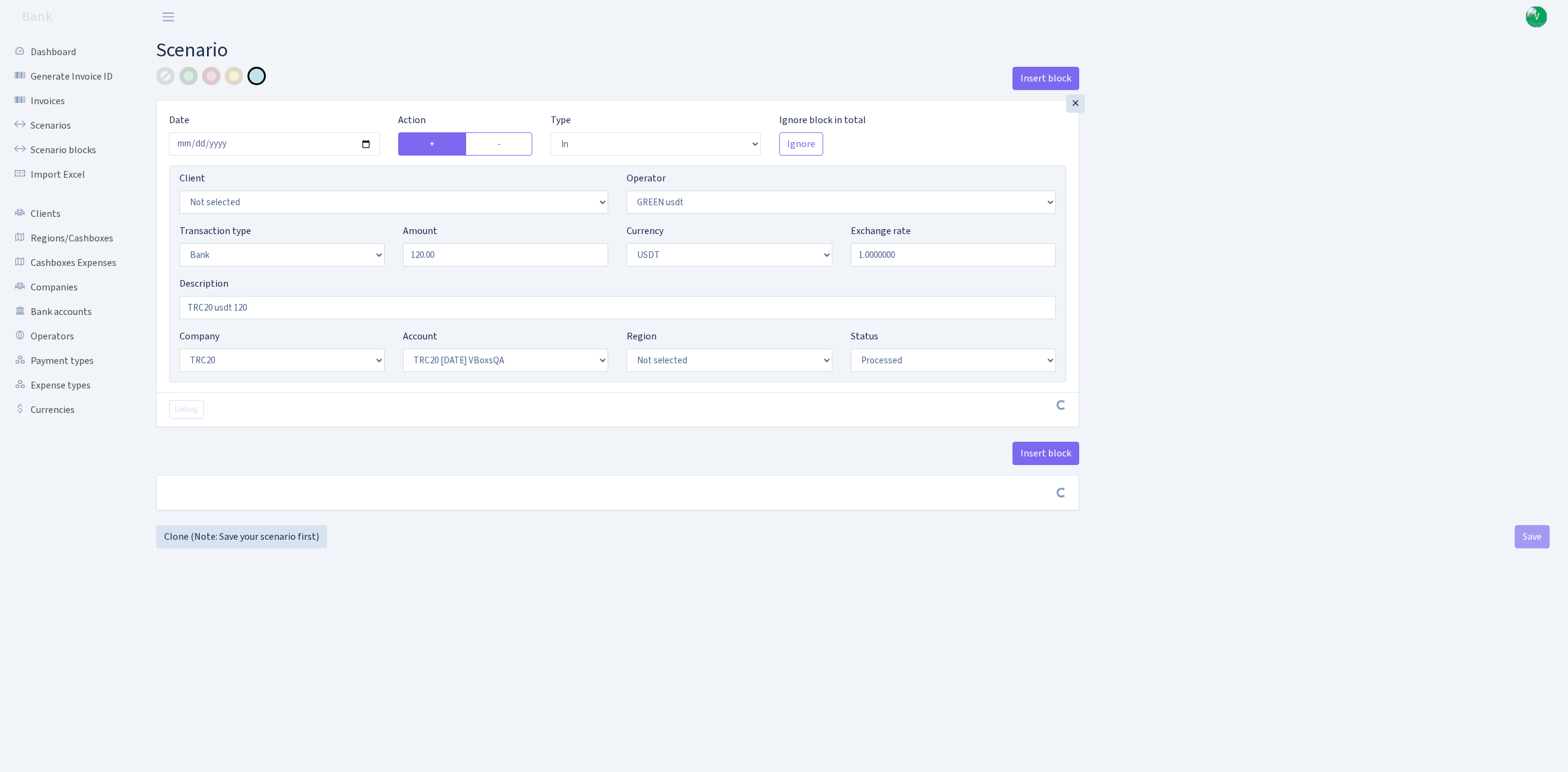
select select "57"
select select "processed"
click at [363, 145] on input "[DATE]" at bounding box center [274, 144] width 211 height 23
type input "[DATE]"
drag, startPoint x: 439, startPoint y: 254, endPoint x: 341, endPoint y: 239, distance: 99.1
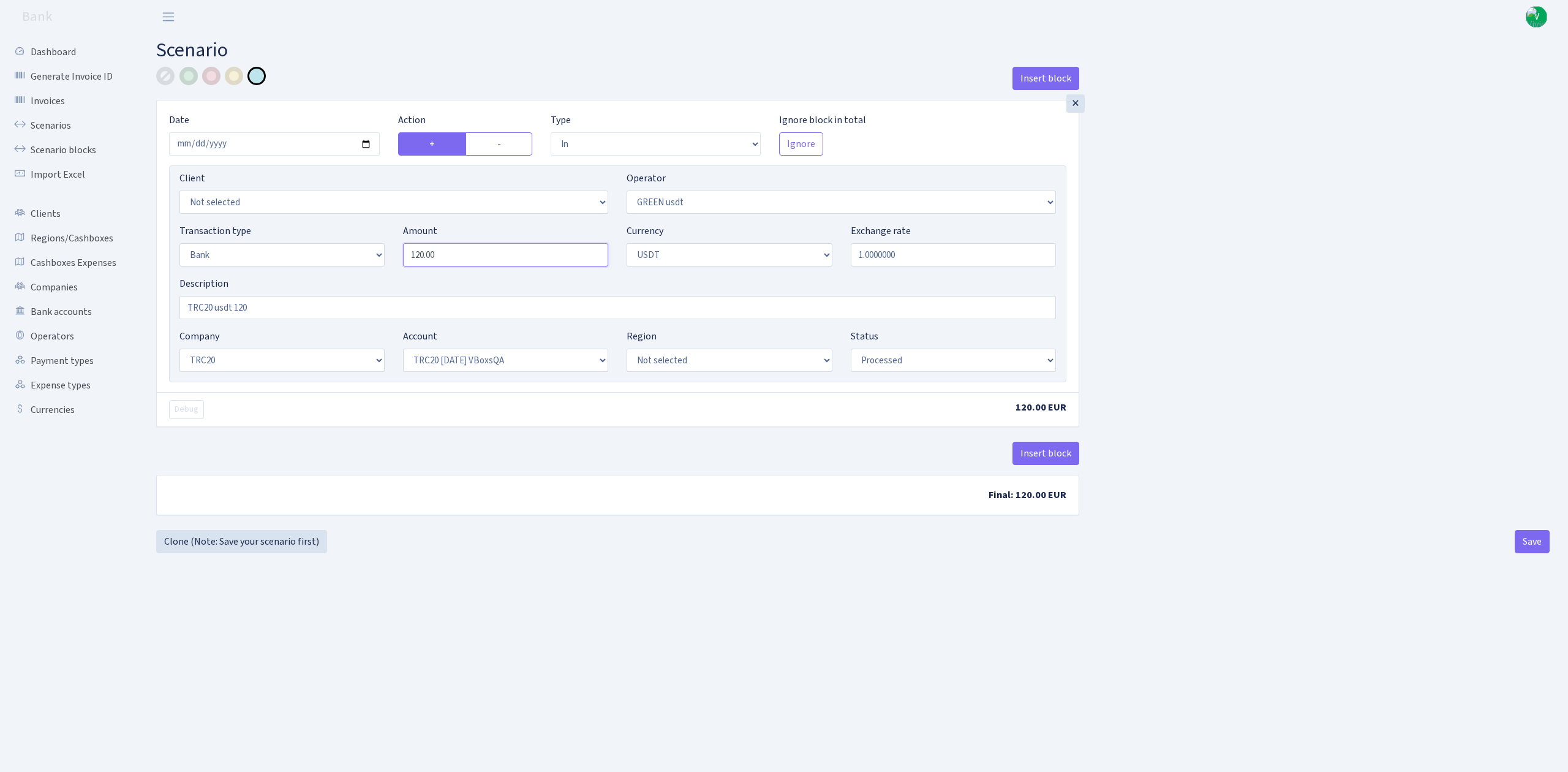
click at [341, 239] on div "Transaction type Not selected 981 ELF FISH crypto GIRT IVO dekl MM-BALTIC eur U…" at bounding box center [618, 250] width 895 height 53
type input "71.00"
click at [1281, 300] on div "Insert block × Date 2025-08-26 Action + - Type --- In Out Commission Field requ…" at bounding box center [853, 296] width 1412 height 458
drag, startPoint x: 232, startPoint y: 306, endPoint x: 329, endPoint y: 315, distance: 97.4
click at [329, 315] on input "TRC20 usdt 120" at bounding box center [618, 307] width 876 height 23
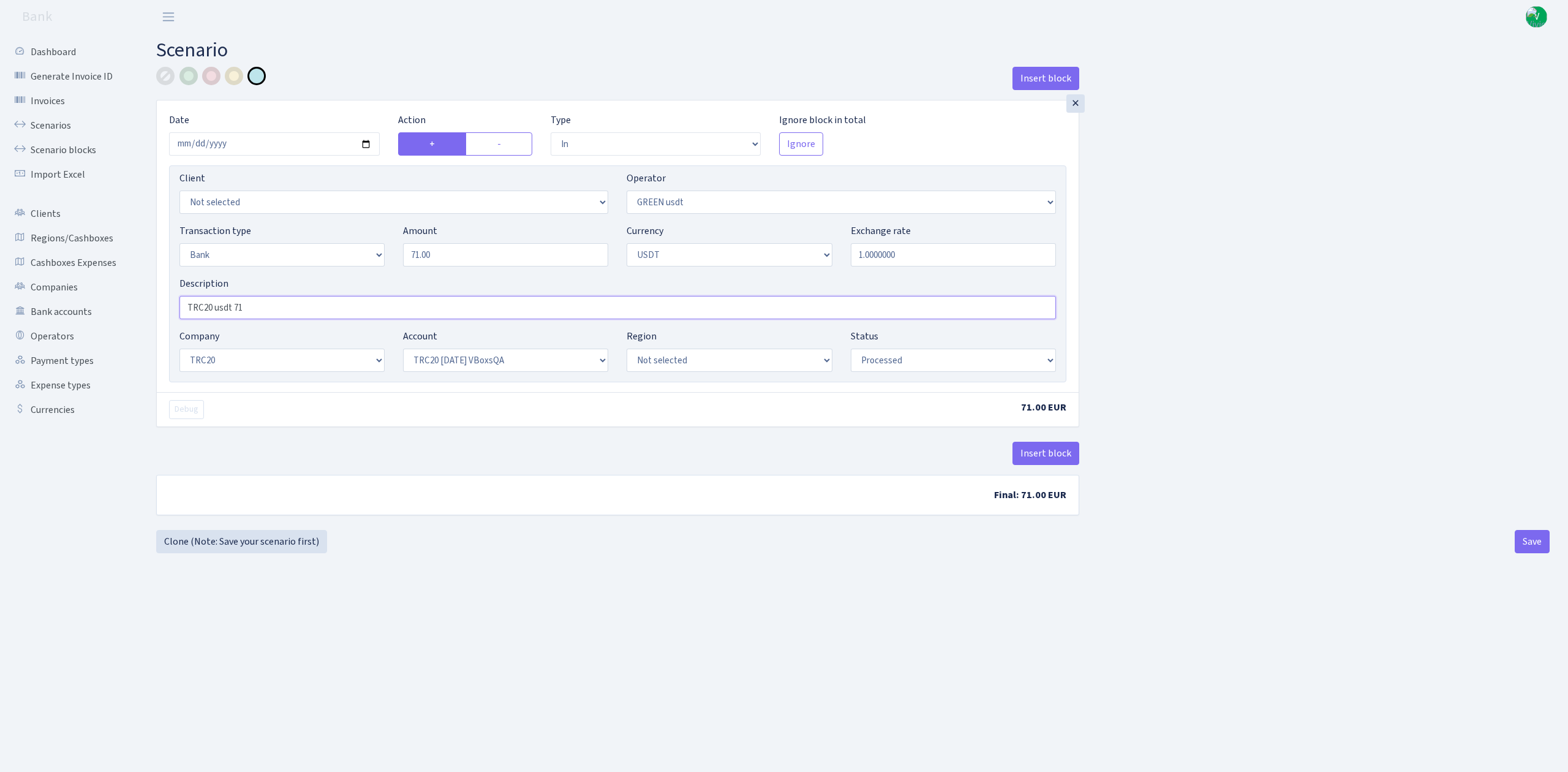
type input "TRC20 usdt 71"
click at [650, 603] on main "Scenario Insert block × Date 2025-08-26 Action + - Type --- In Out Commission F…" at bounding box center [853, 387] width 1430 height 707
click at [572, 363] on select "Not selected TRC20 [DATE] S8dYrDY TRC20 [DATE] KEMg2gdc TRC20 [DATE] 296zE8ZYy …" at bounding box center [506, 360] width 205 height 23
select select "61"
click at [403, 350] on select "Not selected TRC20 2024.08.01 S8dYrDY TRC20 2024.09.12 KEMg2gdc TRC20 2024.10.1…" at bounding box center [506, 360] width 205 height 23
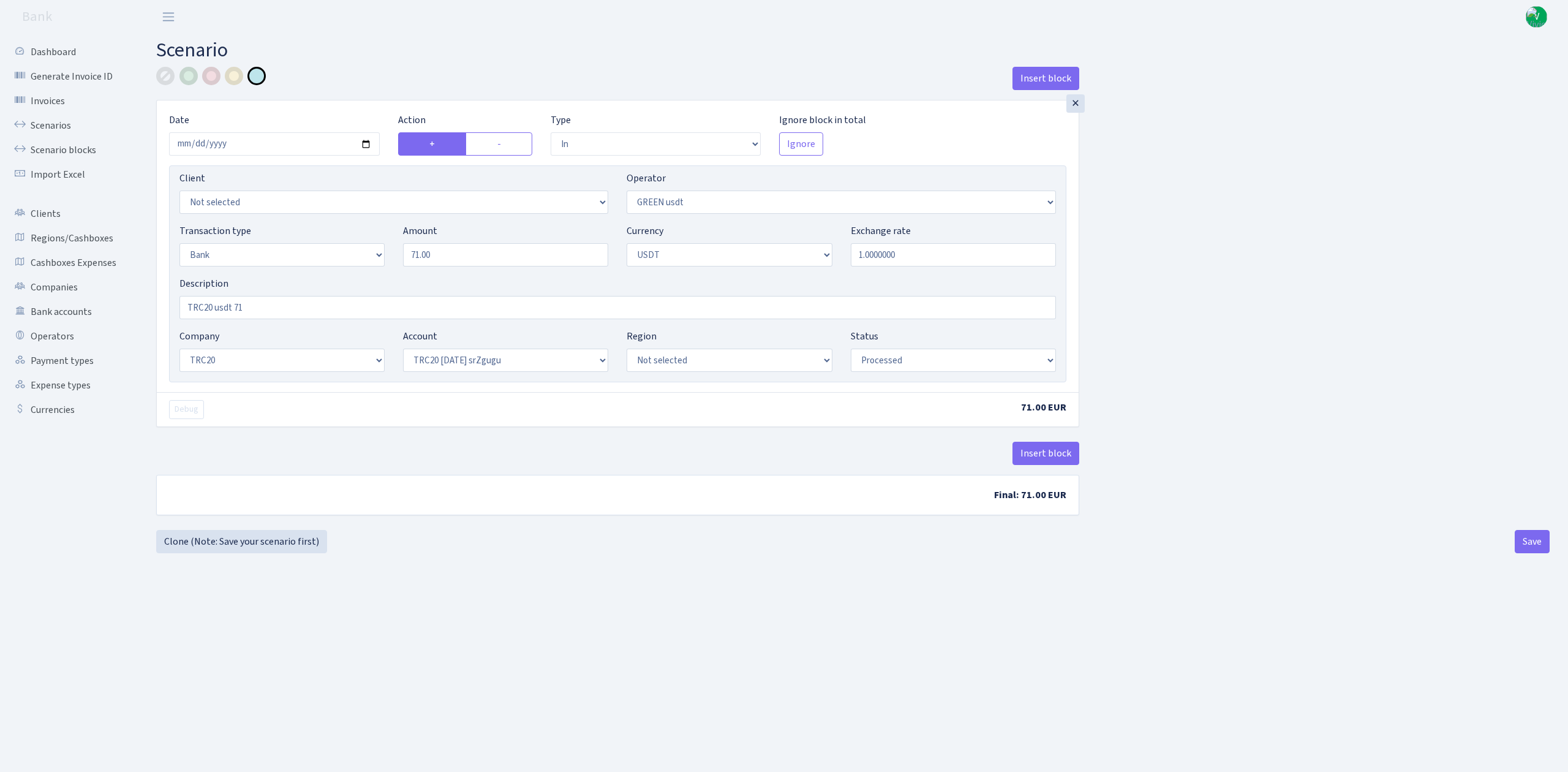
click at [816, 586] on main "Scenario Insert block × Date 2025-08-26 Action + - Type --- In Out Commission F…" at bounding box center [853, 387] width 1430 height 707
click at [1536, 541] on button "Save" at bounding box center [1532, 541] width 35 height 23
select select "in"
select select "462"
select select "2"
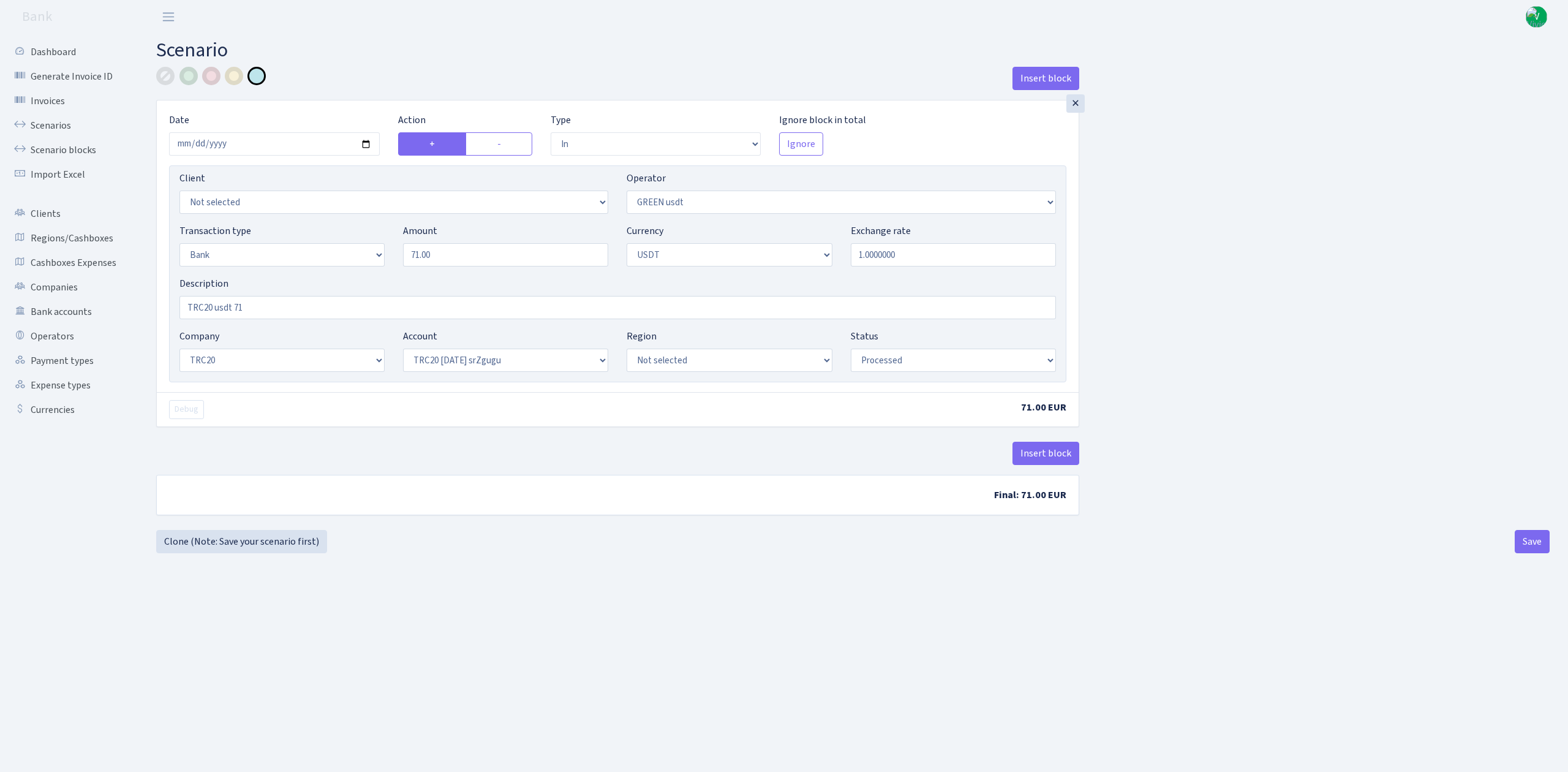
select select "6"
select select "20"
select select "61"
select select "processed"
click at [44, 123] on link "Scenarios" at bounding box center [67, 126] width 122 height 25
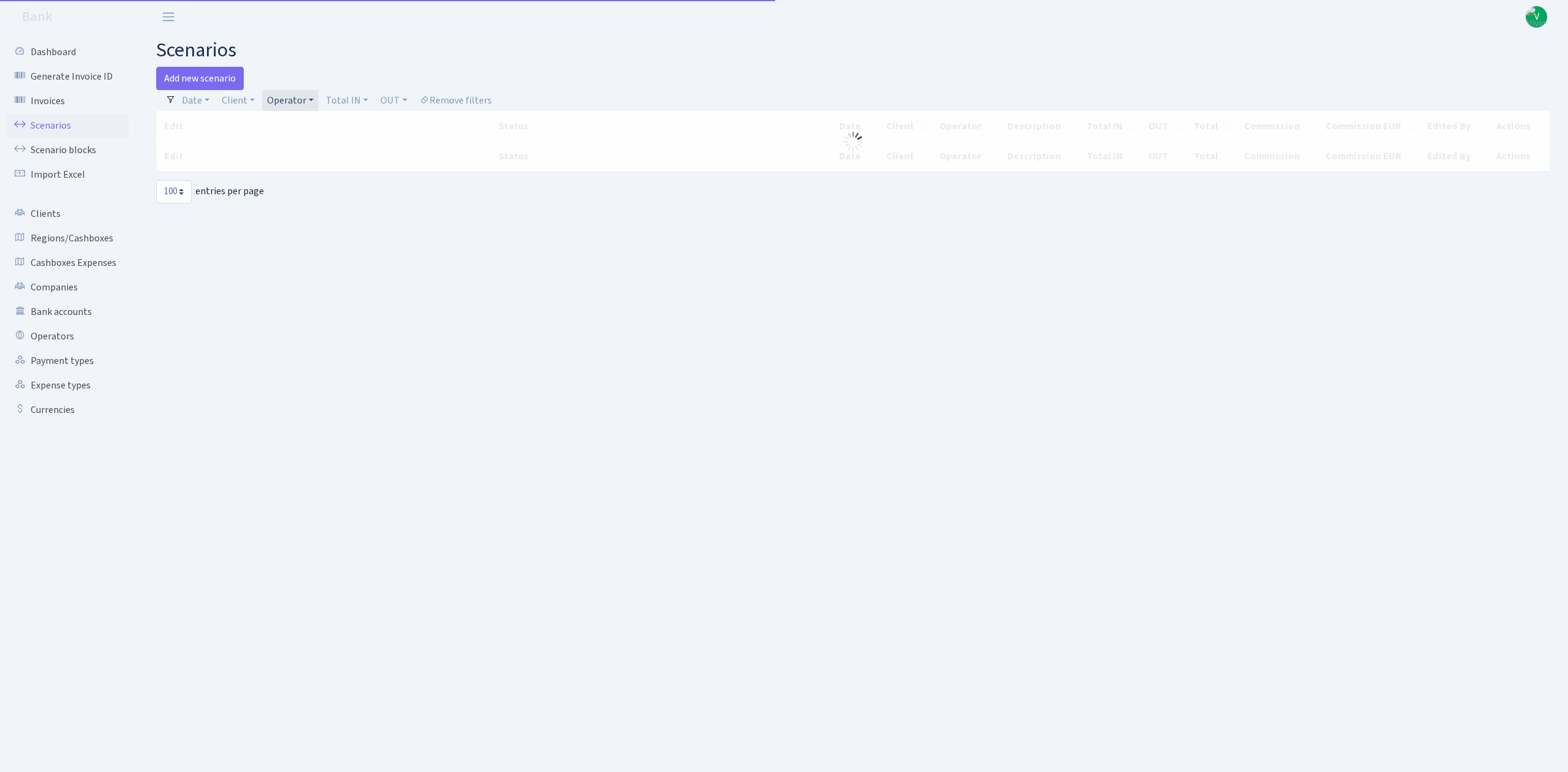
select select "100"
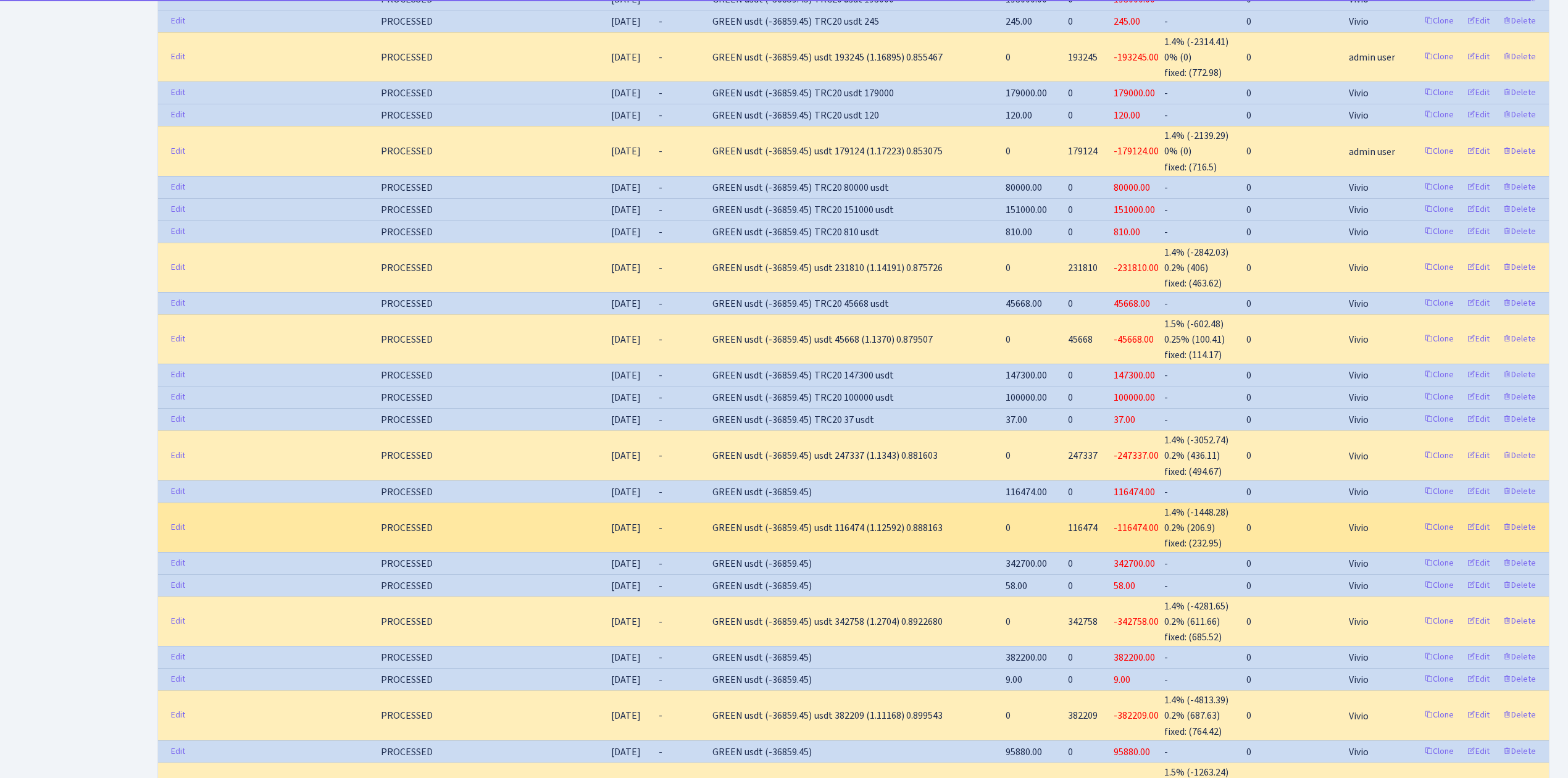
scroll to position [823, 0]
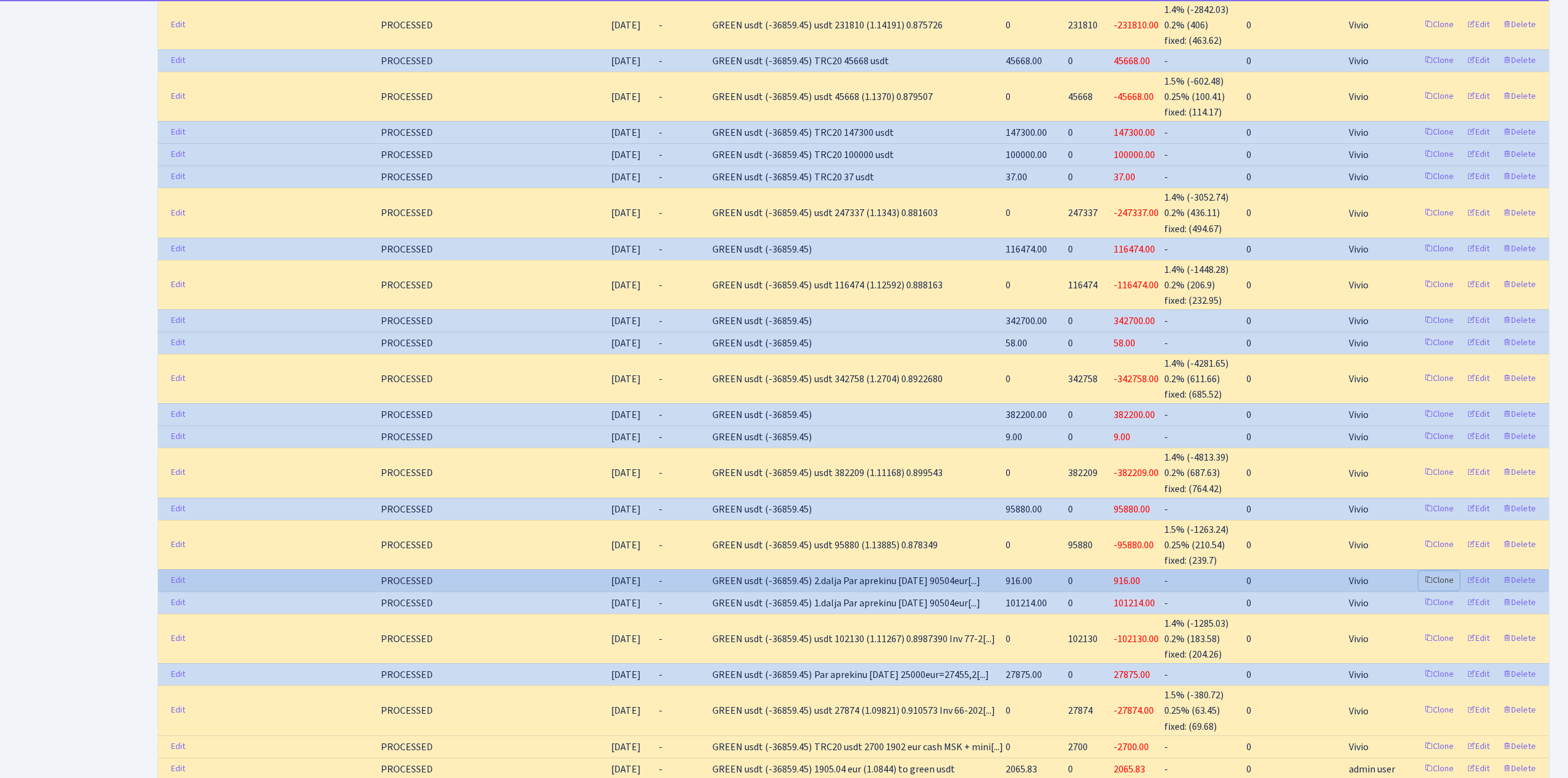
click at [1440, 571] on link "Clone" at bounding box center [1439, 580] width 41 height 19
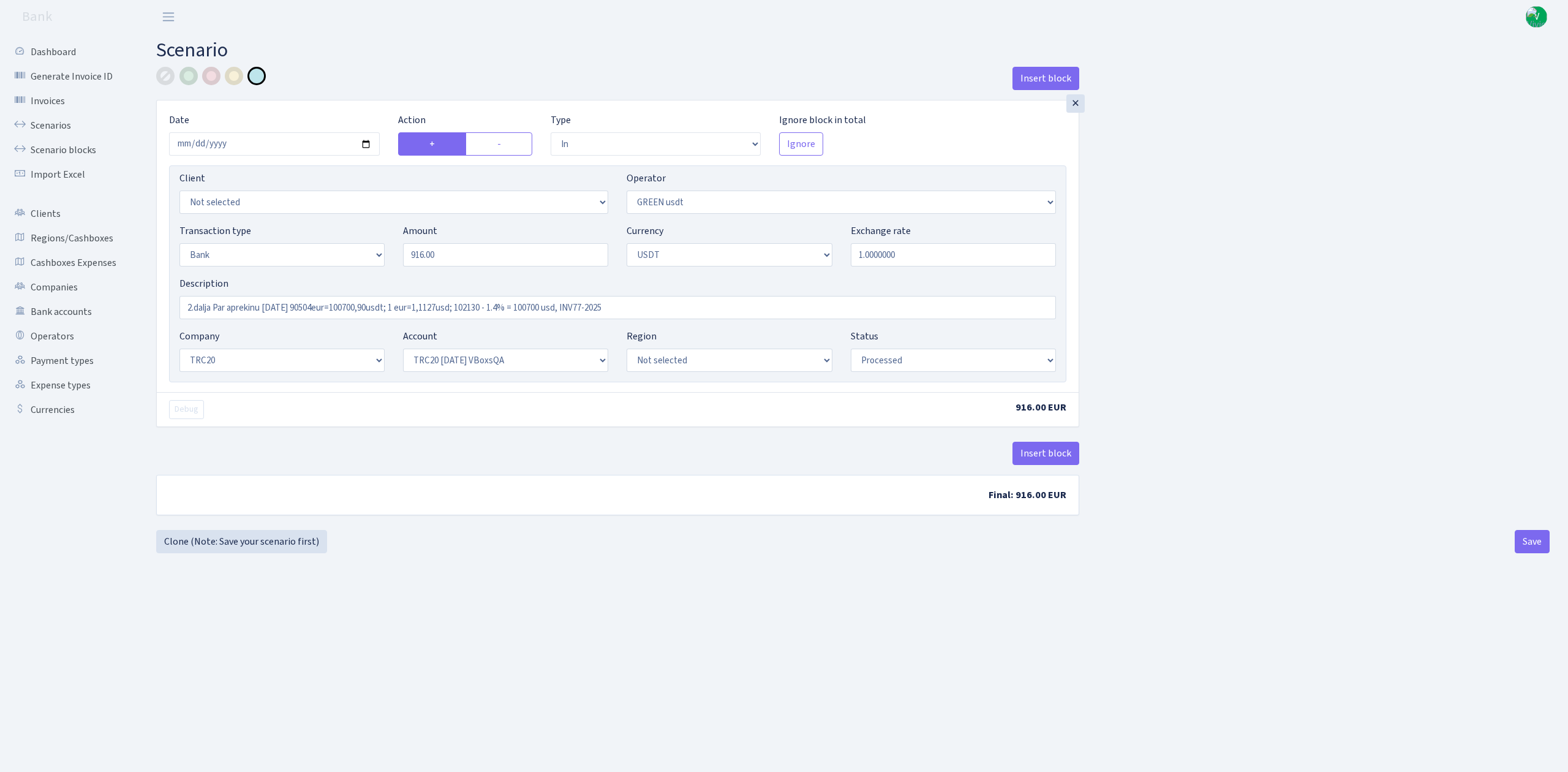
select select "in"
select select "462"
select select "2"
select select "6"
select select "20"
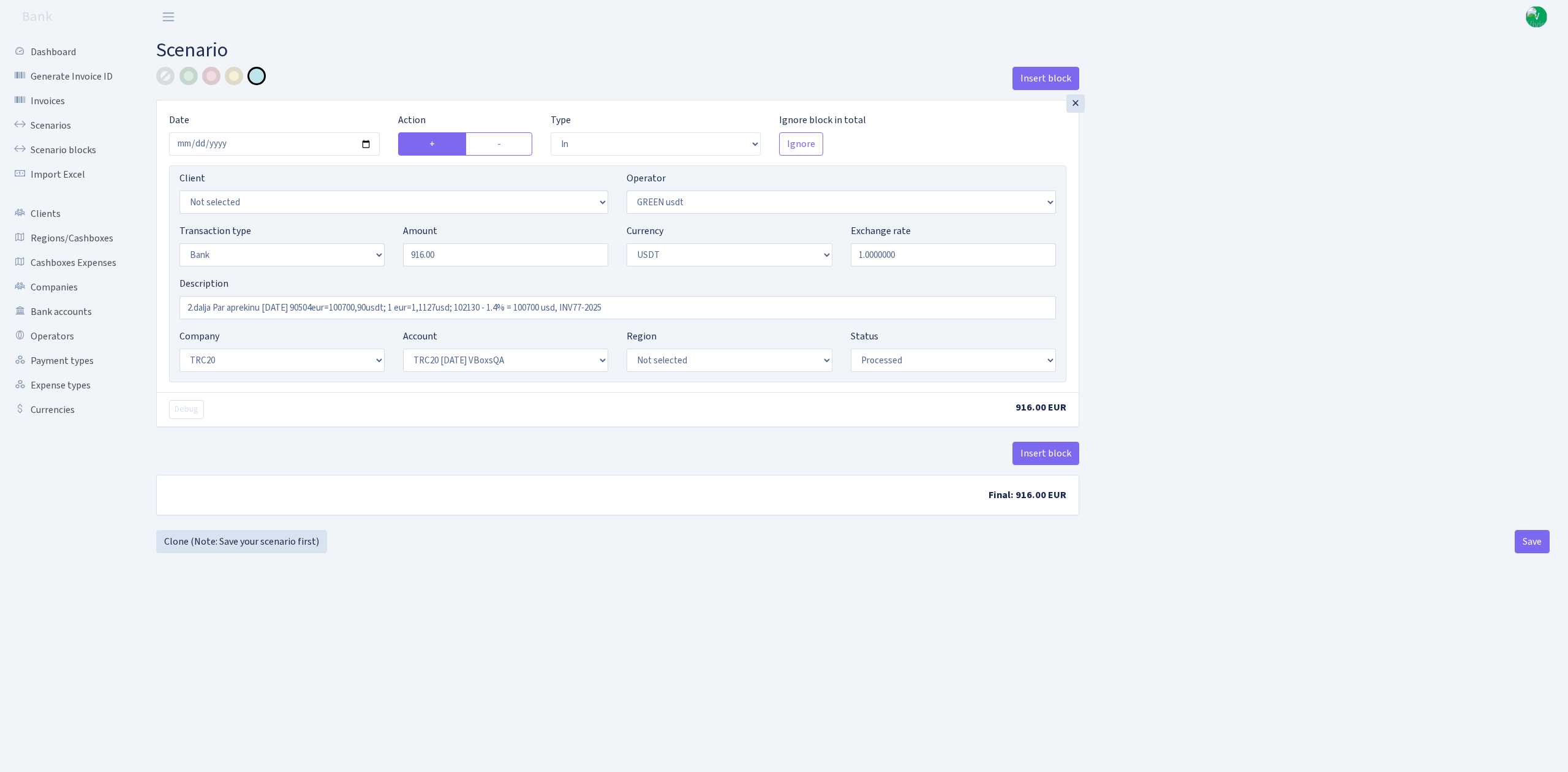
select select "57"
select select "processed"
click at [361, 145] on input "2025-04-10" at bounding box center [274, 144] width 211 height 23
type input "2025-08-26"
drag, startPoint x: 453, startPoint y: 259, endPoint x: 361, endPoint y: 259, distance: 92.0
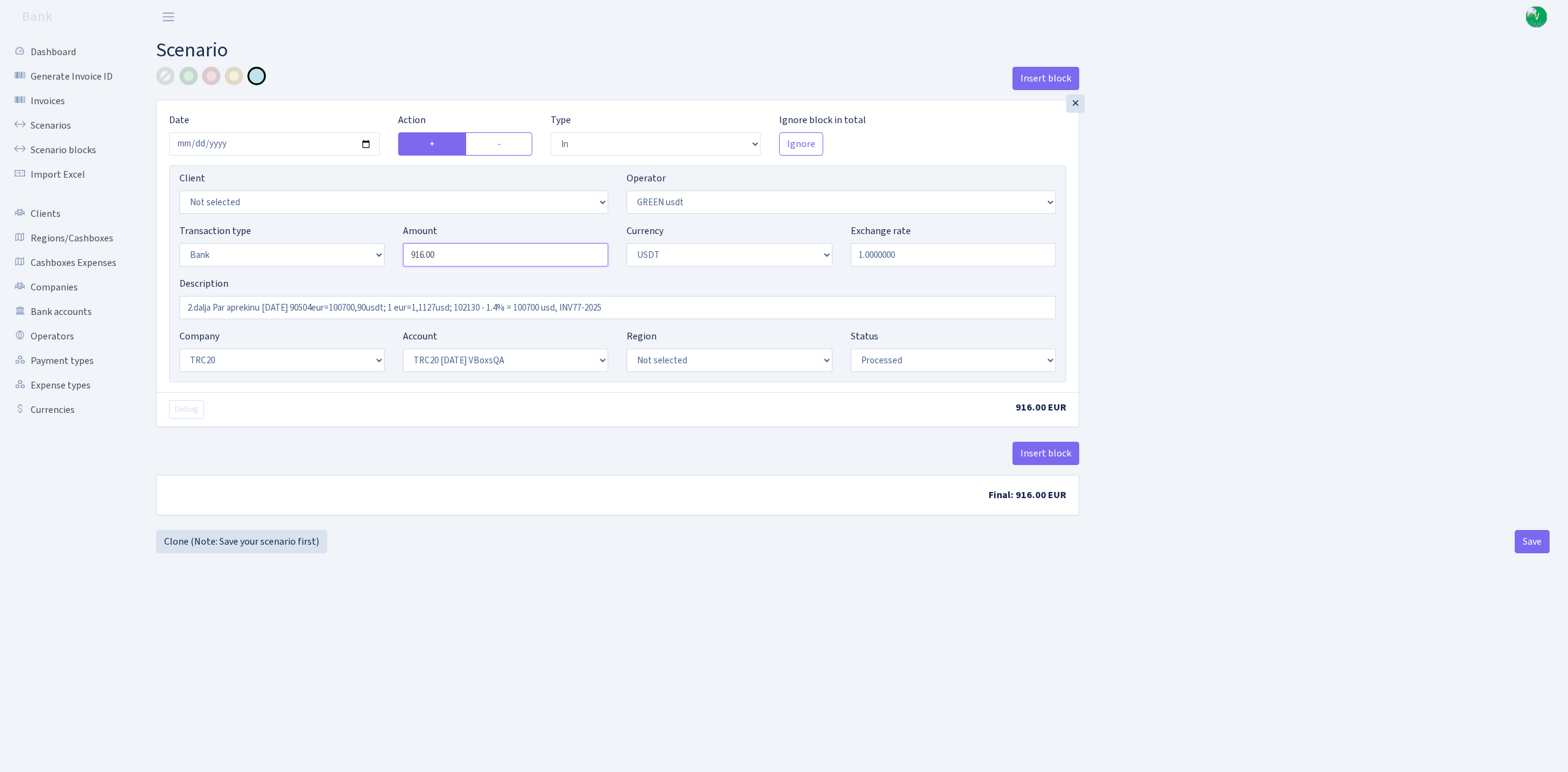
click at [361, 259] on div "Transaction type Not selected 981 ELF FISH crypto GIRT IVO dekl MM-BALTIC eur U…" at bounding box center [618, 250] width 895 height 53
click at [439, 250] on input "916.00" at bounding box center [506, 255] width 205 height 23
drag, startPoint x: 451, startPoint y: 252, endPoint x: 361, endPoint y: 249, distance: 90.0
click at [363, 249] on div "Transaction type Not selected 981 ELF FISH crypto GIRT IVO dekl MM-BALTIC eur U…" at bounding box center [618, 250] width 895 height 53
type input "36,900.00"
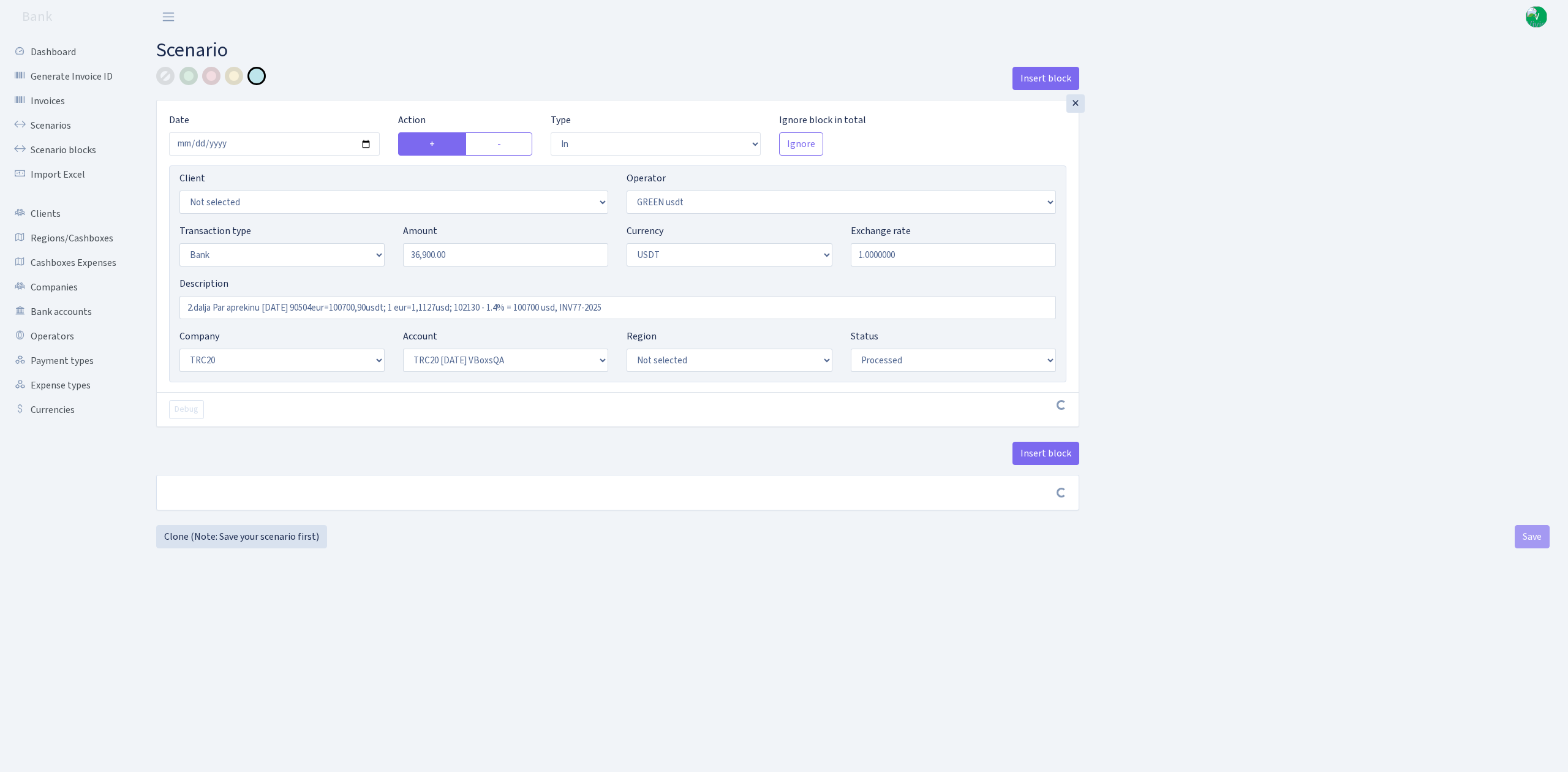
click at [1165, 272] on div "Insert block × Date 2025-08-26 Action + - Type --- In Out Commission Field requ…" at bounding box center [853, 296] width 1412 height 458
drag, startPoint x: 706, startPoint y: 309, endPoint x: 35, endPoint y: 300, distance: 671.1
click at [35, 300] on div "Dashboard Generate Invoice ID Invoices Scenarios Scenario blocks Import Excel C…" at bounding box center [784, 387] width 1568 height 707
type input "TRC20 36900 usdt"
click at [540, 358] on select "Not selected TRC20 2024.08.01 S8dYrDY TRC20 2024.09.12 KEMg2gdc TRC20 2024.10.1…" at bounding box center [506, 360] width 205 height 23
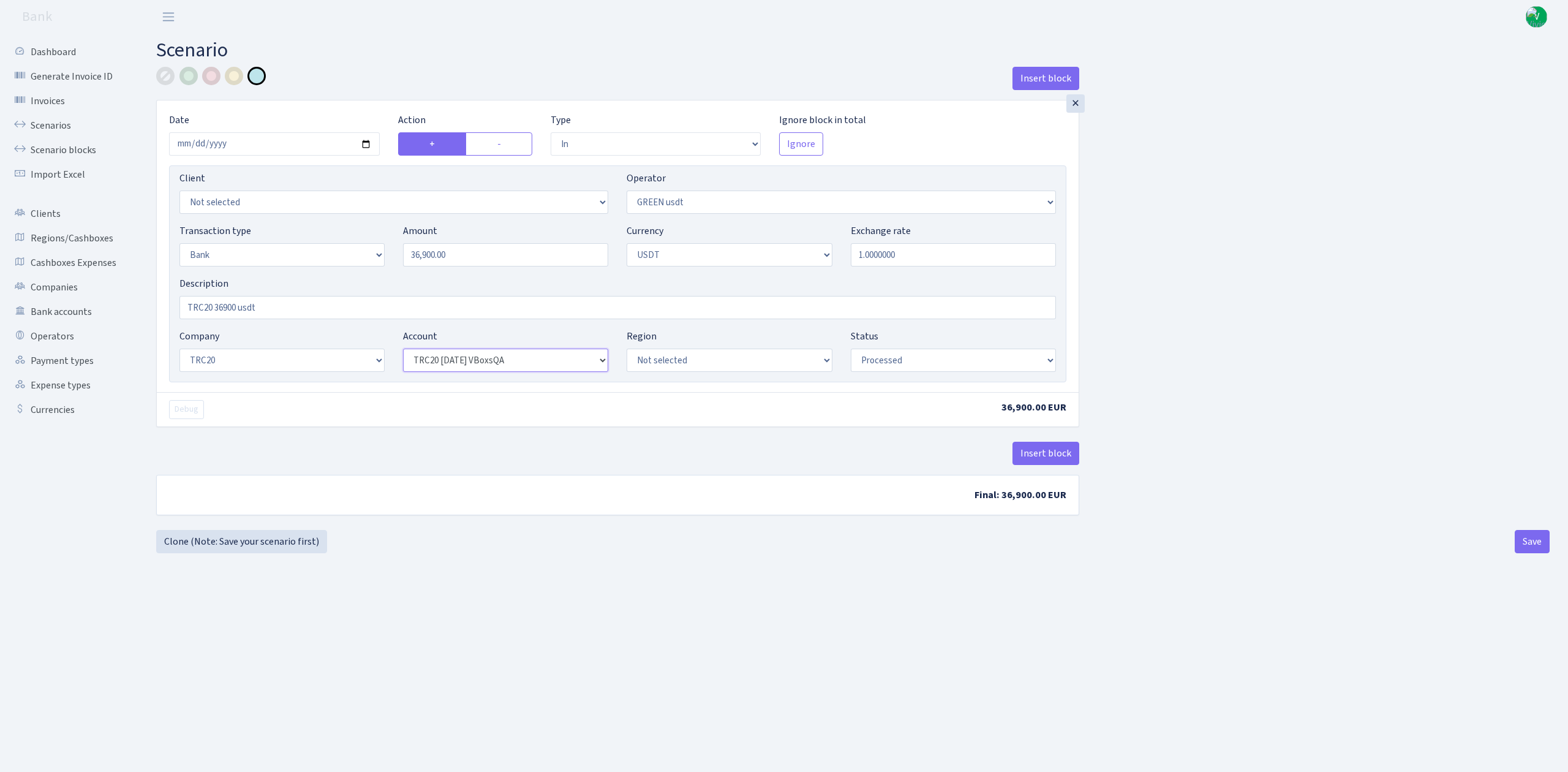
select select "61"
click at [403, 350] on select "Not selected TRC20 2024.08.01 S8dYrDY TRC20 2024.09.12 KEMg2gdc TRC20 2024.10.1…" at bounding box center [506, 360] width 205 height 23
click at [895, 628] on main "Scenario Insert block × Date 2025-08-26 Action + - Type --- In Out Commission F…" at bounding box center [853, 387] width 1430 height 707
click at [991, 640] on main "Scenario Insert block × Date 2025-08-26 Action + - Type --- In Out Commission F…" at bounding box center [853, 387] width 1430 height 707
click at [1538, 539] on button "Save" at bounding box center [1532, 541] width 35 height 23
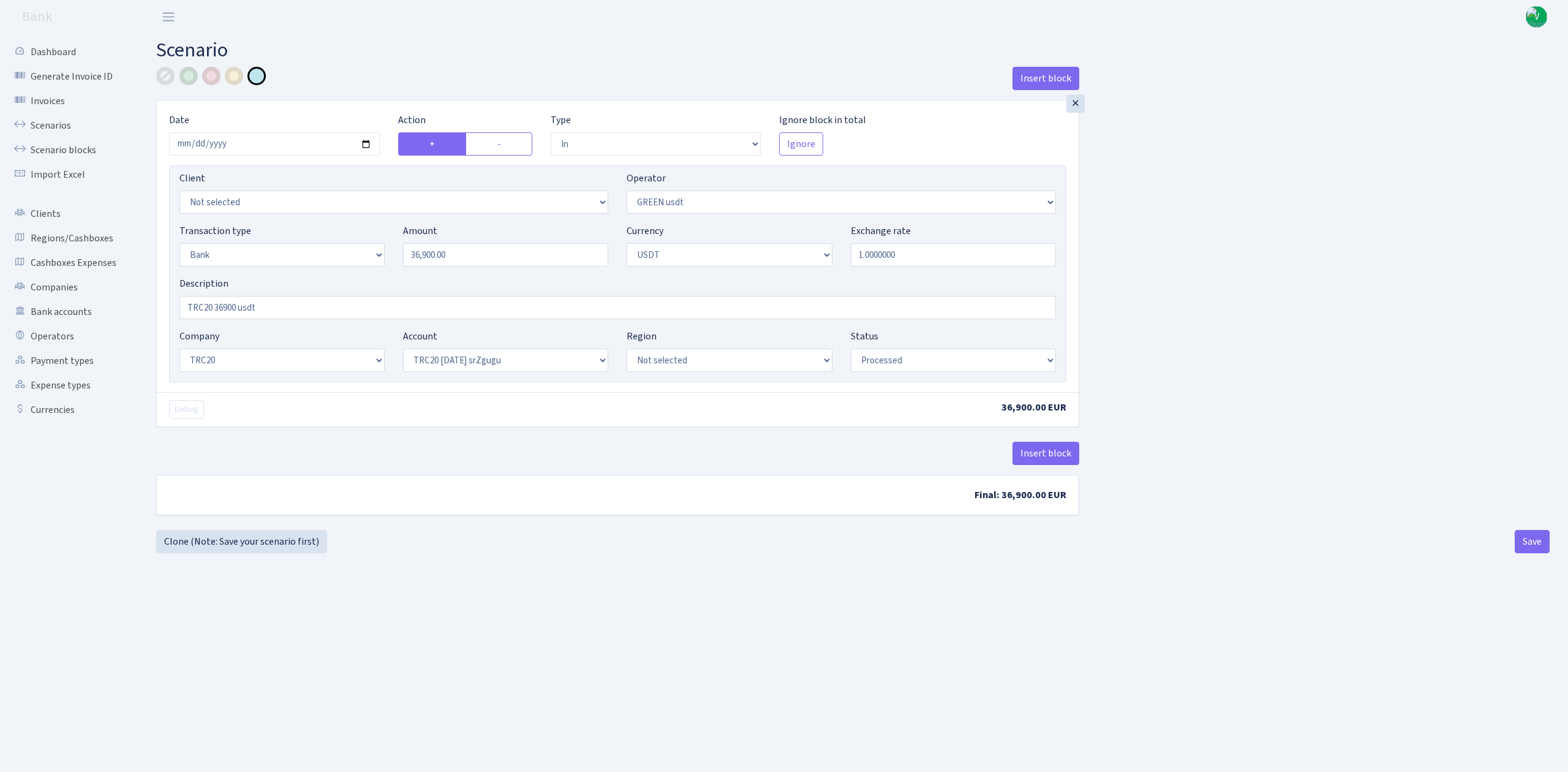
select select "in"
select select "462"
select select "2"
select select "6"
select select "20"
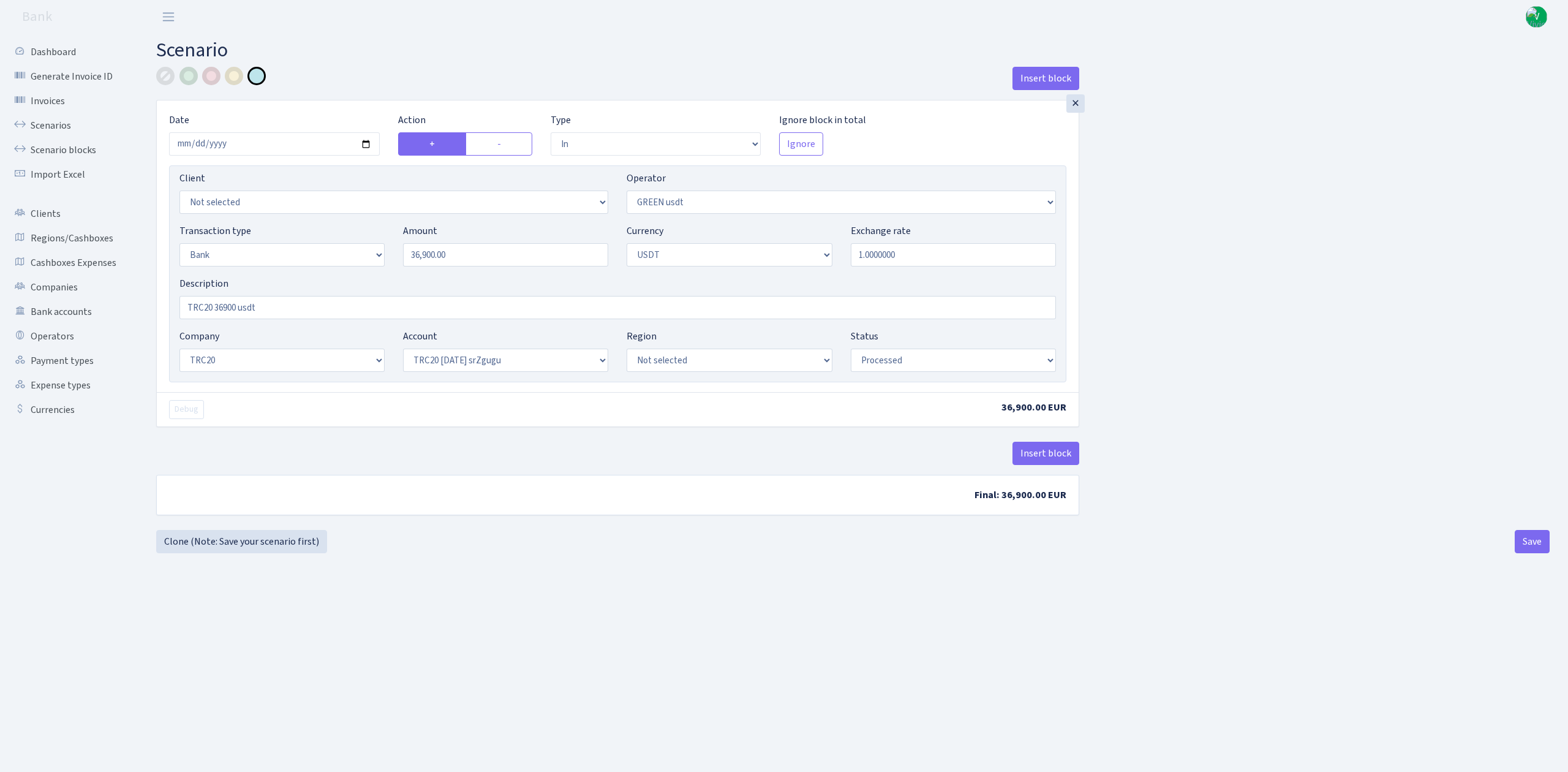
select select "61"
select select "processed"
click at [59, 123] on link "Scenarios" at bounding box center [67, 126] width 122 height 25
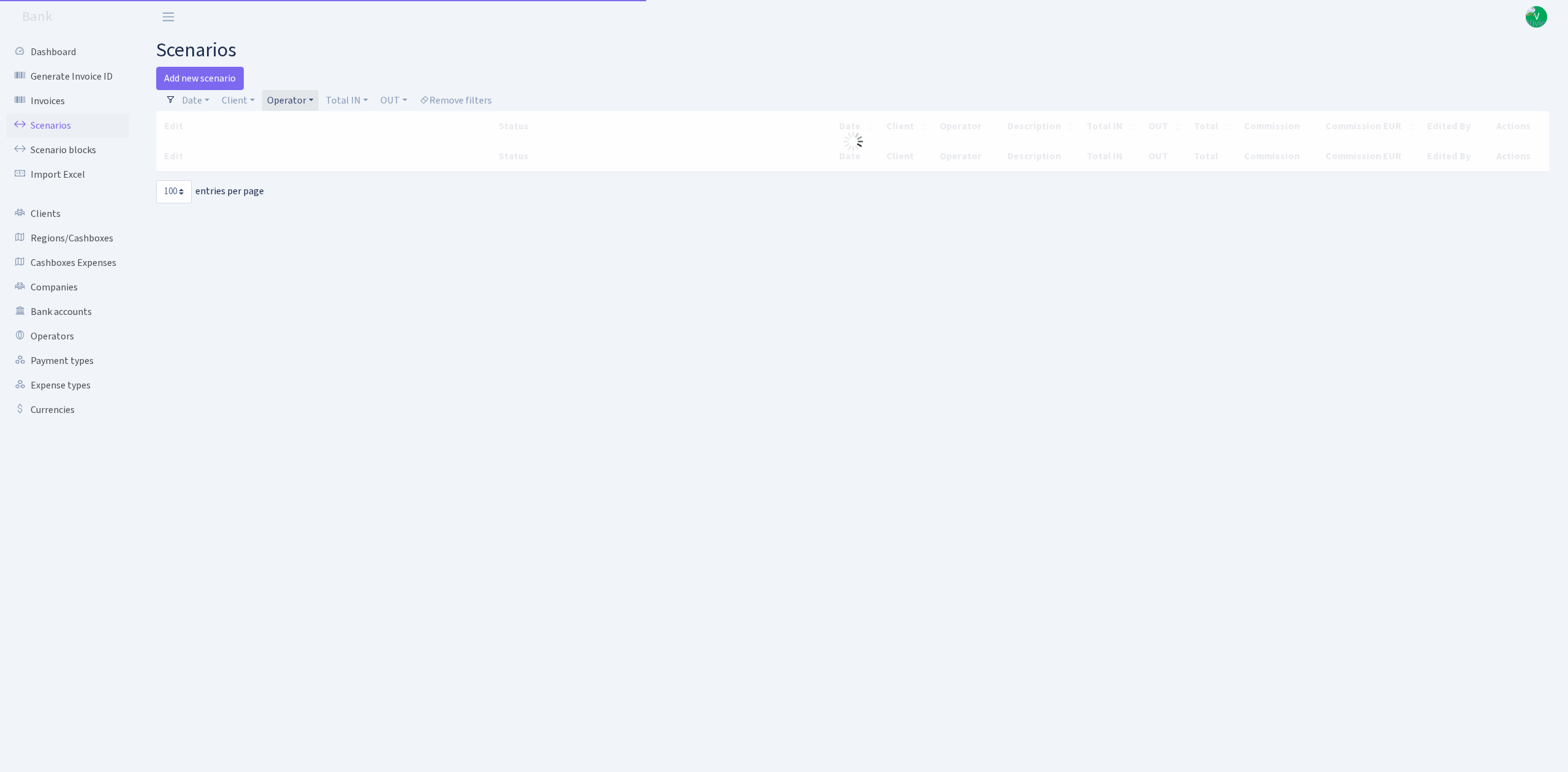
select select "100"
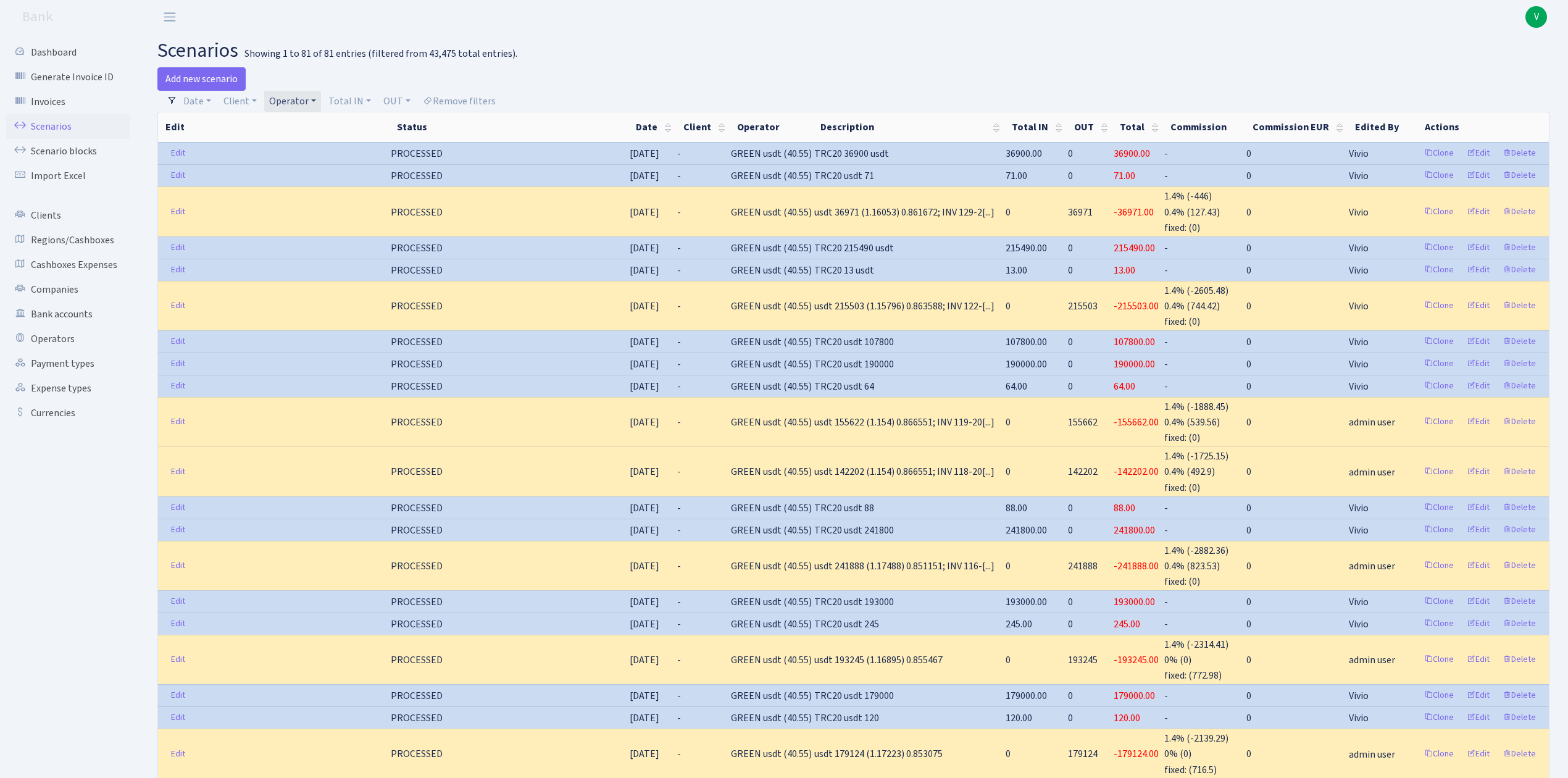
click at [292, 103] on link "Operator" at bounding box center [292, 101] width 57 height 21
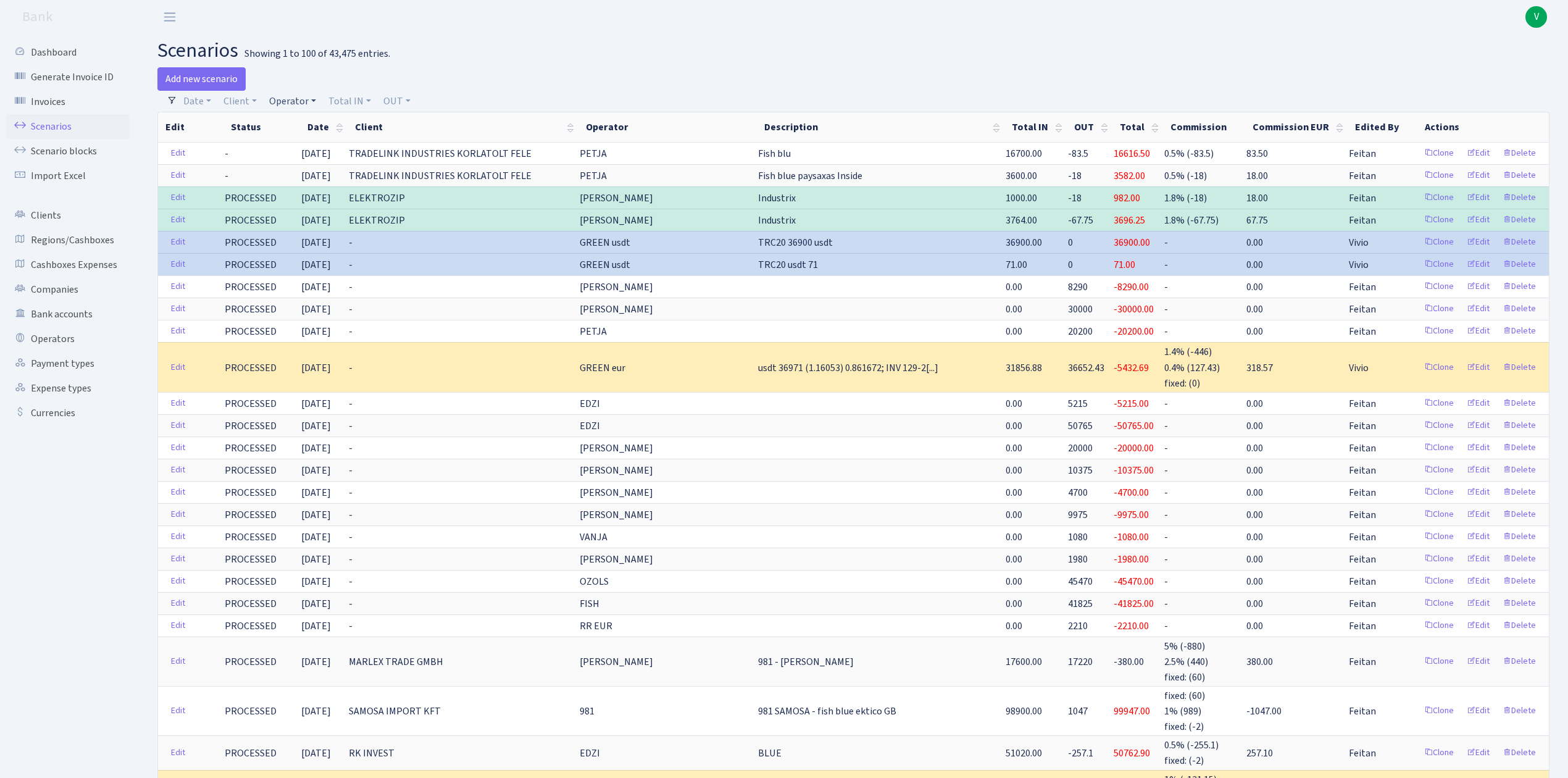
click at [277, 100] on link "Operator" at bounding box center [292, 101] width 57 height 21
click at [294, 153] on input "search" at bounding box center [314, 145] width 91 height 19
type input "981"
click at [317, 181] on li "V_981 cash-crypto USDT" at bounding box center [313, 197] width 94 height 36
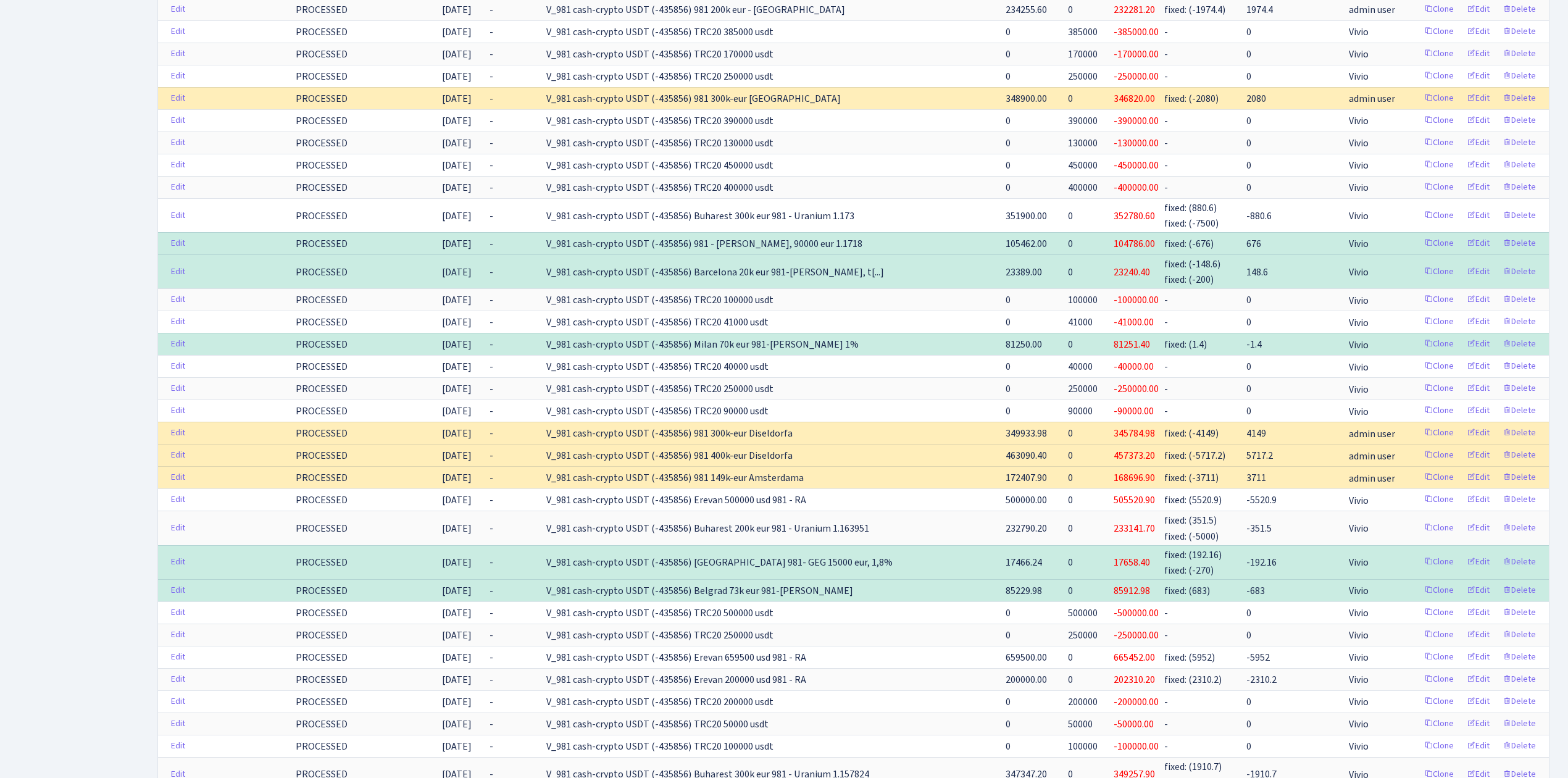
scroll to position [1317, 0]
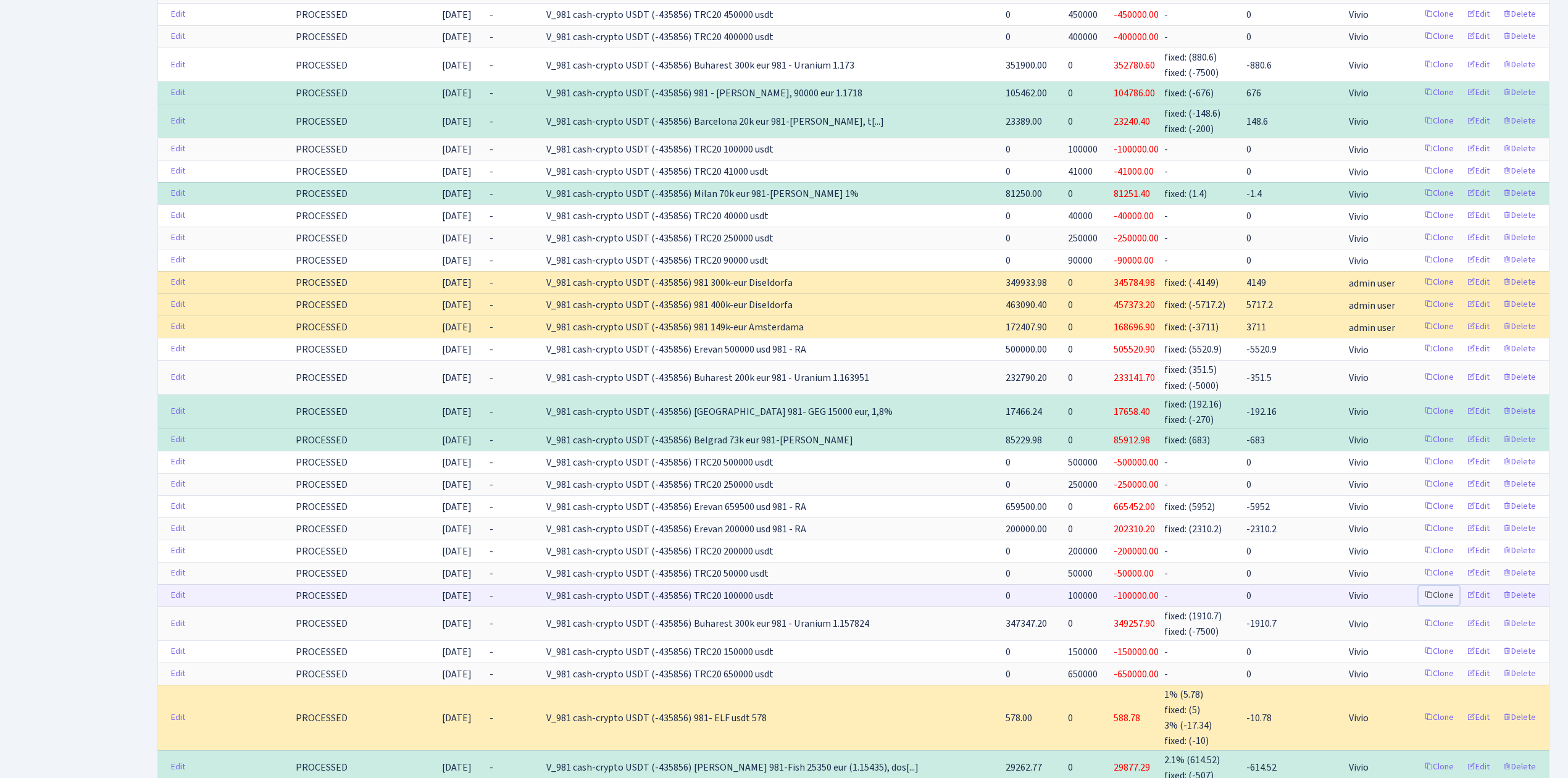
click at [1443, 605] on link "Clone" at bounding box center [1439, 595] width 41 height 19
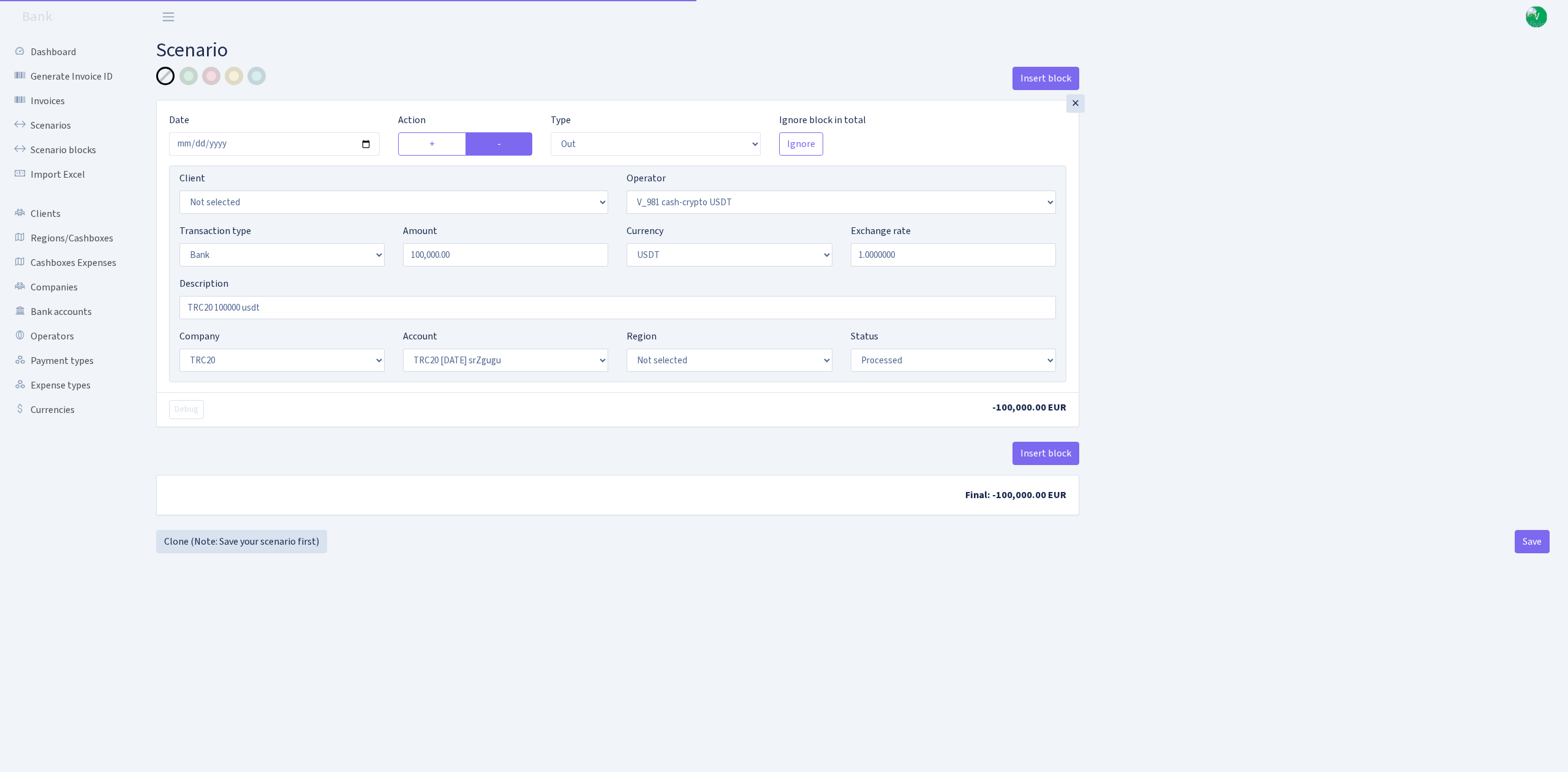
select select "out"
select select "435"
select select "2"
select select "6"
select select "20"
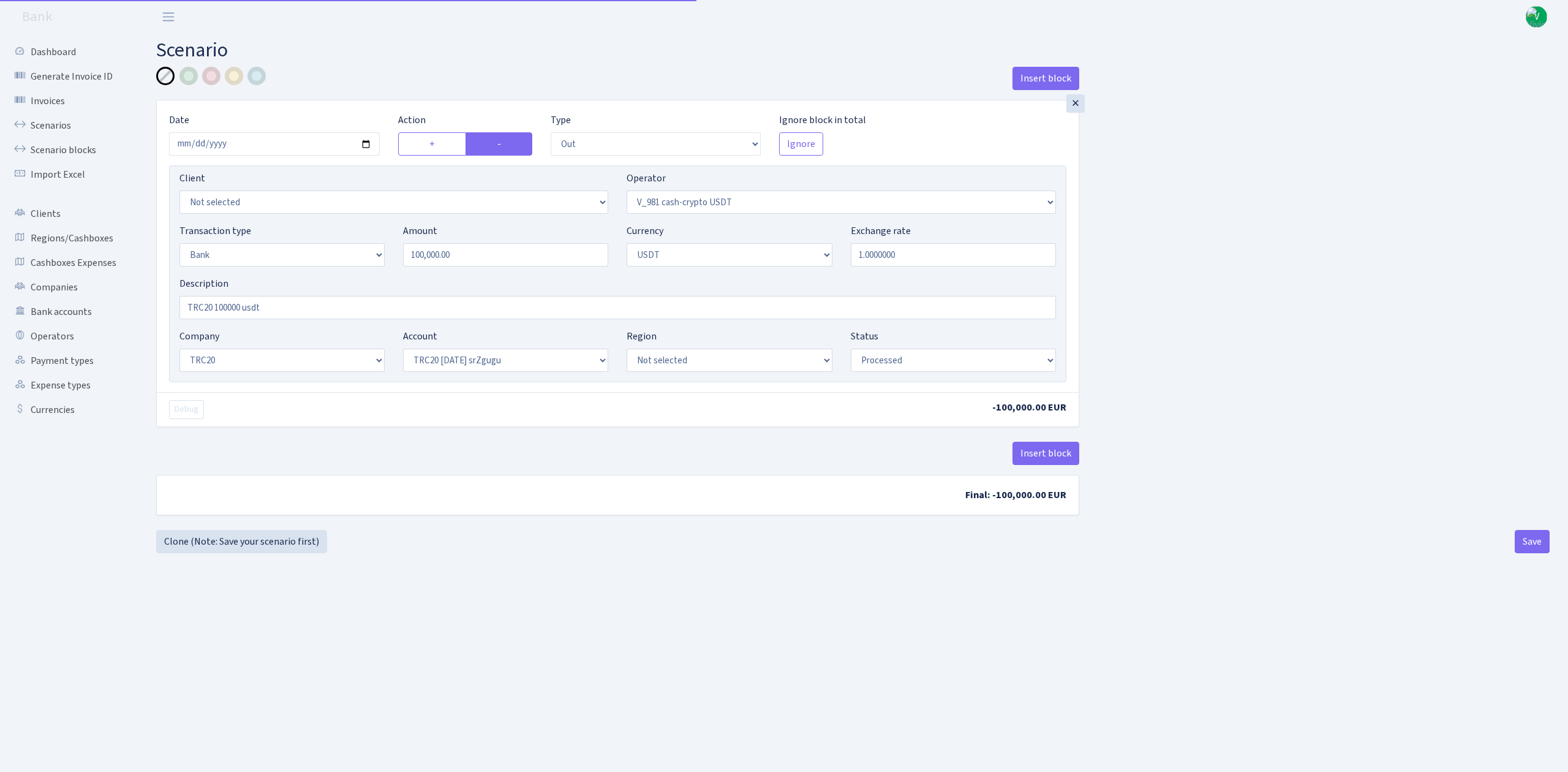
select select "61"
select select "processed"
drag, startPoint x: 0, startPoint y: 0, endPoint x: 366, endPoint y: 139, distance: 391.5
click at [366, 139] on input "[DATE]" at bounding box center [274, 144] width 211 height 23
type input "[DATE]"
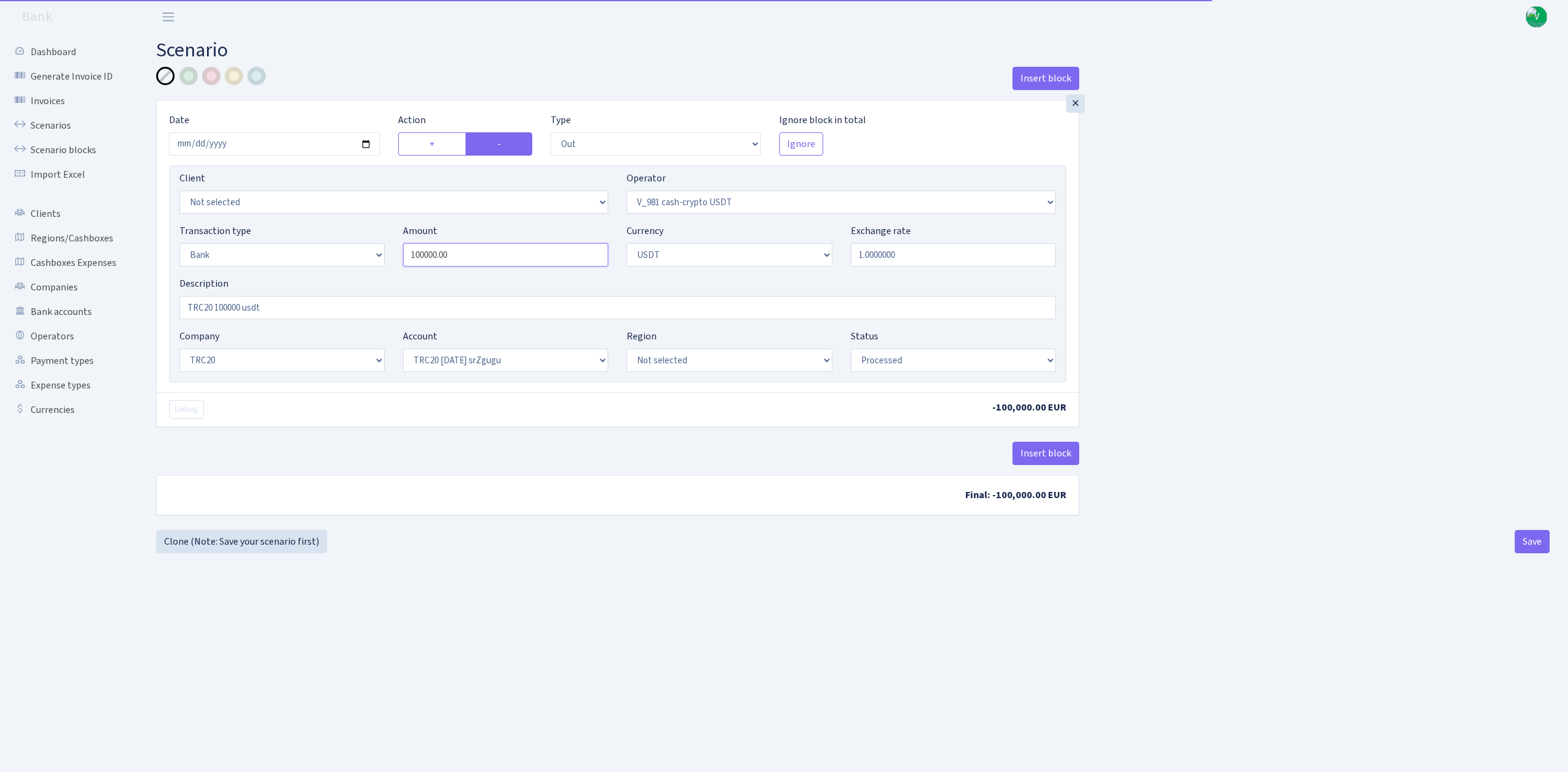
drag, startPoint x: 486, startPoint y: 253, endPoint x: 344, endPoint y: 249, distance: 142.1
click at [344, 248] on div "Transaction type Not selected 981 ELF FISH crypto [PERSON_NAME] MM-BALTIC eur U…" at bounding box center [618, 250] width 895 height 53
type input "36,999.00"
click at [1440, 380] on div "Insert block × Date [DATE] Action + - Type --- In Out Commission Field required…" at bounding box center [853, 298] width 1412 height 463
drag, startPoint x: 214, startPoint y: 306, endPoint x: 240, endPoint y: 307, distance: 26.0
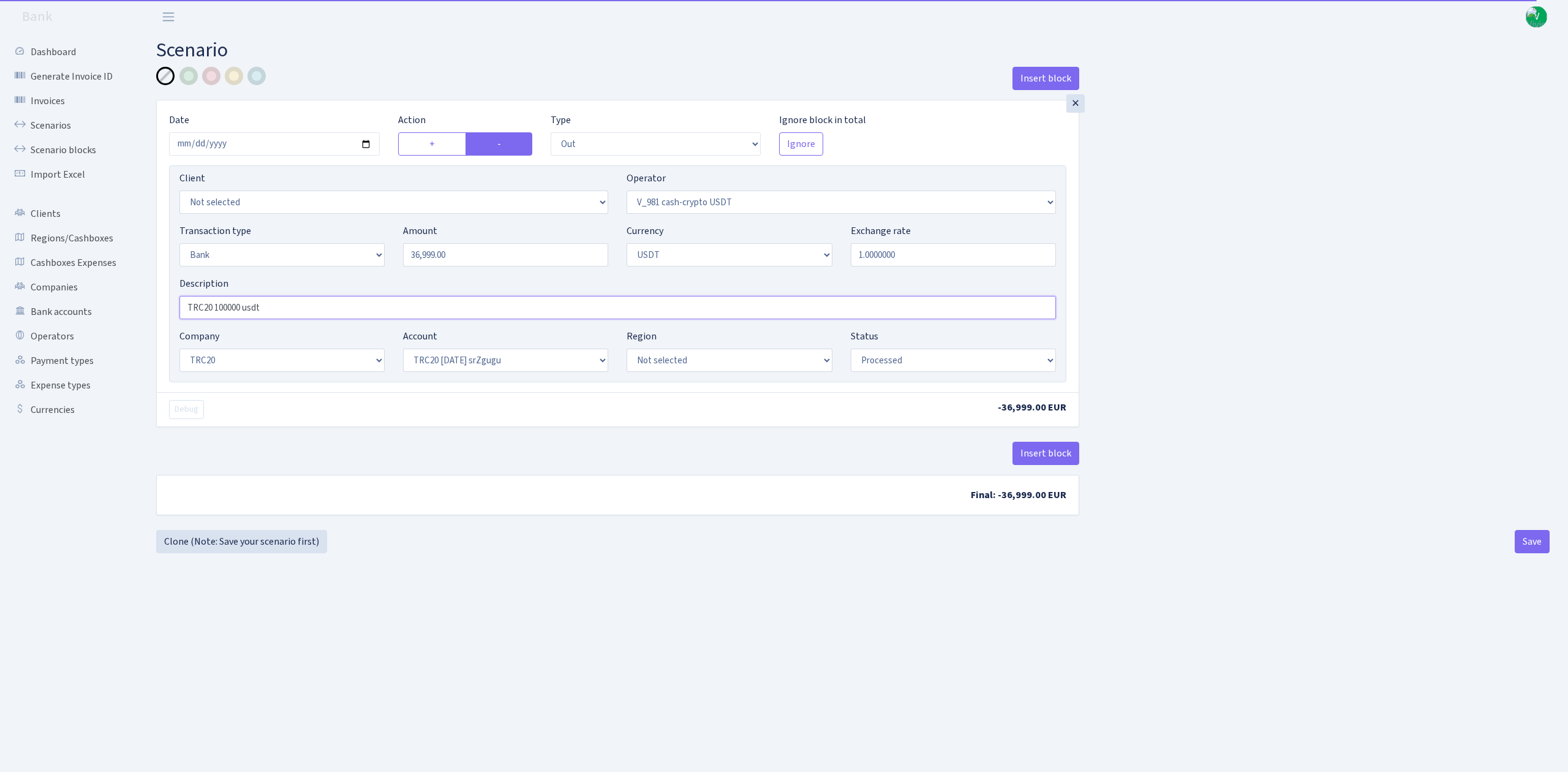
click at [240, 307] on input "TRC20 100000 usdt" at bounding box center [618, 307] width 876 height 23
type input "TRC20 36999 usdt"
click at [545, 606] on main "Scenario Insert block × Date [DATE] Action + - Type --- In Out Commission Field…" at bounding box center [853, 387] width 1430 height 707
click at [1536, 543] on button "Save" at bounding box center [1532, 541] width 35 height 23
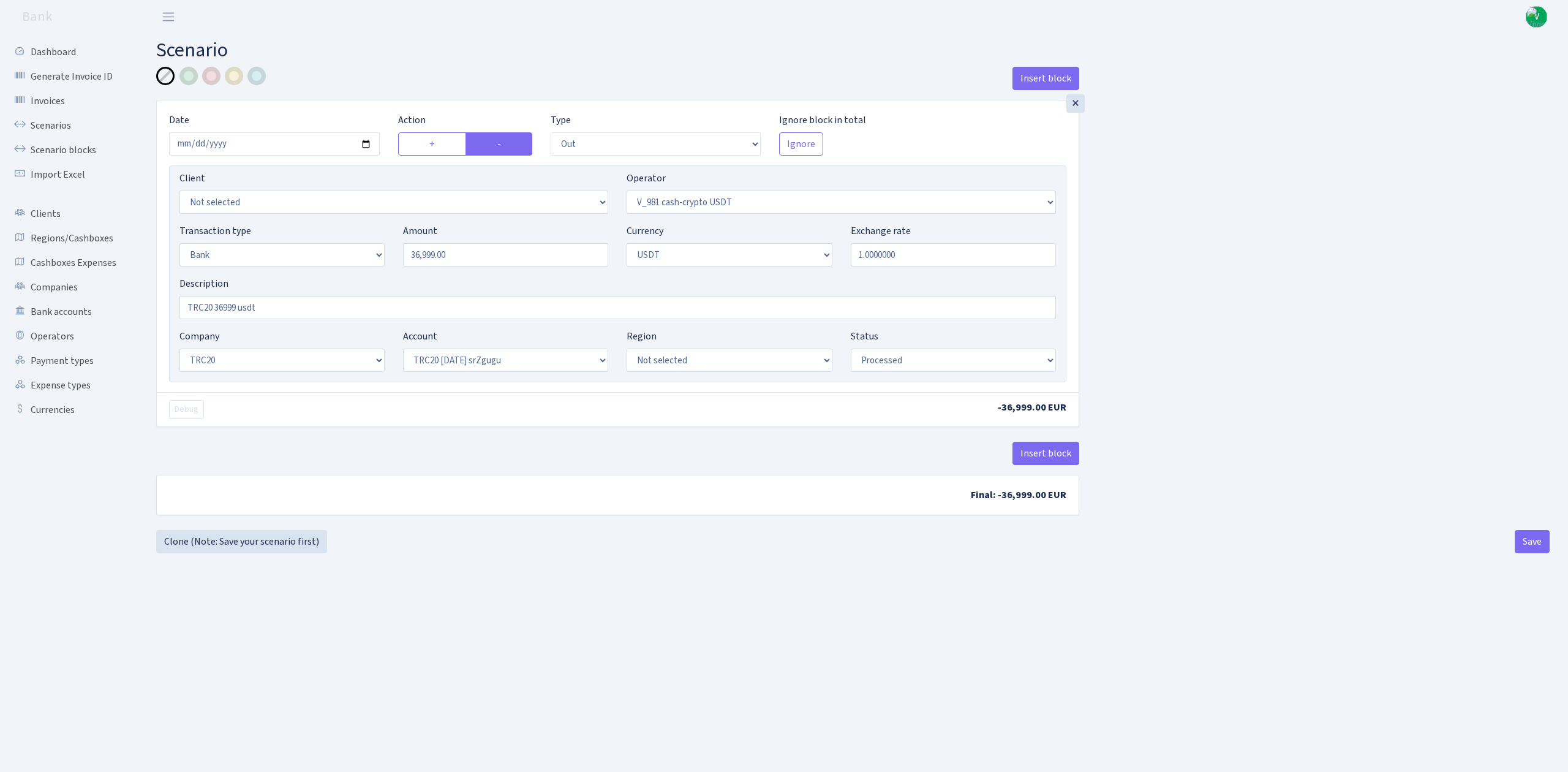
select select "out"
select select "435"
select select "2"
select select "6"
select select "20"
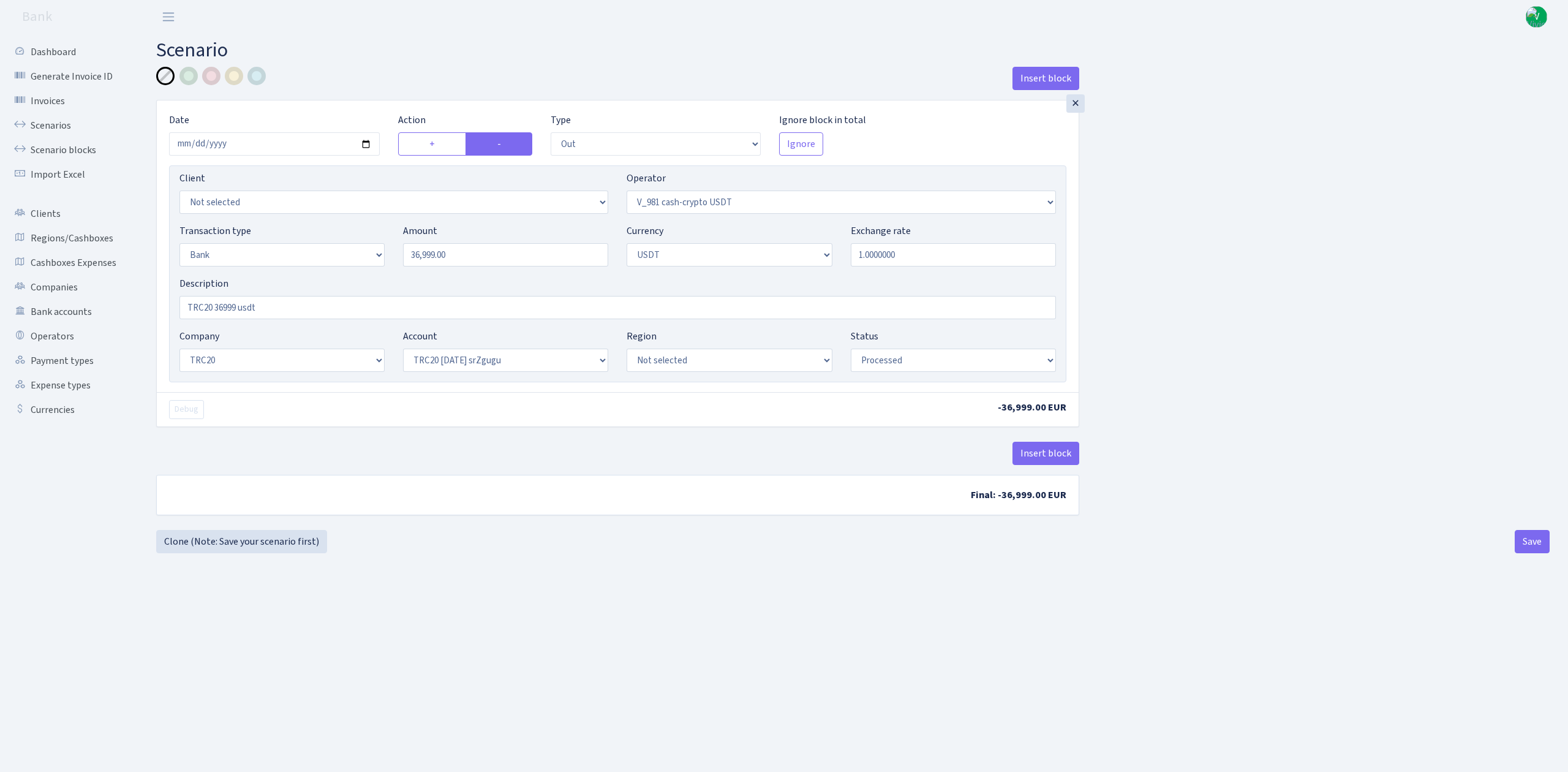
select select "61"
select select "processed"
click at [53, 121] on link "Scenarios" at bounding box center [67, 126] width 122 height 25
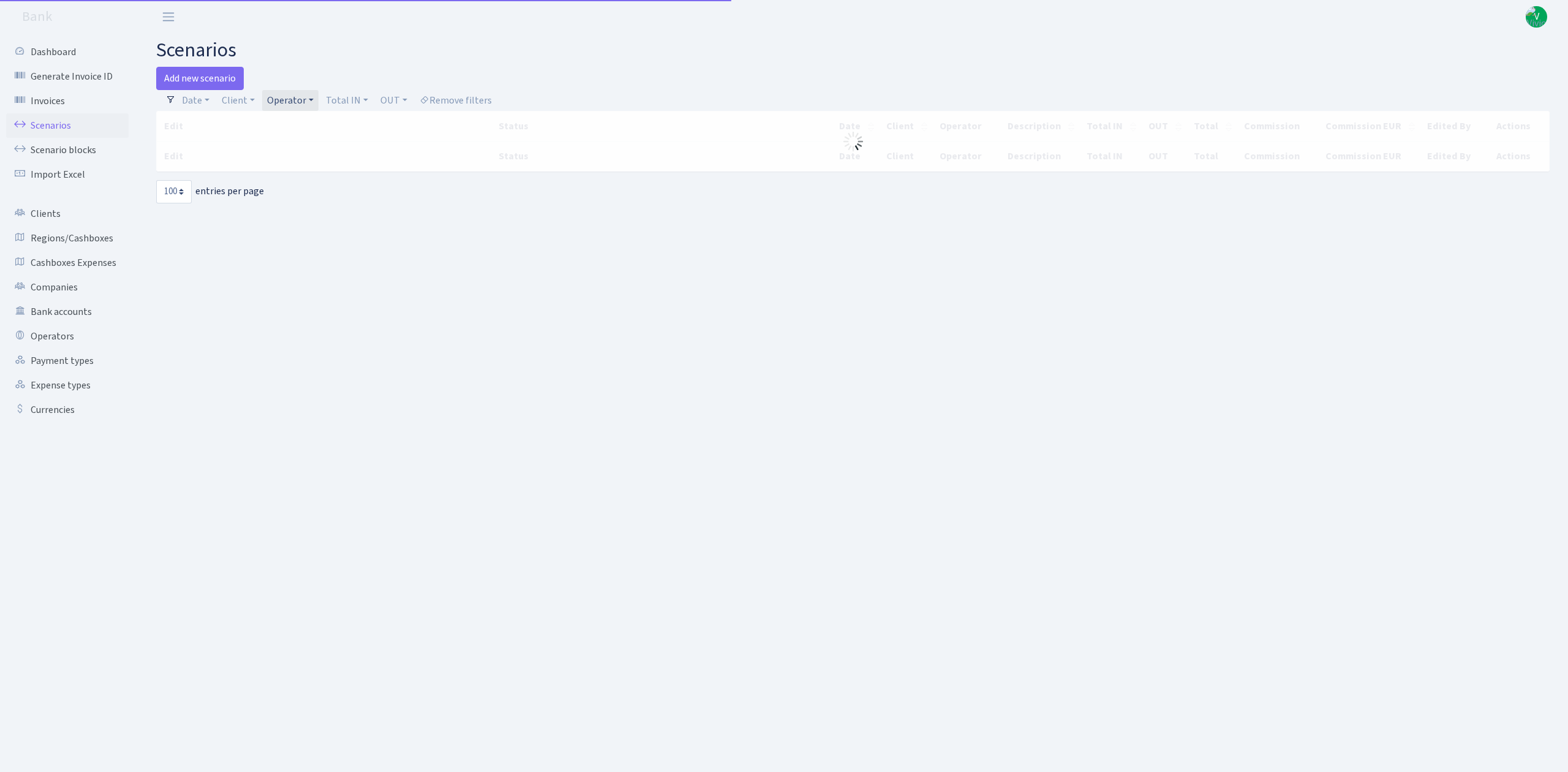
select select "100"
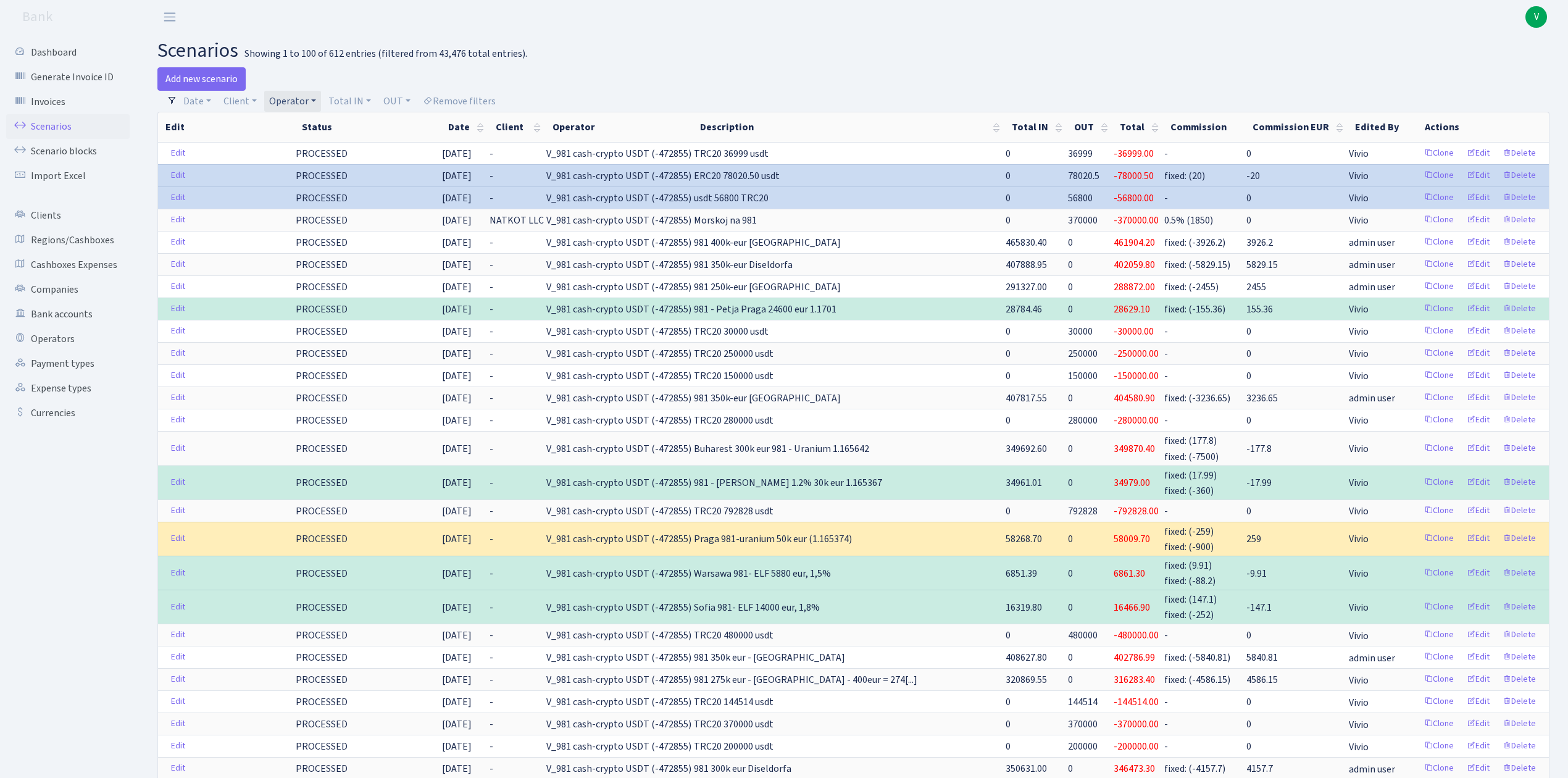
click at [287, 103] on link "Operator" at bounding box center [292, 101] width 57 height 21
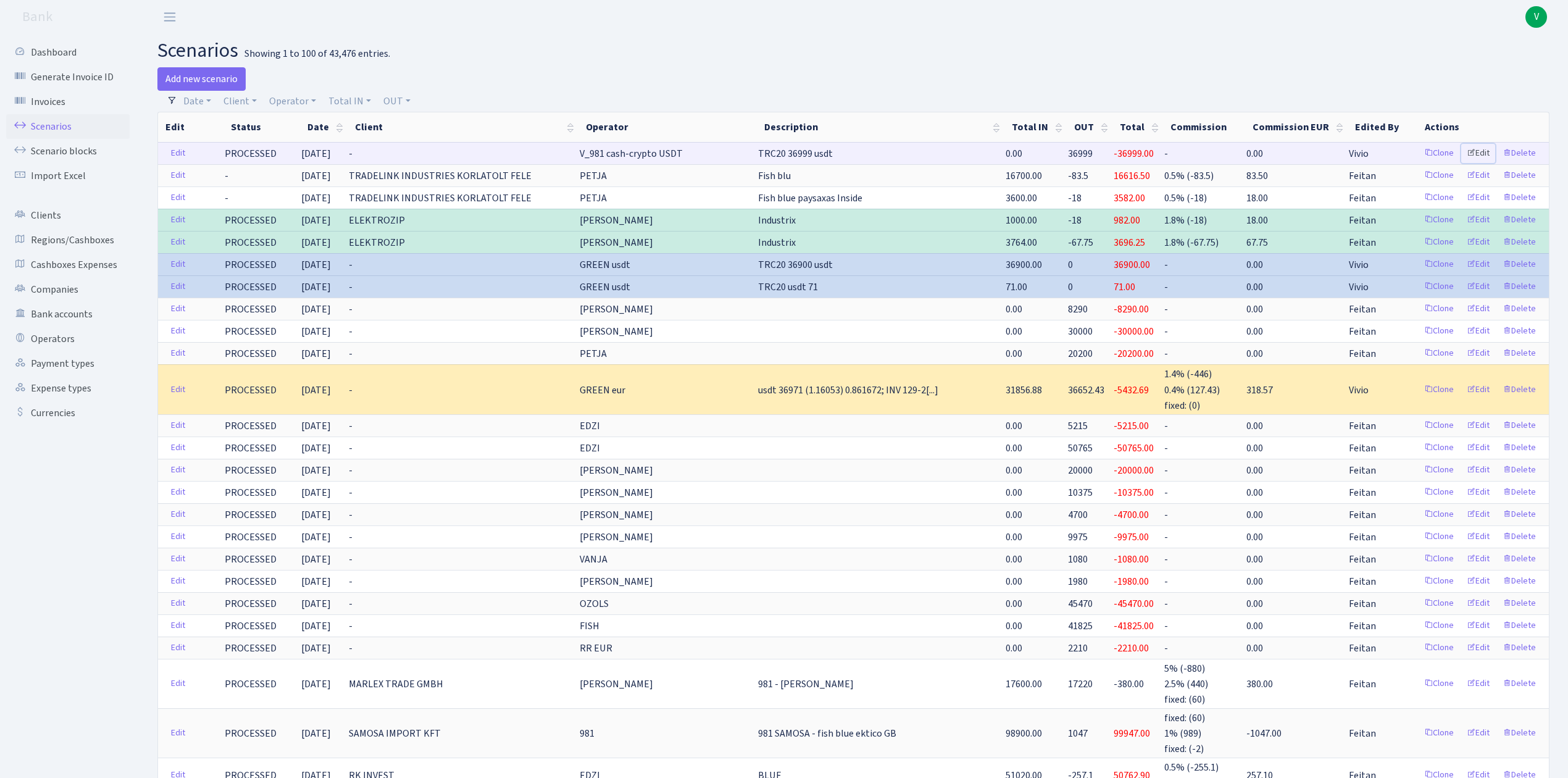
click at [1480, 154] on link "Edit" at bounding box center [1478, 153] width 34 height 19
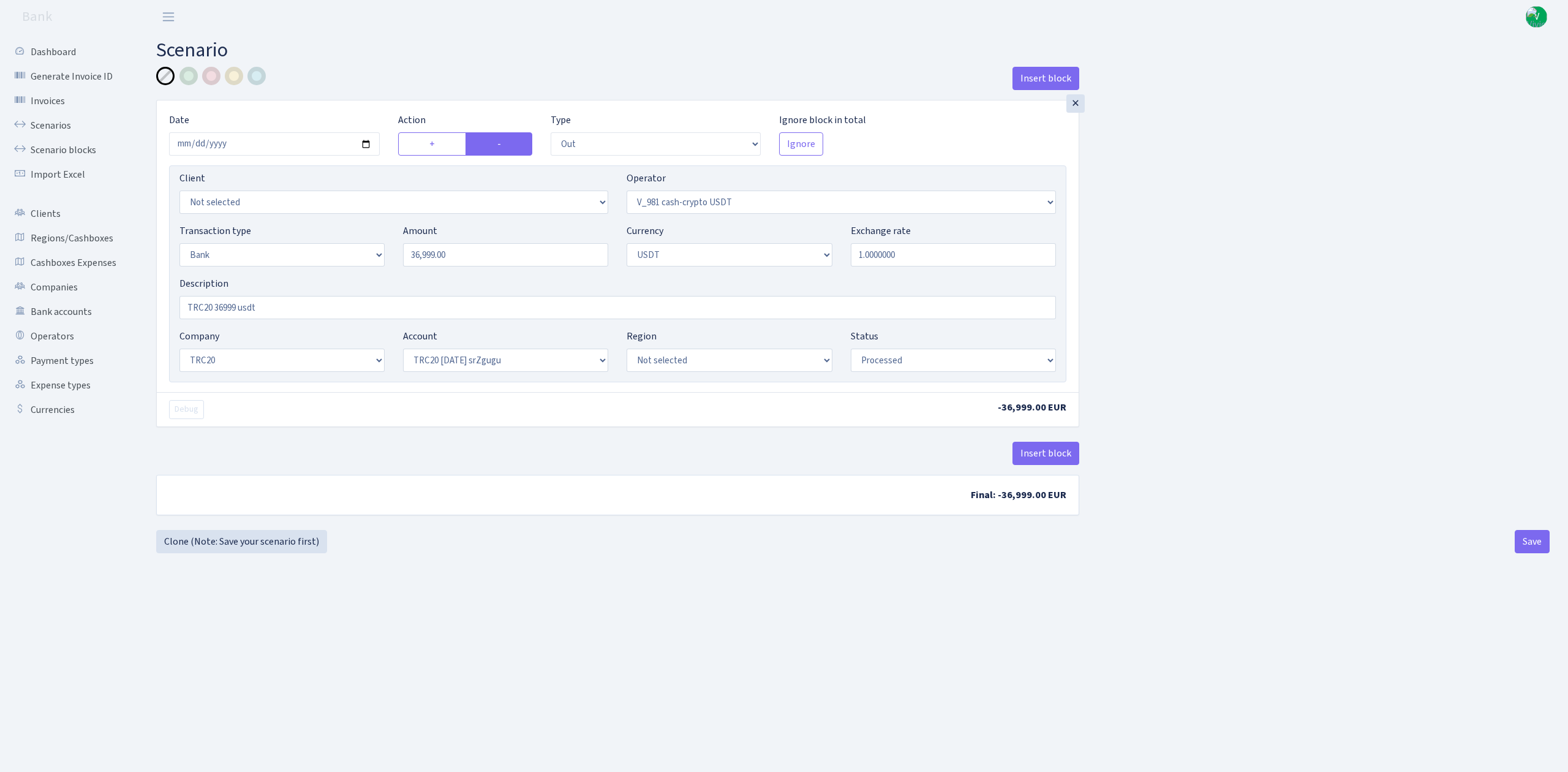
select select "out"
select select "435"
select select "2"
select select "6"
select select "20"
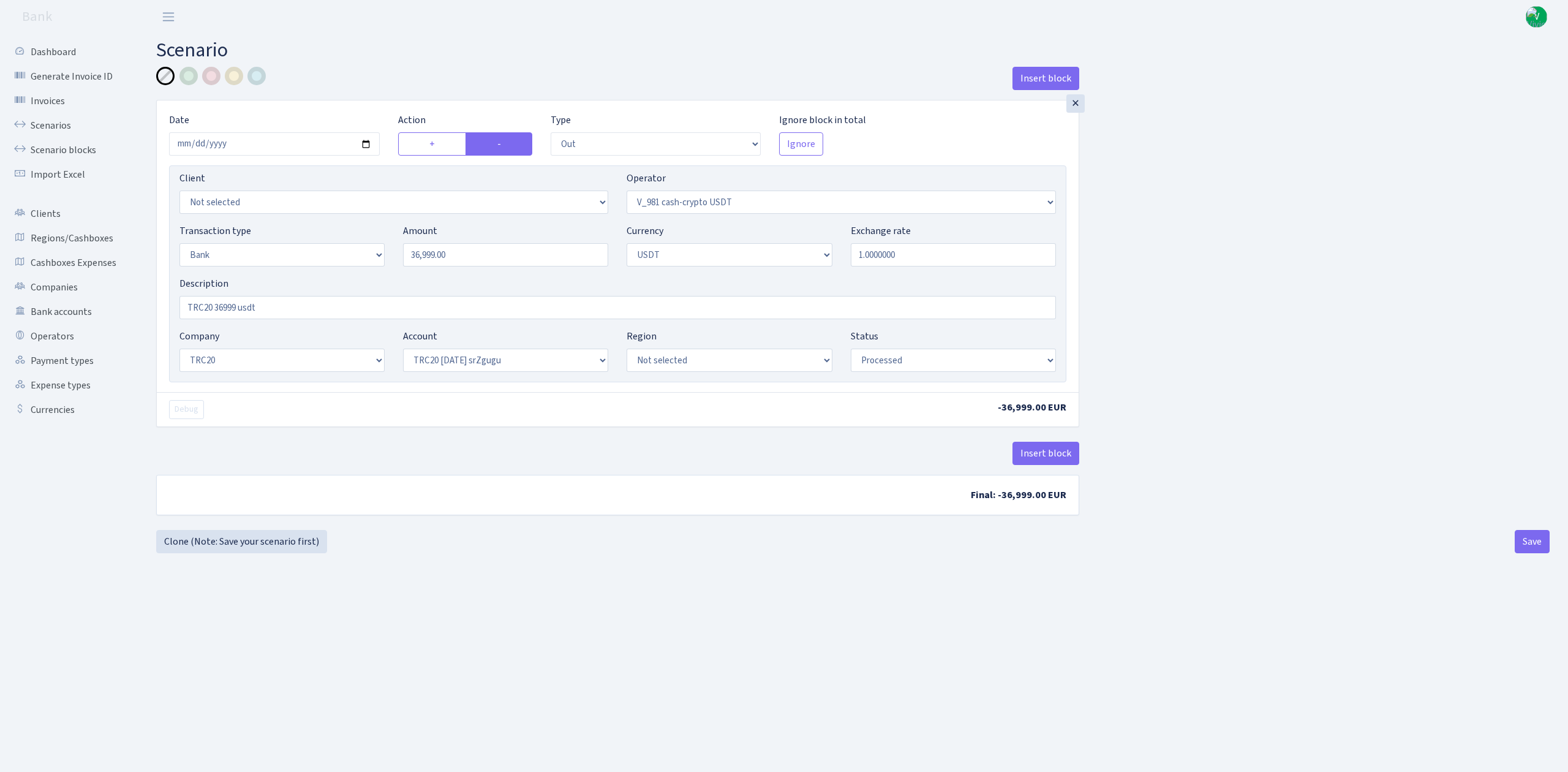
select select "61"
select select "processed"
click at [368, 145] on input "2025-08-27" at bounding box center [274, 144] width 211 height 23
type input "[DATE]"
click at [1525, 541] on button "Save" at bounding box center [1532, 541] width 35 height 23
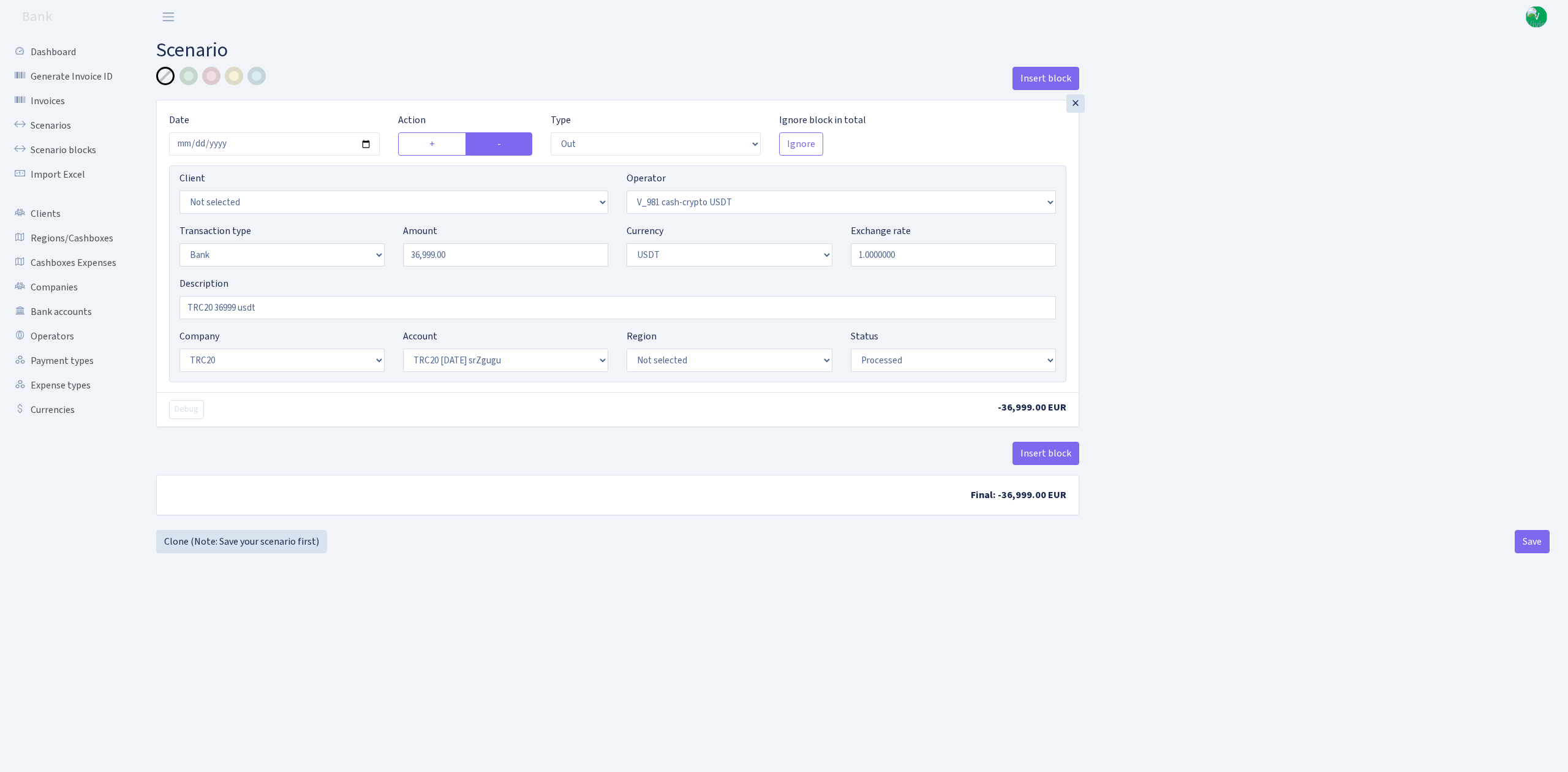
select select "out"
select select "435"
select select "2"
select select "6"
select select "20"
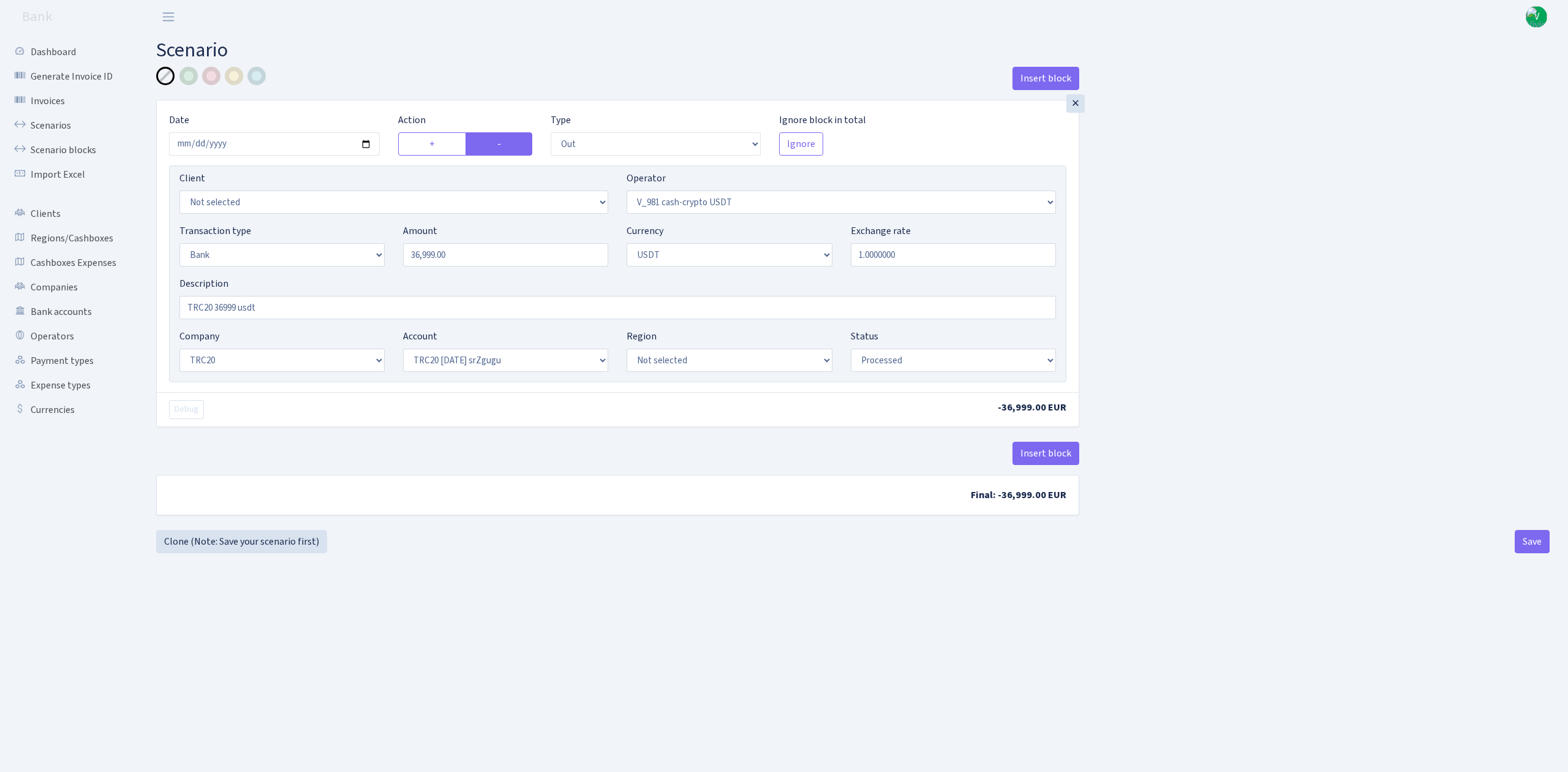
select select "61"
select select "processed"
click at [59, 124] on link "Scenarios" at bounding box center [67, 126] width 122 height 25
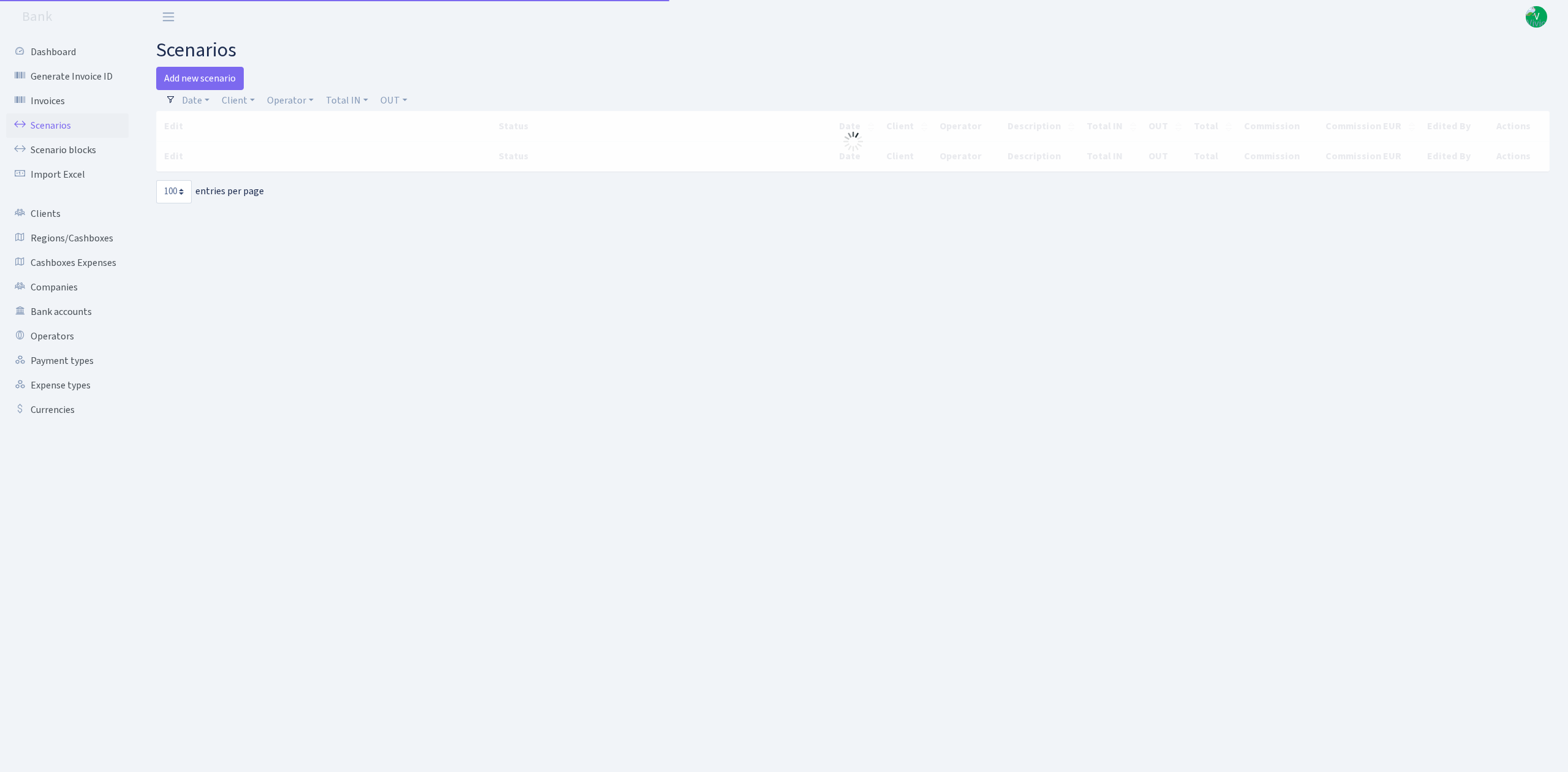
select select "100"
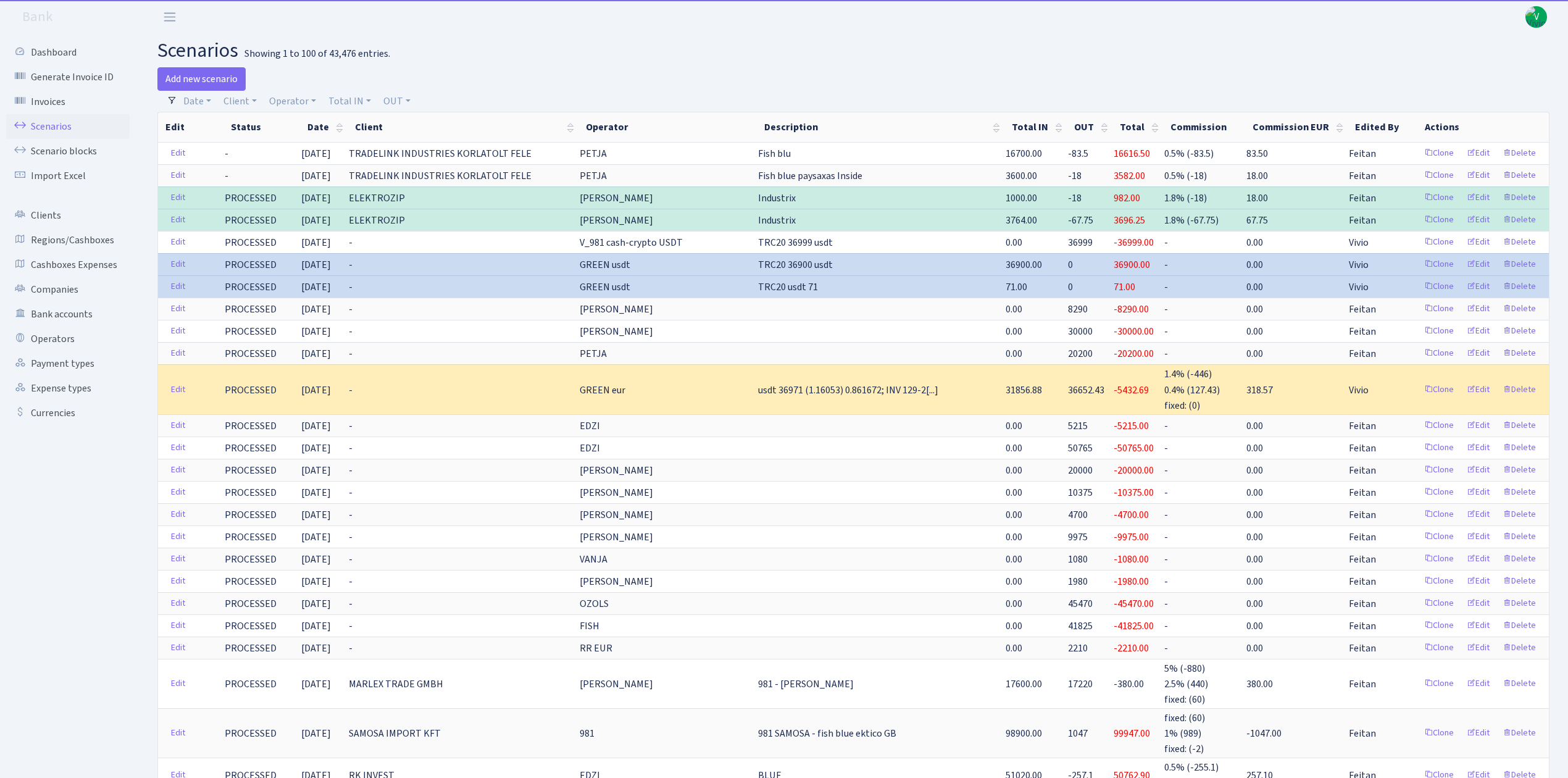
click at [1527, 6] on link "V" at bounding box center [1537, 17] width 22 height 22
click at [1480, 67] on link "Logout" at bounding box center [1497, 71] width 111 height 19
